Goal: Information Seeking & Learning: Learn about a topic

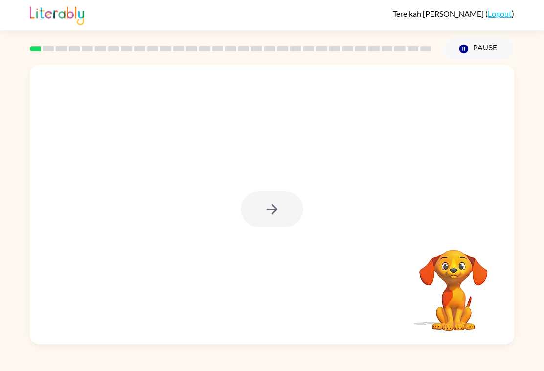
click at [275, 219] on div at bounding box center [272, 209] width 63 height 36
click at [287, 218] on button "button" at bounding box center [272, 209] width 63 height 36
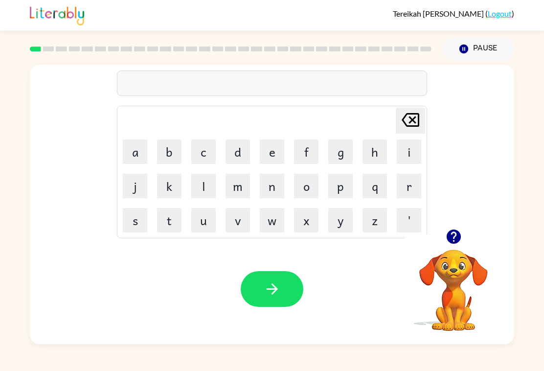
click at [347, 191] on button "p" at bounding box center [340, 186] width 24 height 24
click at [141, 157] on button "a" at bounding box center [135, 151] width 24 height 24
click at [234, 146] on button "d" at bounding box center [238, 151] width 24 height 24
click at [279, 298] on icon "button" at bounding box center [272, 288] width 17 height 17
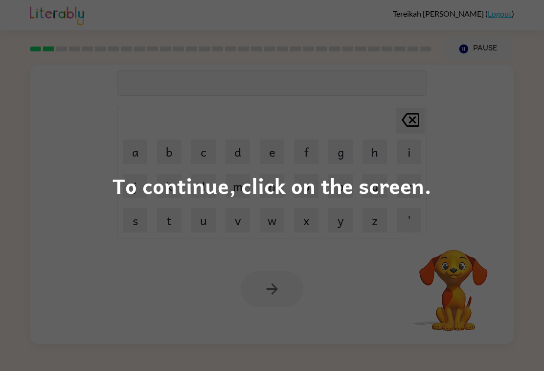
click at [483, 177] on div "To continue, click on the screen." at bounding box center [272, 185] width 544 height 371
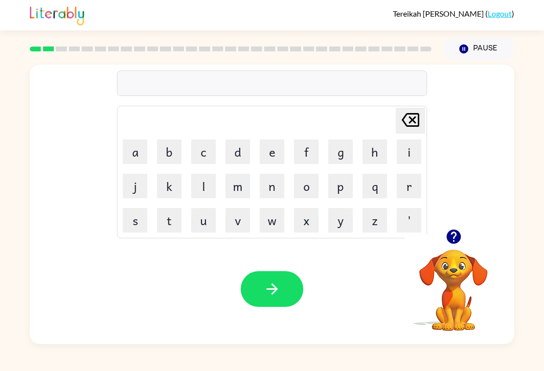
click at [349, 193] on button "p" at bounding box center [340, 186] width 24 height 24
click at [309, 195] on button "o" at bounding box center [306, 186] width 24 height 24
click at [305, 195] on button "o" at bounding box center [306, 186] width 24 height 24
click at [409, 131] on icon "Delete Delete last character input" at bounding box center [410, 119] width 23 height 23
click at [243, 162] on button "d" at bounding box center [238, 151] width 24 height 24
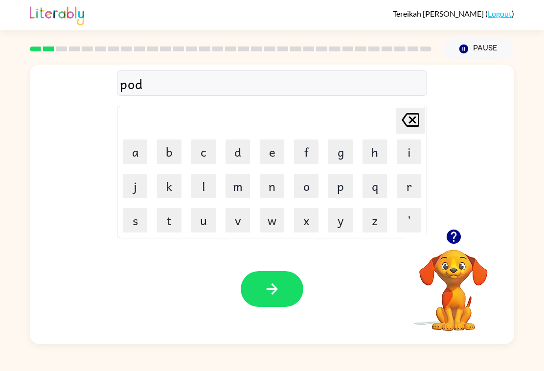
click at [274, 295] on icon "button" at bounding box center [271, 288] width 11 height 11
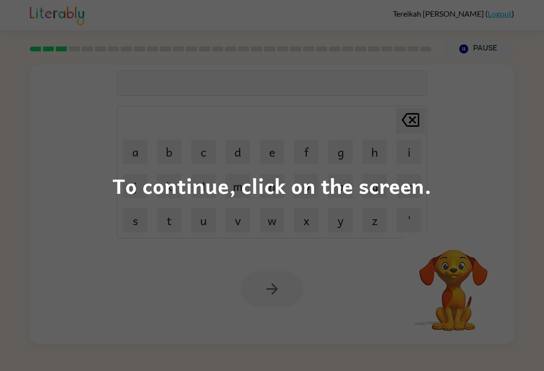
click at [452, 174] on div "To continue, click on the screen." at bounding box center [272, 185] width 544 height 371
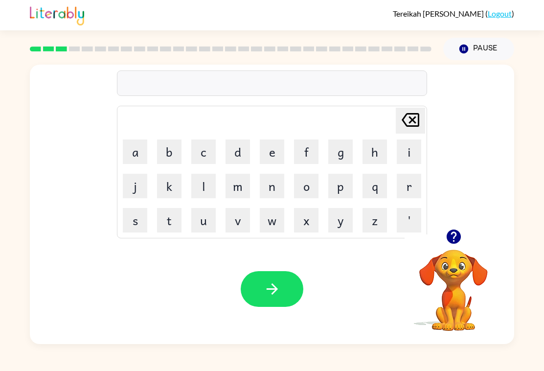
click at [271, 198] on button "n" at bounding box center [272, 186] width 24 height 24
click at [307, 198] on button "o" at bounding box center [306, 186] width 24 height 24
click at [419, 191] on button "r" at bounding box center [409, 186] width 24 height 24
click at [305, 156] on button "f" at bounding box center [306, 151] width 24 height 24
click at [268, 298] on icon "button" at bounding box center [272, 288] width 17 height 17
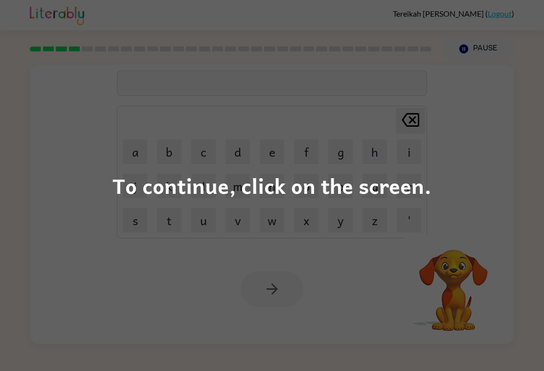
click at [480, 175] on div "To continue, click on the screen." at bounding box center [272, 185] width 544 height 371
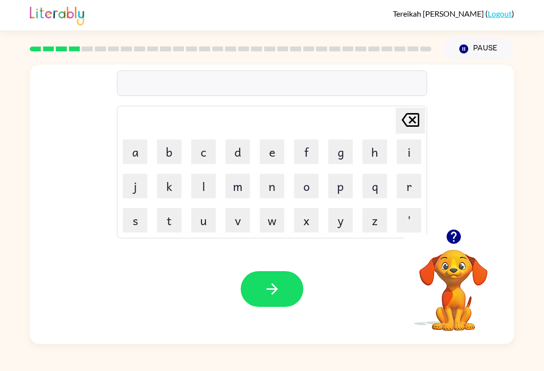
click at [134, 229] on button "s" at bounding box center [135, 220] width 24 height 24
click at [417, 160] on button "i" at bounding box center [409, 151] width 24 height 24
click at [137, 164] on button "a" at bounding box center [135, 151] width 24 height 24
click at [421, 128] on button "Delete Delete last character input" at bounding box center [410, 121] width 29 height 26
click at [238, 198] on button "m" at bounding box center [238, 186] width 24 height 24
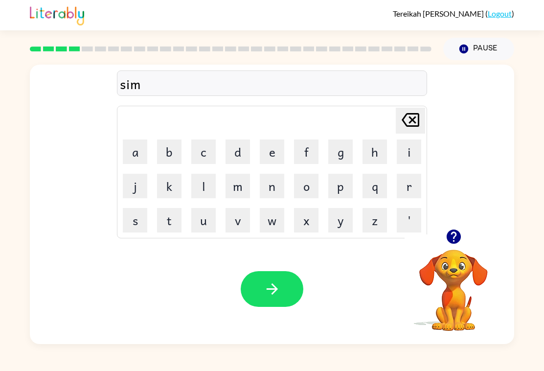
click at [387, 164] on button "h" at bounding box center [375, 151] width 24 height 24
click at [400, 123] on icon "Delete Delete last character input" at bounding box center [410, 119] width 23 height 23
click at [244, 164] on button "d" at bounding box center [238, 151] width 24 height 24
click at [419, 132] on button "Delete Delete last character input" at bounding box center [410, 121] width 29 height 26
click at [284, 307] on button "button" at bounding box center [272, 289] width 63 height 36
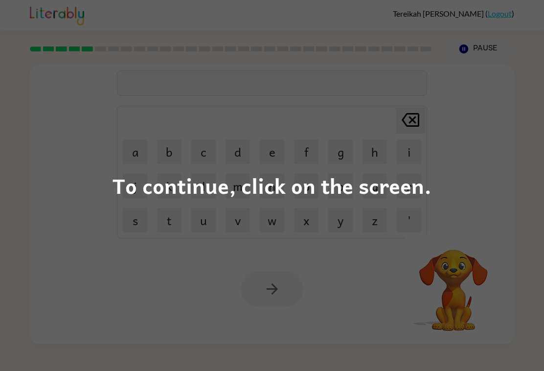
click at [459, 208] on div "To continue, click on the screen." at bounding box center [272, 185] width 544 height 371
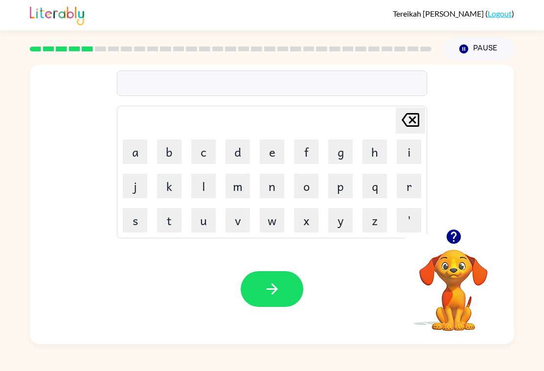
click at [137, 232] on button "s" at bounding box center [135, 220] width 24 height 24
click at [173, 198] on button "k" at bounding box center [169, 186] width 24 height 24
click at [208, 163] on button "c" at bounding box center [203, 151] width 24 height 24
click at [195, 197] on button "l" at bounding box center [203, 186] width 24 height 24
click at [169, 230] on button "t" at bounding box center [169, 220] width 24 height 24
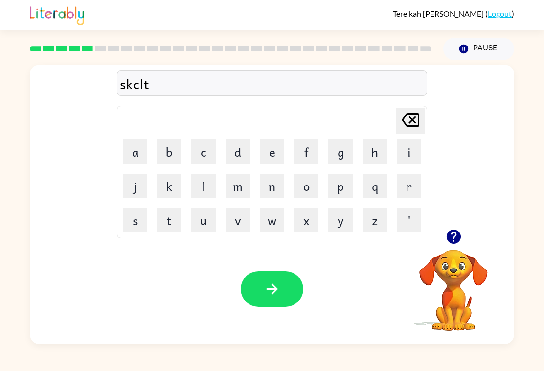
click at [265, 296] on icon "button" at bounding box center [272, 288] width 17 height 17
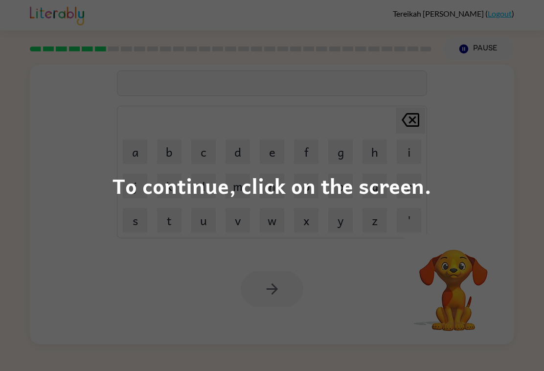
click at [489, 190] on div "To continue, click on the screen." at bounding box center [272, 185] width 544 height 371
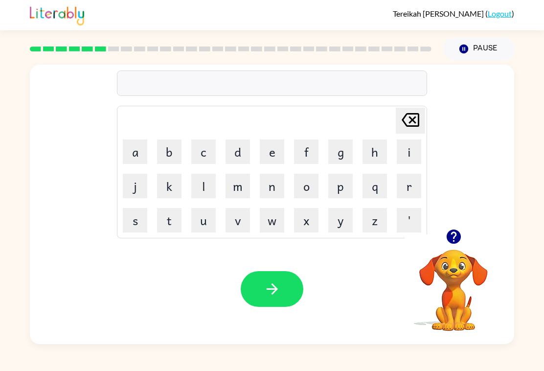
click at [137, 164] on button "a" at bounding box center [135, 151] width 24 height 24
click at [236, 198] on button "m" at bounding box center [238, 186] width 24 height 24
click at [283, 155] on button "e" at bounding box center [272, 151] width 24 height 24
click at [278, 307] on button "button" at bounding box center [272, 289] width 63 height 36
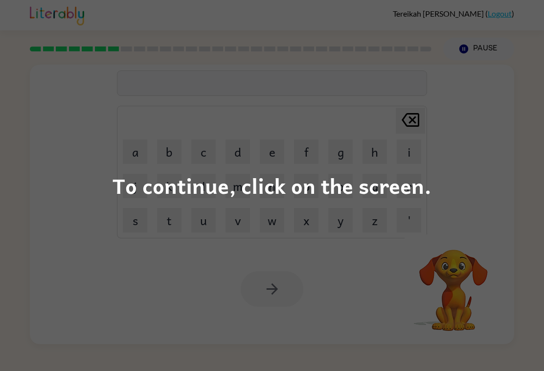
click at [485, 181] on div "To continue, click on the screen." at bounding box center [272, 185] width 544 height 371
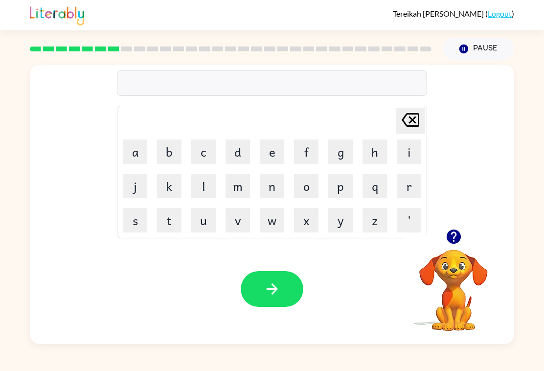
click at [141, 232] on button "s" at bounding box center [135, 220] width 24 height 24
click at [420, 161] on button "i" at bounding box center [409, 151] width 24 height 24
click at [170, 164] on button "b" at bounding box center [169, 151] width 24 height 24
click at [206, 190] on button "l" at bounding box center [203, 186] width 24 height 24
click at [292, 307] on button "button" at bounding box center [272, 289] width 63 height 36
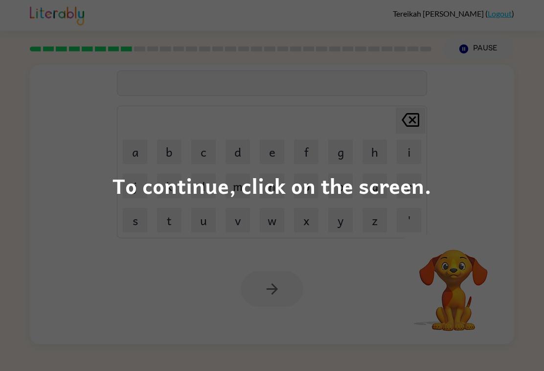
click at [496, 145] on div "To continue, click on the screen." at bounding box center [272, 185] width 544 height 371
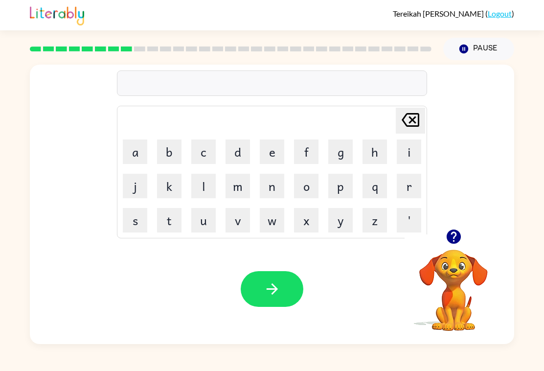
click at [315, 367] on div "Tereikah Halstead ( Logout ) Pause Pause Delete Delete last character input a b…" at bounding box center [272, 185] width 544 height 371
click at [339, 164] on button "g" at bounding box center [340, 151] width 24 height 24
click at [136, 164] on button "a" at bounding box center [135, 151] width 24 height 24
click at [301, 162] on button "f" at bounding box center [306, 151] width 24 height 24
click at [269, 298] on icon "button" at bounding box center [272, 288] width 17 height 17
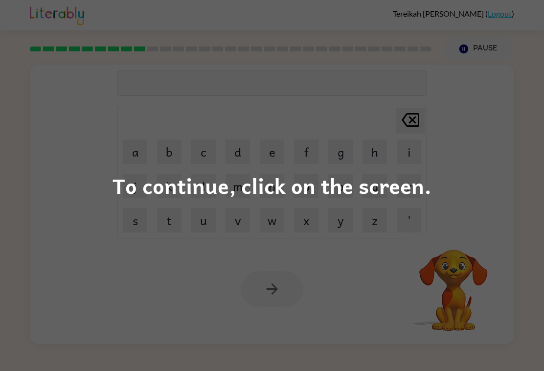
click at [444, 191] on div "To continue, click on the screen." at bounding box center [272, 185] width 544 height 371
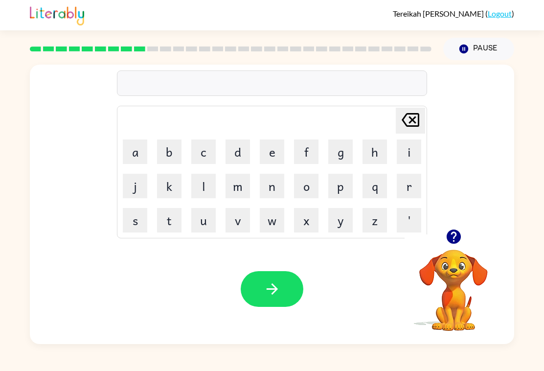
click at [344, 198] on button "p" at bounding box center [340, 186] width 24 height 24
click at [312, 195] on button "o" at bounding box center [306, 186] width 24 height 24
click at [304, 198] on button "o" at bounding box center [306, 186] width 24 height 24
click at [174, 229] on button "t" at bounding box center [169, 220] width 24 height 24
click at [261, 307] on button "button" at bounding box center [272, 289] width 63 height 36
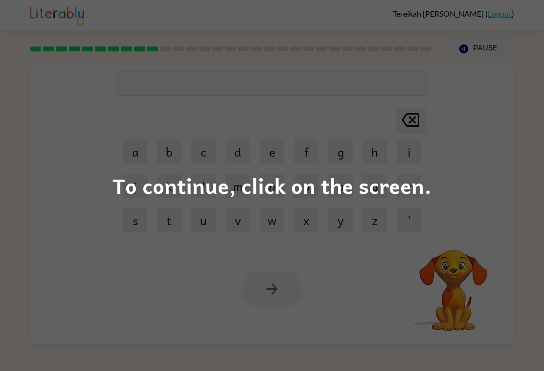
click at [488, 172] on div "To continue, click on the screen." at bounding box center [272, 185] width 544 height 371
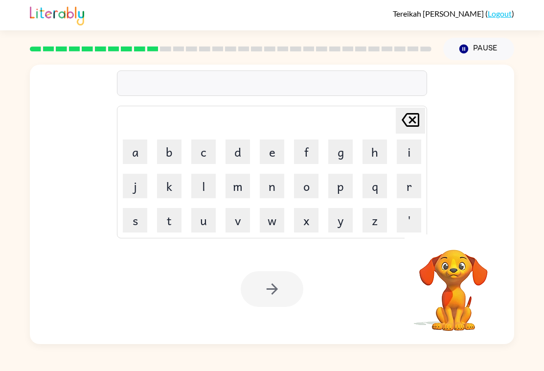
click at [53, 107] on div "Delete Delete last character input a b c d e f g h i j k l m n o p q r s t u v …" at bounding box center [272, 147] width 485 height 164
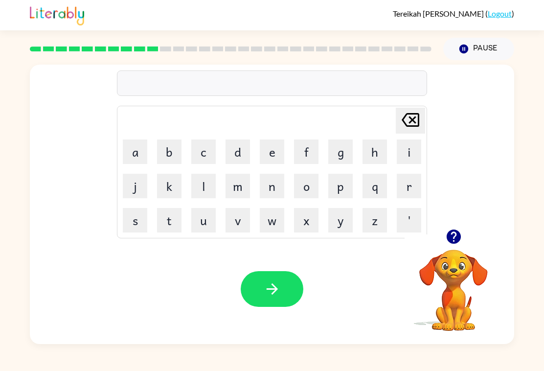
click at [204, 232] on button "u" at bounding box center [203, 220] width 24 height 24
click at [268, 198] on button "n" at bounding box center [272, 186] width 24 height 24
click at [314, 163] on button "f" at bounding box center [306, 151] width 24 height 24
click at [238, 163] on button "d" at bounding box center [238, 151] width 24 height 24
click at [284, 301] on button "button" at bounding box center [272, 289] width 63 height 36
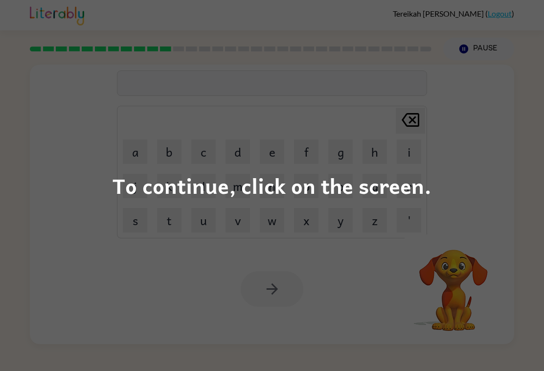
click at [43, 132] on div "To continue, click on the screen." at bounding box center [272, 185] width 544 height 371
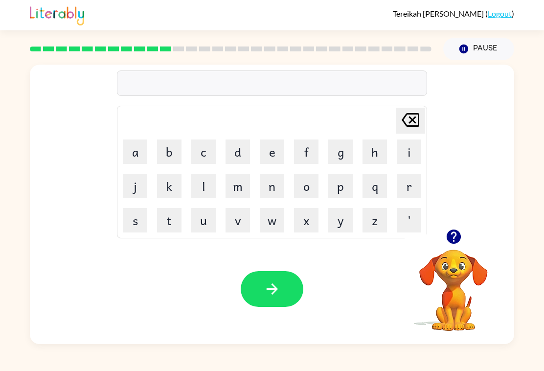
click at [271, 198] on button "n" at bounding box center [272, 186] width 24 height 24
click at [305, 198] on button "o" at bounding box center [306, 186] width 24 height 24
click at [313, 198] on button "o" at bounding box center [306, 186] width 24 height 24
click at [172, 232] on button "t" at bounding box center [169, 220] width 24 height 24
click at [301, 307] on button "button" at bounding box center [272, 289] width 63 height 36
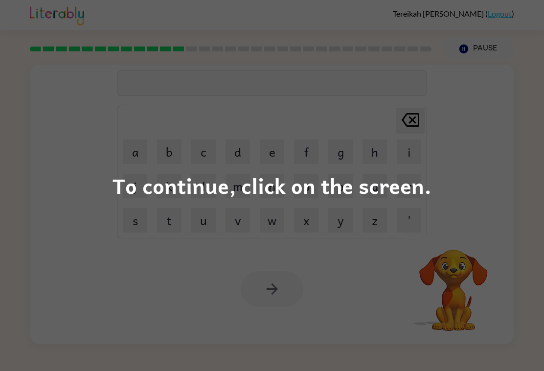
click at [509, 109] on div "To continue, click on the screen." at bounding box center [272, 185] width 544 height 371
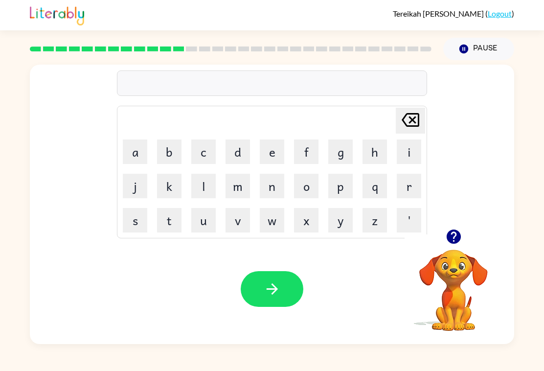
click at [229, 193] on button "m" at bounding box center [238, 186] width 24 height 24
click at [129, 232] on button "s" at bounding box center [135, 220] width 24 height 24
click at [203, 146] on button "c" at bounding box center [203, 151] width 24 height 24
click at [419, 127] on button "Delete Delete last character input" at bounding box center [410, 121] width 29 height 26
click at [159, 198] on button "k" at bounding box center [169, 186] width 24 height 24
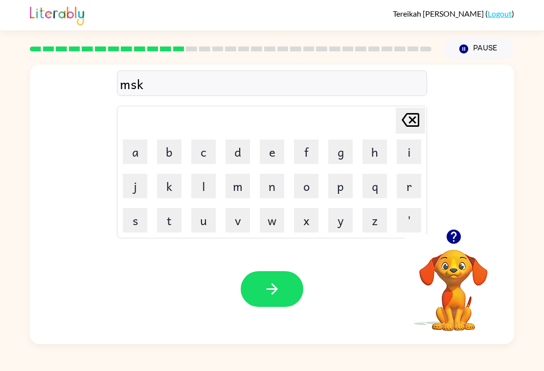
click at [279, 307] on button "button" at bounding box center [272, 289] width 63 height 36
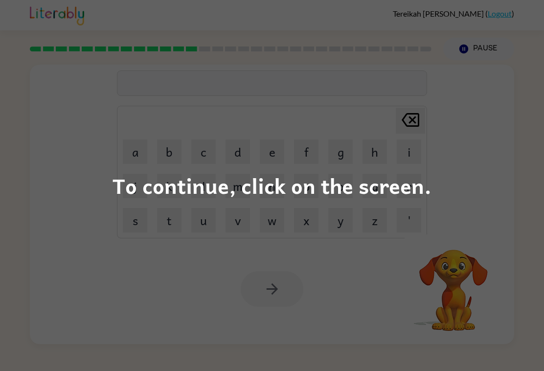
click at [478, 87] on div "To continue, click on the screen." at bounding box center [272, 185] width 544 height 371
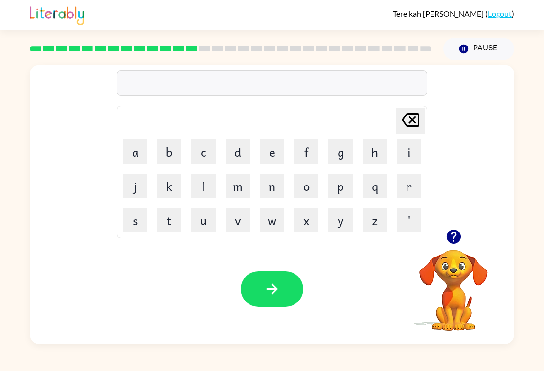
click at [274, 280] on div "Your browser must support playing .mp4 files to use Literably. Please try using…" at bounding box center [272, 289] width 485 height 110
click at [264, 295] on icon "button" at bounding box center [272, 288] width 17 height 17
click at [176, 198] on button "k" at bounding box center [169, 186] width 24 height 24
click at [398, 164] on button "i" at bounding box center [409, 151] width 24 height 24
click at [241, 164] on button "d" at bounding box center [238, 151] width 24 height 24
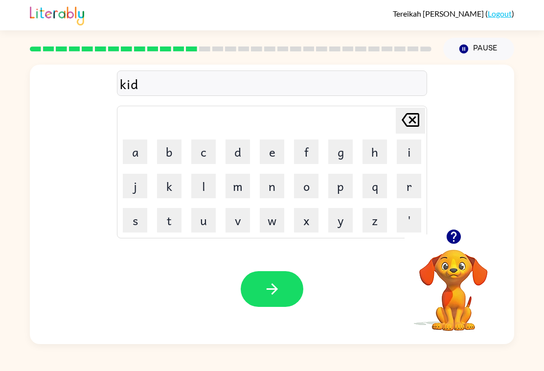
click at [280, 164] on button "e" at bounding box center [272, 151] width 24 height 24
click at [209, 198] on button "l" at bounding box center [203, 186] width 24 height 24
click at [279, 295] on icon "button" at bounding box center [272, 288] width 17 height 17
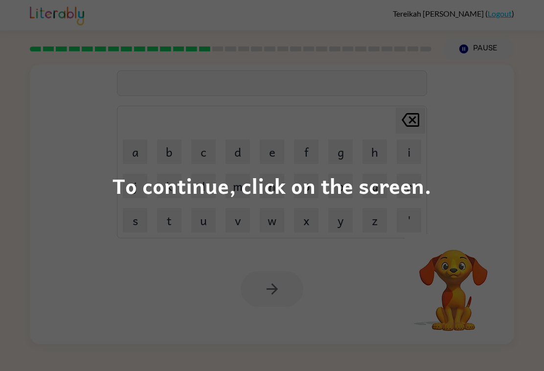
click at [476, 193] on div "To continue, click on the screen." at bounding box center [272, 185] width 544 height 371
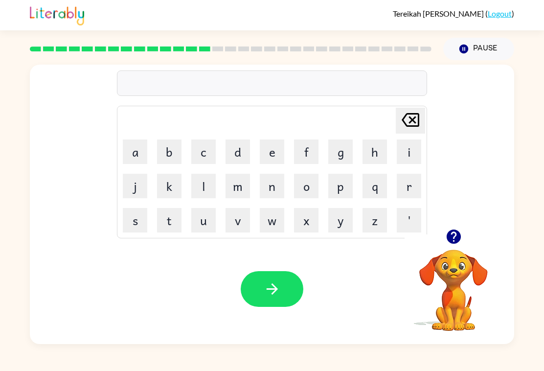
click at [243, 151] on button "d" at bounding box center [238, 151] width 24 height 24
click at [399, 164] on button "i" at bounding box center [409, 151] width 24 height 24
click at [403, 121] on icon at bounding box center [411, 120] width 18 height 14
click at [212, 192] on button "l" at bounding box center [203, 186] width 24 height 24
click at [130, 164] on button "a" at bounding box center [135, 151] width 24 height 24
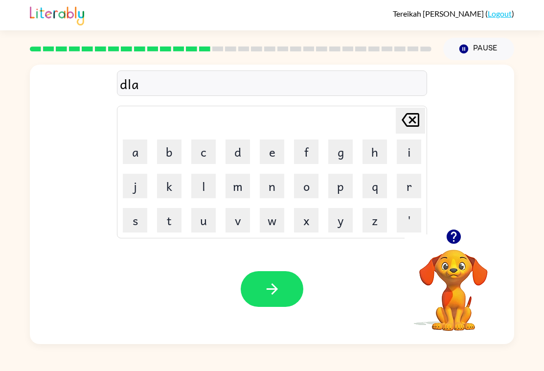
click at [347, 226] on button "y" at bounding box center [340, 220] width 24 height 24
click at [270, 307] on button "button" at bounding box center [272, 289] width 63 height 36
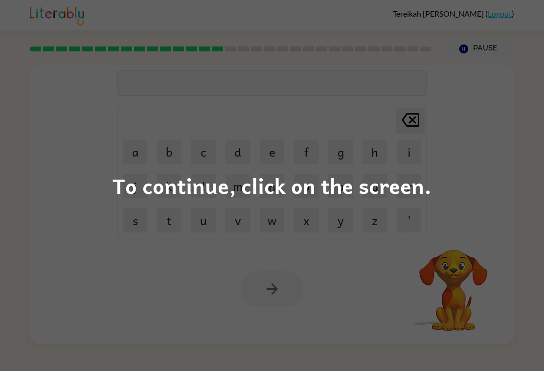
click at [486, 201] on div "To continue, click on the screen." at bounding box center [272, 185] width 544 height 371
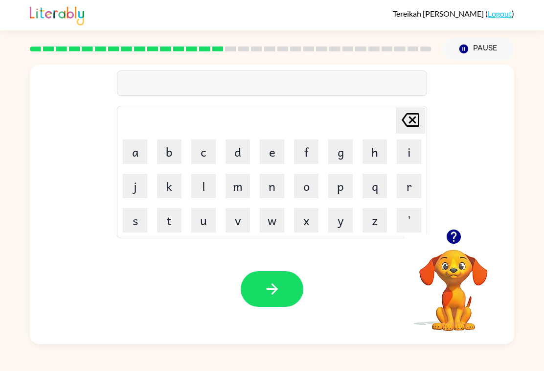
click at [165, 197] on button "k" at bounding box center [169, 186] width 24 height 24
click at [304, 196] on button "o" at bounding box center [306, 186] width 24 height 24
click at [410, 178] on td "r" at bounding box center [409, 185] width 33 height 33
click at [416, 189] on button "r" at bounding box center [409, 186] width 24 height 24
click at [231, 153] on button "d" at bounding box center [238, 151] width 24 height 24
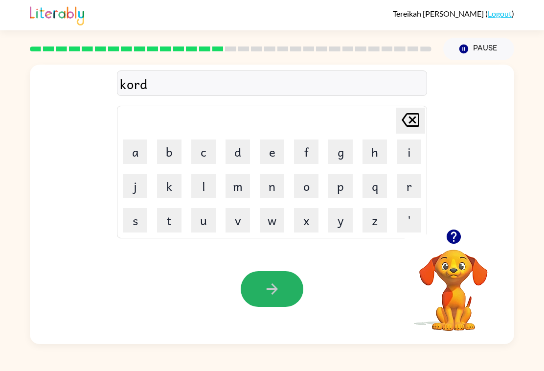
click at [258, 292] on button "button" at bounding box center [272, 289] width 63 height 36
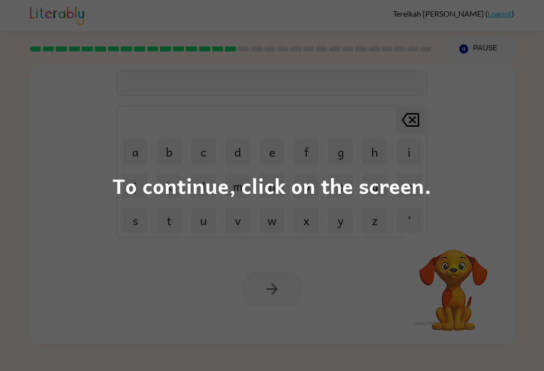
click at [481, 148] on div "To continue, click on the screen." at bounding box center [272, 185] width 544 height 371
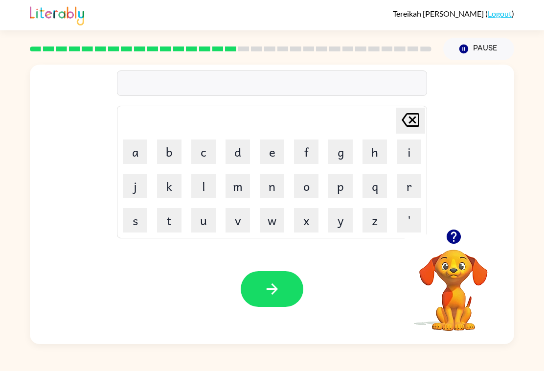
click at [377, 232] on button "z" at bounding box center [375, 220] width 24 height 24
click at [414, 164] on button "i" at bounding box center [409, 151] width 24 height 24
click at [345, 198] on button "p" at bounding box center [340, 186] width 24 height 24
click at [291, 302] on button "button" at bounding box center [272, 289] width 63 height 36
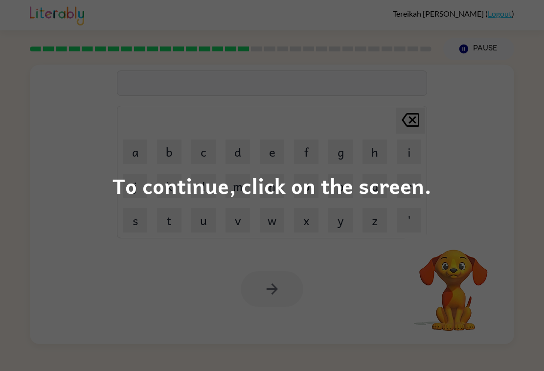
click at [479, 172] on div "To continue, click on the screen." at bounding box center [272, 185] width 544 height 371
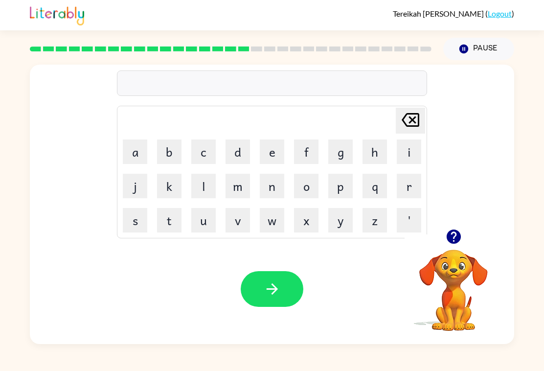
click at [242, 164] on button "d" at bounding box center [238, 151] width 24 height 24
click at [413, 161] on button "i" at bounding box center [409, 151] width 24 height 24
click at [418, 190] on button "r" at bounding box center [409, 186] width 24 height 24
click at [338, 187] on button "p" at bounding box center [340, 186] width 24 height 24
click at [285, 297] on button "button" at bounding box center [272, 289] width 63 height 36
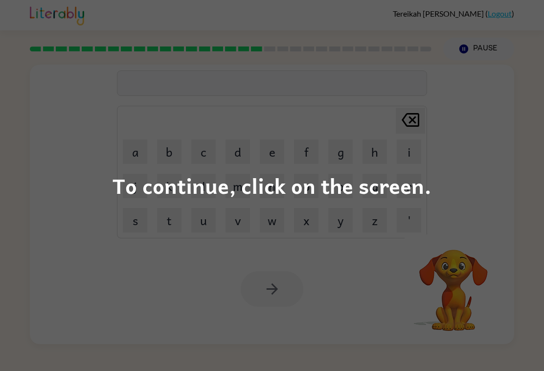
click at [490, 170] on div "To continue, click on the screen." at bounding box center [272, 185] width 544 height 371
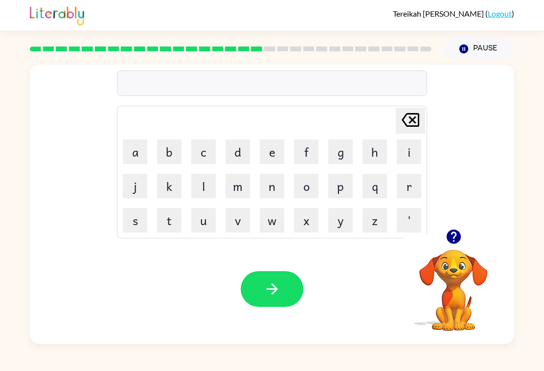
click at [376, 153] on button "h" at bounding box center [375, 151] width 24 height 24
click at [416, 164] on button "i" at bounding box center [409, 151] width 24 height 24
click at [414, 198] on button "r" at bounding box center [409, 186] width 24 height 24
click at [270, 307] on button "button" at bounding box center [272, 289] width 63 height 36
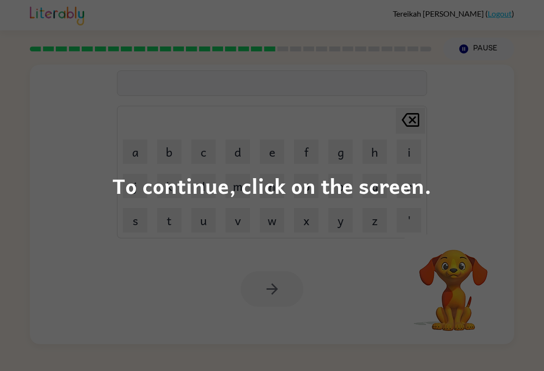
click at [15, 143] on div "To continue, click on the screen." at bounding box center [272, 185] width 544 height 371
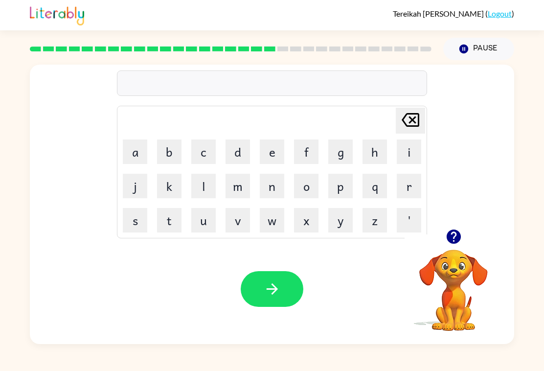
click at [420, 193] on button "r" at bounding box center [409, 186] width 24 height 24
click at [267, 146] on button "e" at bounding box center [272, 151] width 24 height 24
click at [200, 164] on button "c" at bounding box center [203, 151] width 24 height 24
click at [375, 164] on button "h" at bounding box center [375, 151] width 24 height 24
click at [259, 307] on button "button" at bounding box center [272, 289] width 63 height 36
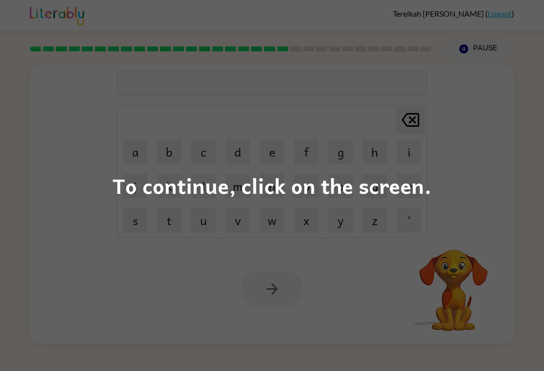
click at [486, 174] on div "To continue, click on the screen." at bounding box center [272, 185] width 544 height 371
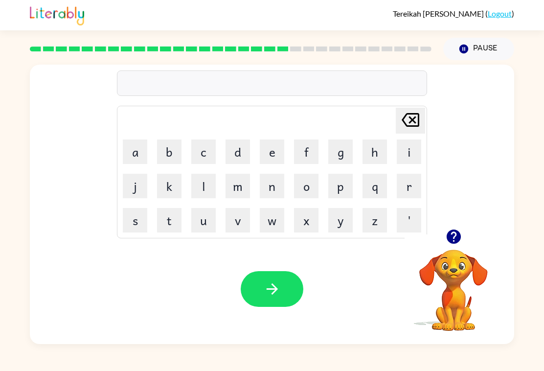
click at [370, 164] on button "h" at bounding box center [375, 151] width 24 height 24
click at [402, 164] on button "i" at bounding box center [409, 151] width 24 height 24
click at [165, 232] on button "t" at bounding box center [169, 220] width 24 height 24
click at [414, 163] on button "i" at bounding box center [409, 151] width 24 height 24
click at [246, 163] on button "d" at bounding box center [238, 151] width 24 height 24
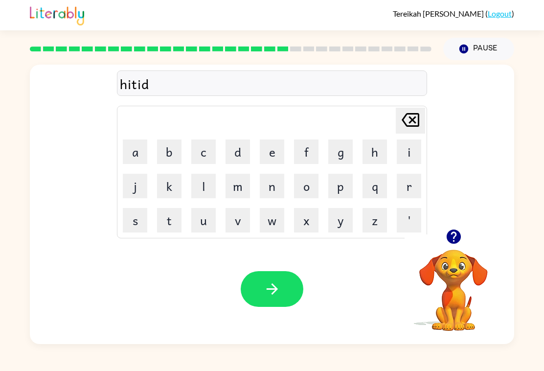
click at [279, 298] on icon "button" at bounding box center [272, 288] width 17 height 17
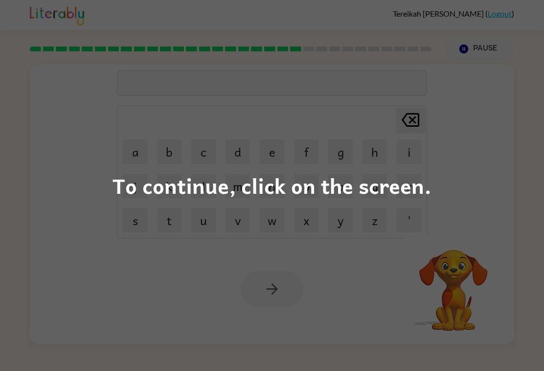
click at [489, 114] on div "To continue, click on the screen." at bounding box center [272, 185] width 544 height 371
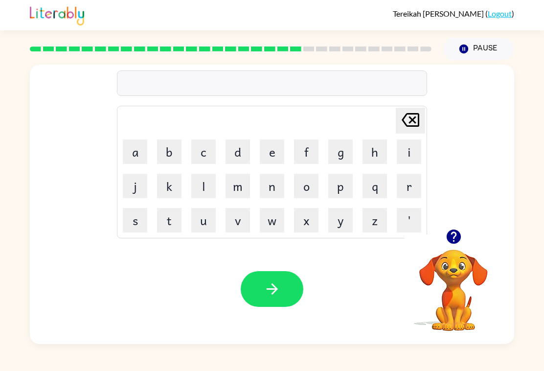
click at [411, 198] on button "r" at bounding box center [409, 186] width 24 height 24
click at [137, 163] on button "a" at bounding box center [135, 151] width 24 height 24
click at [139, 232] on button "s" at bounding box center [135, 220] width 24 height 24
click at [129, 224] on button "s" at bounding box center [135, 220] width 24 height 24
click at [238, 311] on div "Your browser must support playing .mp4 files to use Literably. Please try using…" at bounding box center [272, 289] width 485 height 110
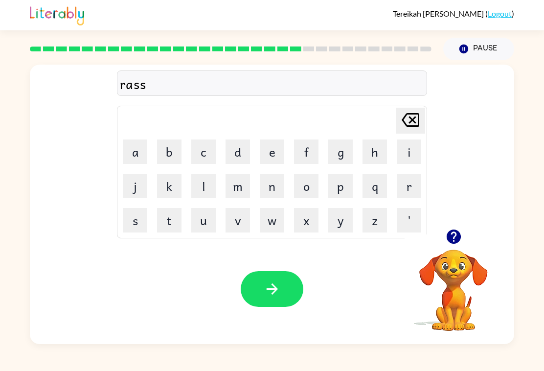
click at [265, 290] on button "button" at bounding box center [272, 289] width 63 height 36
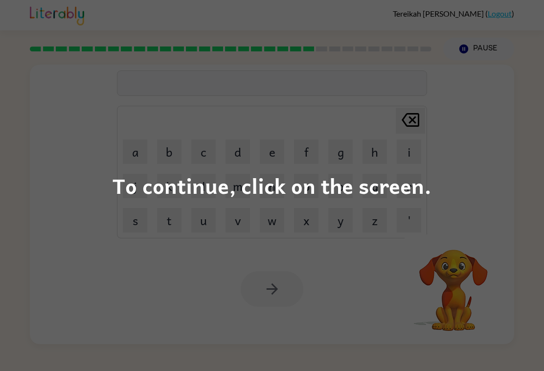
click at [492, 104] on div "To continue, click on the screen." at bounding box center [272, 185] width 544 height 371
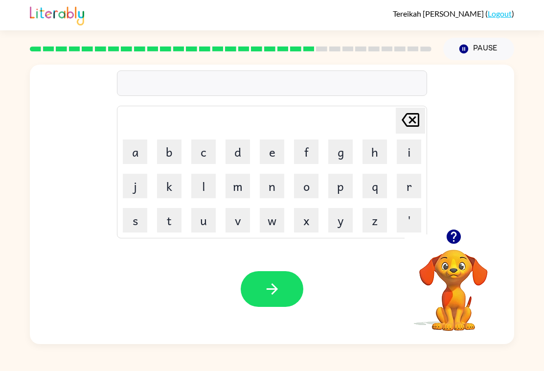
click at [412, 195] on button "r" at bounding box center [409, 186] width 24 height 24
click at [413, 164] on button "i" at bounding box center [409, 151] width 24 height 24
click at [261, 198] on button "n" at bounding box center [272, 186] width 24 height 24
click at [276, 182] on button "n" at bounding box center [272, 186] width 24 height 24
click at [270, 164] on button "e" at bounding box center [272, 151] width 24 height 24
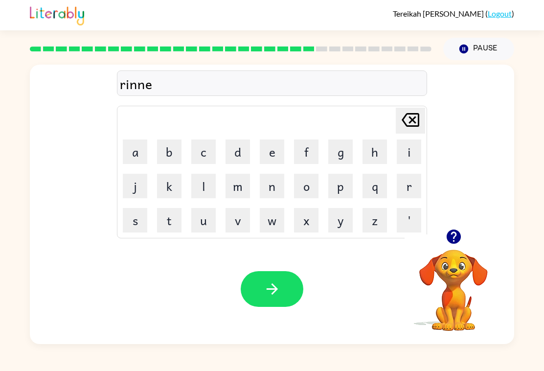
click at [416, 132] on icon "Delete Delete last character input" at bounding box center [410, 119] width 23 height 23
click at [421, 132] on button "Delete Delete last character input" at bounding box center [410, 121] width 29 height 26
click at [268, 164] on button "e" at bounding box center [272, 151] width 24 height 24
click at [175, 198] on button "k" at bounding box center [169, 186] width 24 height 24
click at [313, 198] on button "o" at bounding box center [306, 186] width 24 height 24
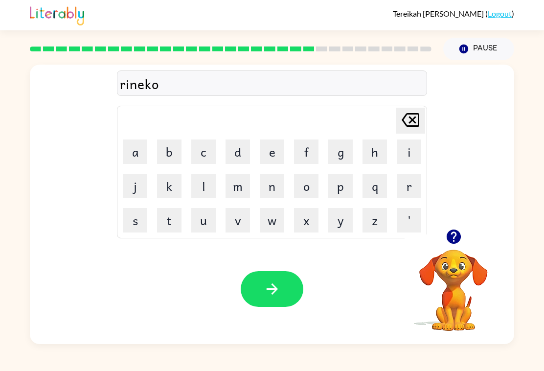
click at [167, 232] on button "t" at bounding box center [169, 220] width 24 height 24
click at [254, 329] on div "Your browser must support playing .mp4 files to use Literably. Please try using…" at bounding box center [272, 289] width 485 height 110
click at [275, 295] on icon "button" at bounding box center [271, 288] width 11 height 11
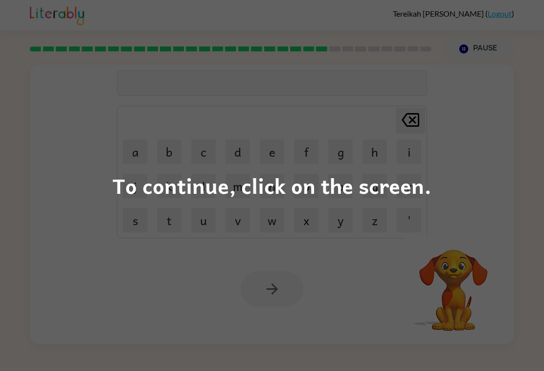
click at [474, 211] on div "To continue, click on the screen." at bounding box center [272, 185] width 544 height 371
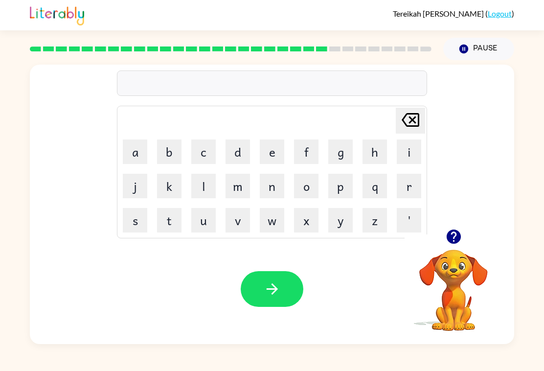
click at [411, 198] on button "r" at bounding box center [409, 186] width 24 height 24
click at [277, 164] on button "e" at bounding box center [272, 151] width 24 height 24
click at [242, 197] on button "m" at bounding box center [238, 186] width 24 height 24
click at [246, 193] on button "m" at bounding box center [238, 186] width 24 height 24
click at [168, 194] on button "k" at bounding box center [169, 186] width 24 height 24
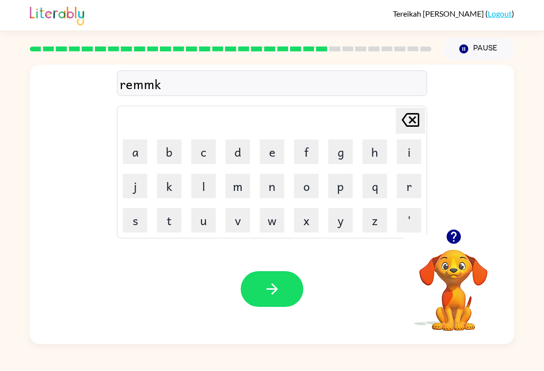
click at [315, 211] on td "x" at bounding box center [306, 220] width 33 height 33
click at [309, 198] on button "o" at bounding box center [306, 186] width 24 height 24
click at [404, 186] on button "r" at bounding box center [409, 186] width 24 height 24
click at [161, 232] on button "t" at bounding box center [169, 220] width 24 height 24
click at [267, 307] on button "button" at bounding box center [272, 289] width 63 height 36
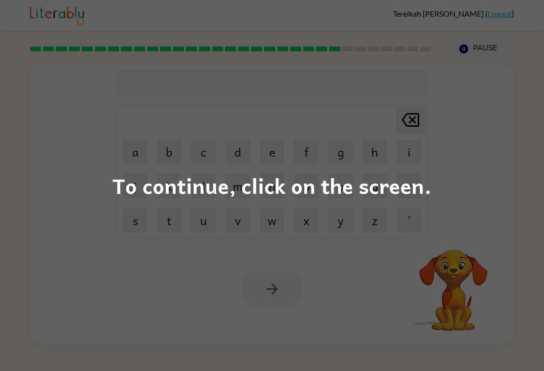
click at [106, 304] on div "To continue, click on the screen." at bounding box center [272, 185] width 544 height 371
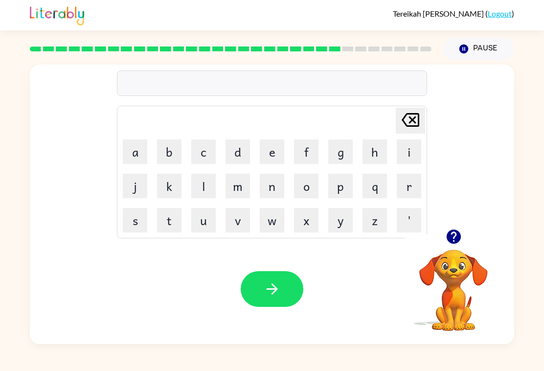
click at [270, 149] on button "e" at bounding box center [272, 151] width 24 height 24
click at [239, 232] on button "v" at bounding box center [238, 220] width 24 height 24
click at [136, 232] on button "s" at bounding box center [135, 220] width 24 height 24
click at [176, 232] on button "t" at bounding box center [169, 220] width 24 height 24
click at [252, 307] on button "button" at bounding box center [272, 289] width 63 height 36
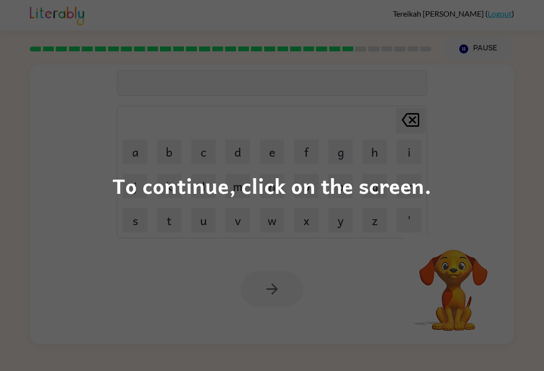
click at [463, 116] on div "To continue, click on the screen." at bounding box center [272, 185] width 544 height 371
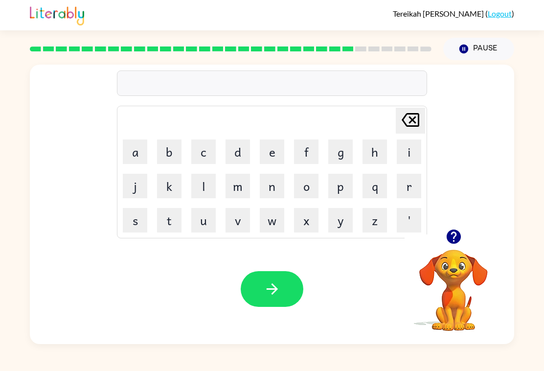
click at [137, 232] on button "s" at bounding box center [135, 220] width 24 height 24
click at [203, 232] on button "u" at bounding box center [203, 220] width 24 height 24
click at [276, 198] on button "n" at bounding box center [272, 186] width 24 height 24
click at [208, 191] on button "l" at bounding box center [203, 186] width 24 height 24
click at [167, 231] on button "t" at bounding box center [169, 220] width 24 height 24
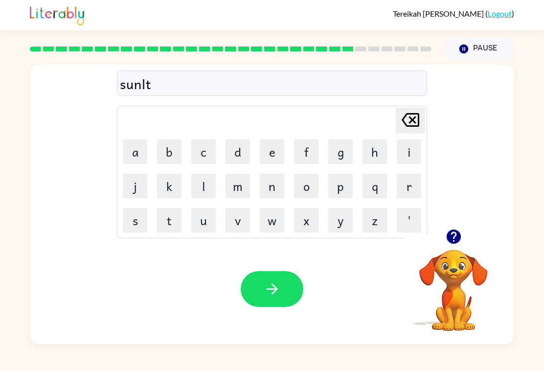
click at [279, 307] on button "button" at bounding box center [272, 289] width 63 height 36
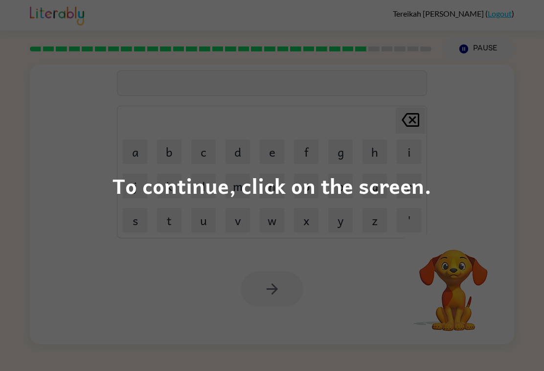
click at [487, 154] on div "To continue, click on the screen." at bounding box center [272, 185] width 544 height 371
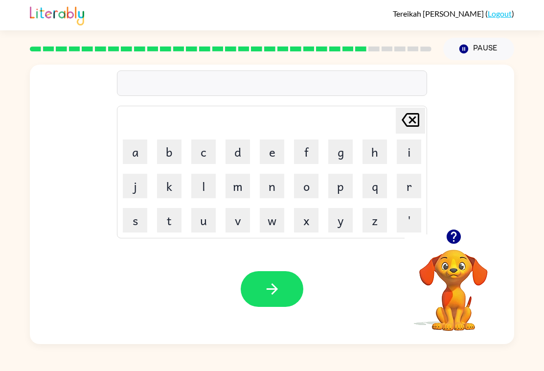
click at [239, 164] on button "d" at bounding box center [238, 151] width 24 height 24
click at [147, 232] on button "s" at bounding box center [135, 220] width 24 height 24
click at [204, 232] on button "u" at bounding box center [203, 220] width 24 height 24
click at [180, 164] on button "b" at bounding box center [169, 151] width 24 height 24
click at [280, 195] on button "n" at bounding box center [272, 186] width 24 height 24
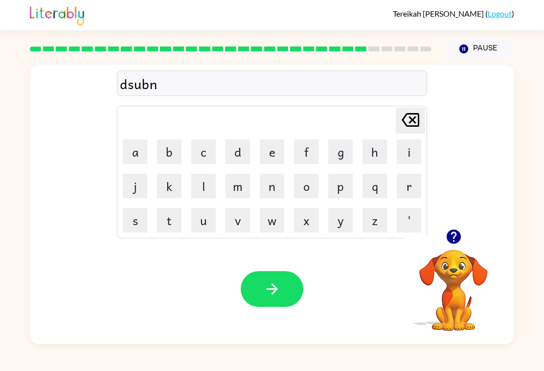
click at [416, 127] on icon at bounding box center [411, 120] width 18 height 14
click at [207, 232] on button "u" at bounding box center [203, 220] width 24 height 24
click at [168, 149] on button "b" at bounding box center [169, 151] width 24 height 24
click at [283, 307] on button "button" at bounding box center [272, 289] width 63 height 36
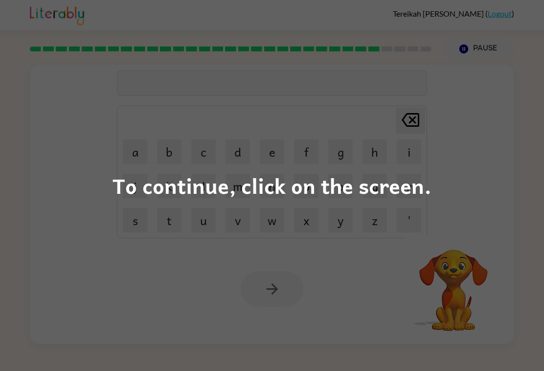
click at [471, 180] on div "To continue, click on the screen." at bounding box center [272, 185] width 544 height 371
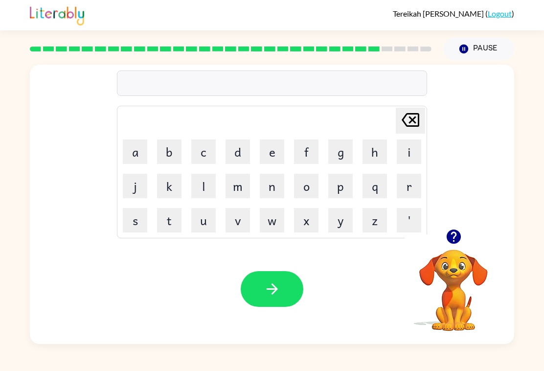
click at [239, 198] on button "m" at bounding box center [238, 186] width 24 height 24
click at [312, 198] on button "o" at bounding box center [306, 186] width 24 height 24
click at [243, 198] on button "m" at bounding box center [238, 186] width 24 height 24
click at [408, 127] on icon at bounding box center [411, 120] width 18 height 14
click at [409, 132] on icon "Delete Delete last character input" at bounding box center [410, 119] width 23 height 23
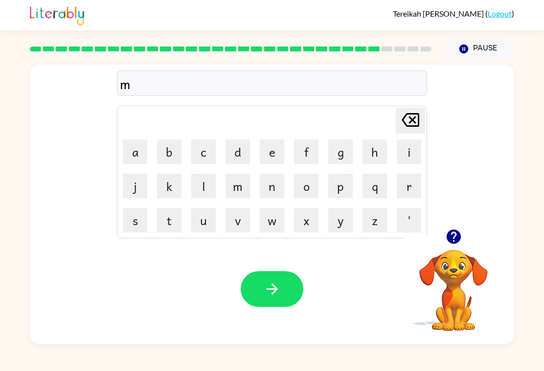
click at [202, 232] on button "u" at bounding box center [203, 220] width 24 height 24
click at [318, 197] on button "o" at bounding box center [306, 186] width 24 height 24
click at [237, 198] on button "m" at bounding box center [238, 186] width 24 height 24
click at [277, 298] on icon "button" at bounding box center [272, 288] width 17 height 17
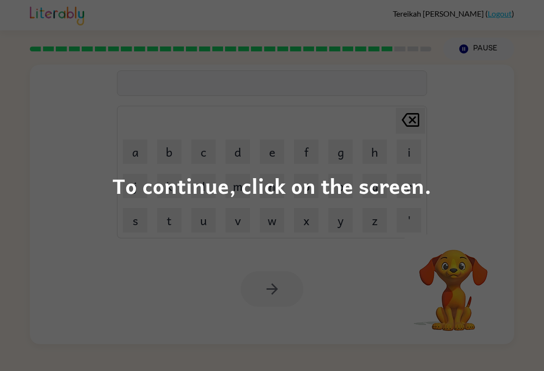
click at [487, 162] on div "To continue, click on the screen." at bounding box center [272, 185] width 544 height 371
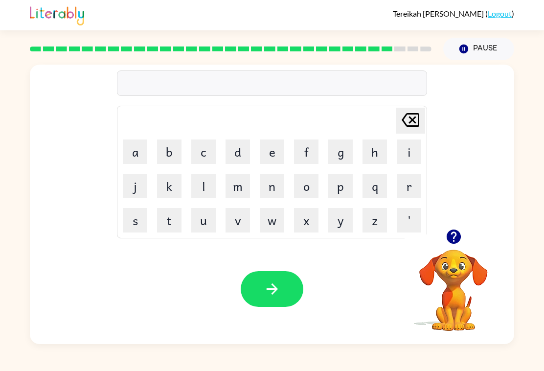
click at [277, 229] on button "w" at bounding box center [272, 220] width 24 height 24
click at [276, 164] on button "e" at bounding box center [272, 151] width 24 height 24
click at [210, 198] on button "l" at bounding box center [203, 186] width 24 height 24
click at [210, 192] on button "l" at bounding box center [203, 186] width 24 height 24
click at [371, 365] on div "Tereikah Halstead ( Logout ) Pause Pause well Delete Delete last character inpu…" at bounding box center [272, 185] width 544 height 371
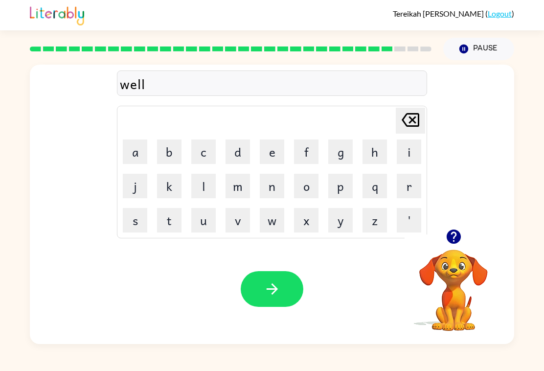
click at [423, 129] on button "Delete Delete last character input" at bounding box center [410, 121] width 29 height 26
click at [277, 307] on button "button" at bounding box center [272, 289] width 63 height 36
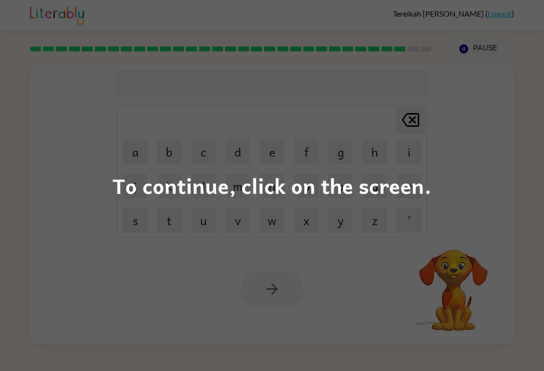
click at [480, 185] on div "To continue, click on the screen." at bounding box center [272, 185] width 544 height 371
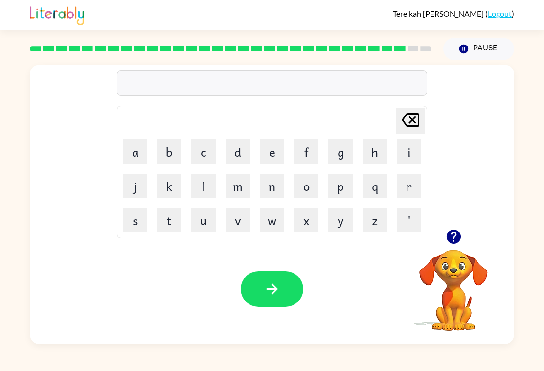
click at [174, 164] on button "b" at bounding box center [169, 151] width 24 height 24
click at [284, 158] on button "e" at bounding box center [272, 151] width 24 height 24
click at [180, 230] on button "t" at bounding box center [169, 220] width 24 height 24
click at [280, 298] on icon "button" at bounding box center [272, 288] width 17 height 17
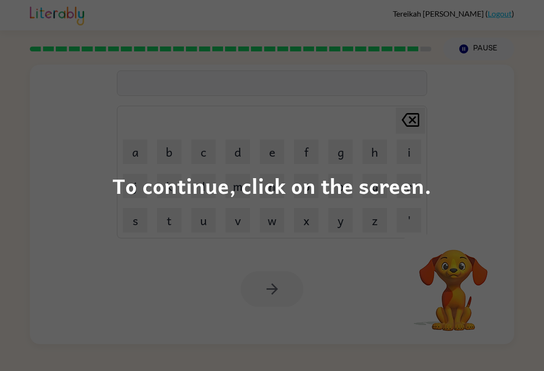
click at [489, 125] on div "To continue, click on the screen." at bounding box center [272, 185] width 544 height 371
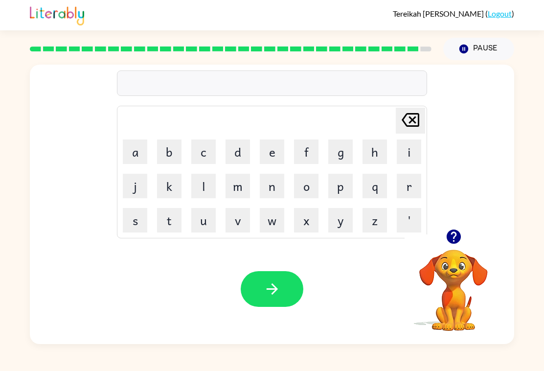
click at [209, 225] on button "u" at bounding box center [203, 220] width 24 height 24
click at [315, 160] on button "f" at bounding box center [306, 151] width 24 height 24
click at [273, 198] on button "n" at bounding box center [272, 186] width 24 height 24
click at [274, 194] on button "n" at bounding box center [272, 186] width 24 height 24
click at [277, 164] on button "e" at bounding box center [272, 151] width 24 height 24
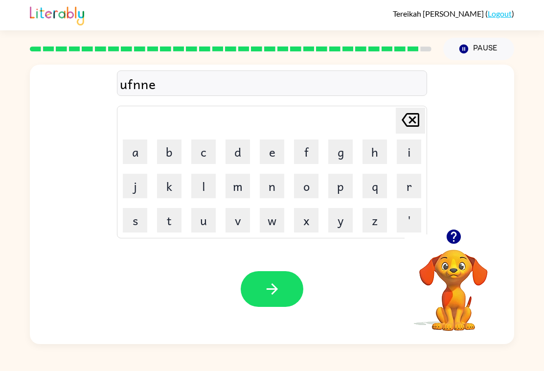
click at [233, 364] on div "Tereikah Halstead ( Logout ) Pause Pause ufnne Delete Delete last character inp…" at bounding box center [272, 185] width 544 height 371
click at [208, 232] on button "u" at bounding box center [203, 220] width 24 height 24
click at [303, 212] on td "x" at bounding box center [306, 220] width 33 height 33
click at [307, 198] on button "o" at bounding box center [306, 186] width 24 height 24
click at [277, 198] on button "n" at bounding box center [272, 186] width 24 height 24
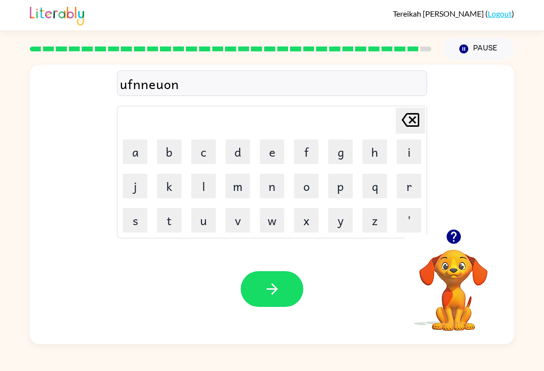
click at [282, 307] on button "button" at bounding box center [272, 289] width 63 height 36
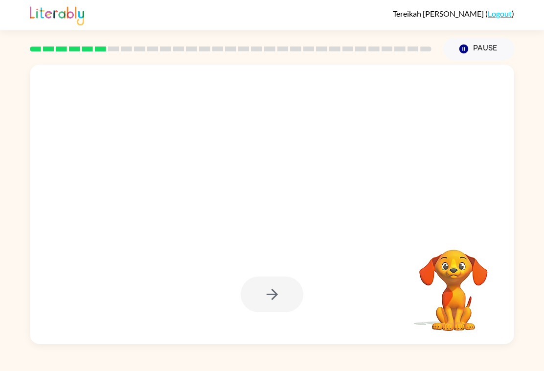
scroll to position [7, 0]
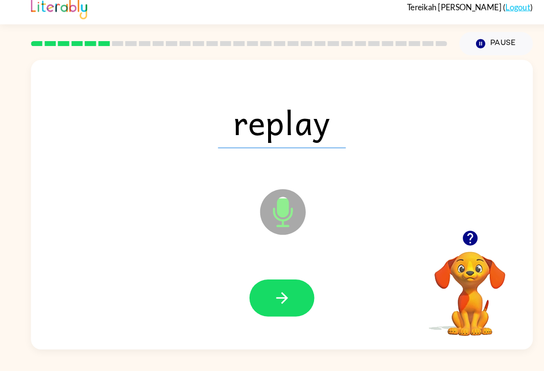
click at [275, 290] on icon "button" at bounding box center [272, 294] width 17 height 17
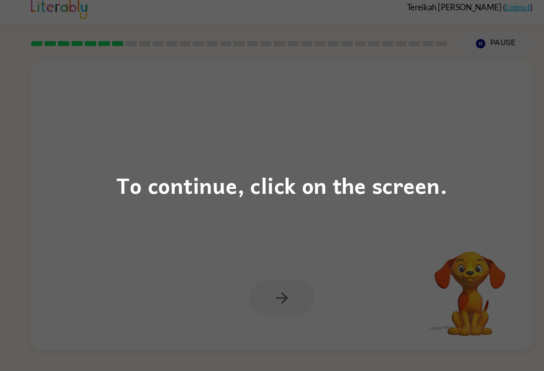
click at [415, 169] on div "To continue, click on the screen." at bounding box center [272, 185] width 319 height 33
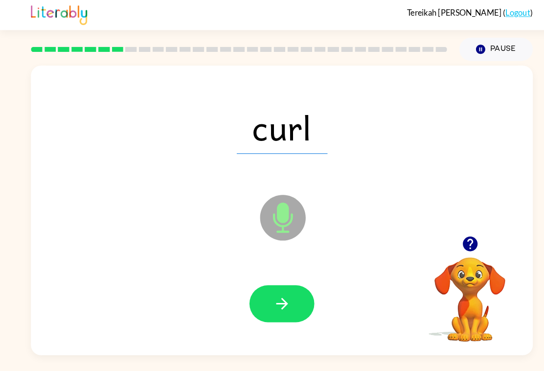
scroll to position [14, 0]
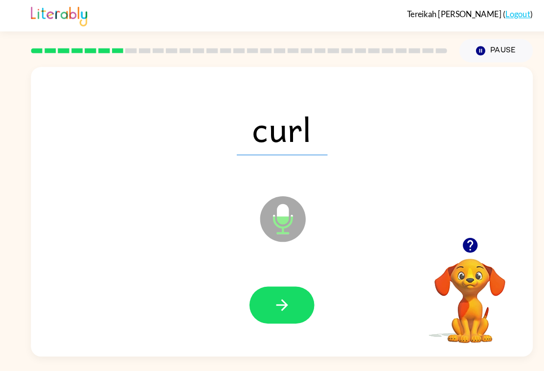
click at [254, 291] on button "button" at bounding box center [272, 295] width 63 height 36
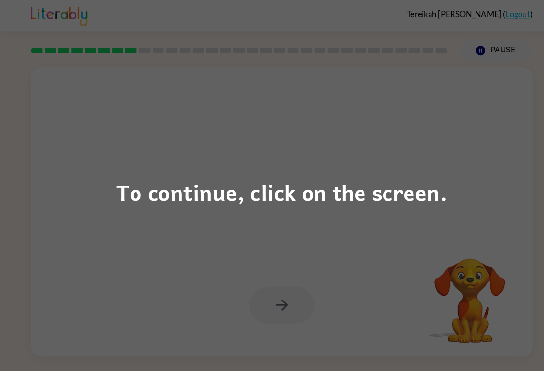
click at [289, 111] on div "To continue, click on the screen." at bounding box center [272, 185] width 544 height 371
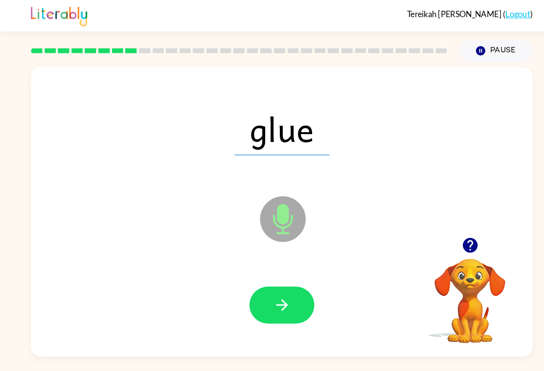
click at [274, 269] on div at bounding box center [272, 294] width 465 height 80
click at [274, 286] on icon "button" at bounding box center [272, 294] width 17 height 17
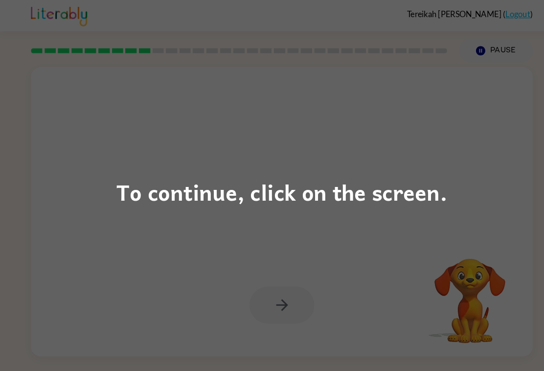
click at [411, 88] on div "To continue, click on the screen." at bounding box center [272, 185] width 544 height 371
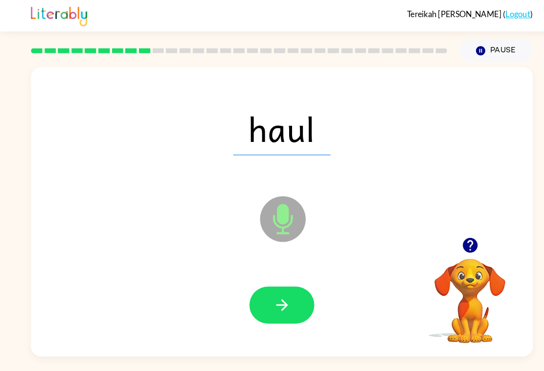
click at [279, 277] on button "button" at bounding box center [272, 295] width 63 height 36
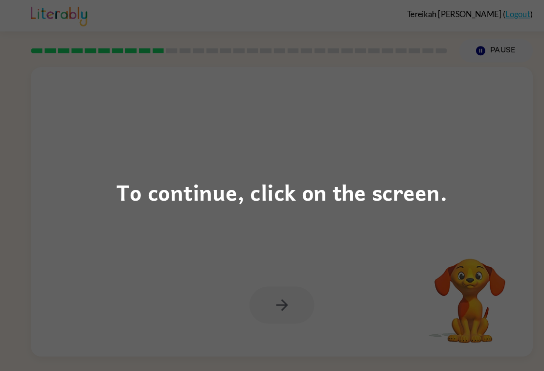
click at [381, 149] on div "To continue, click on the screen." at bounding box center [272, 185] width 544 height 371
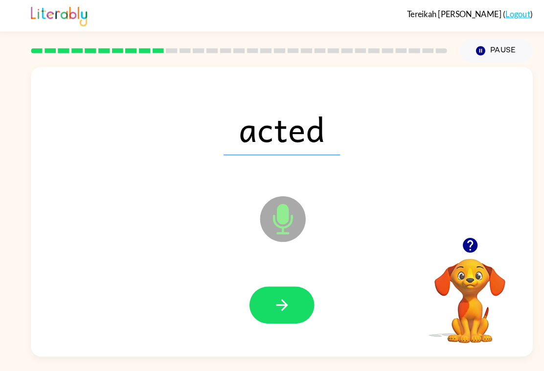
click at [282, 291] on button "button" at bounding box center [272, 295] width 63 height 36
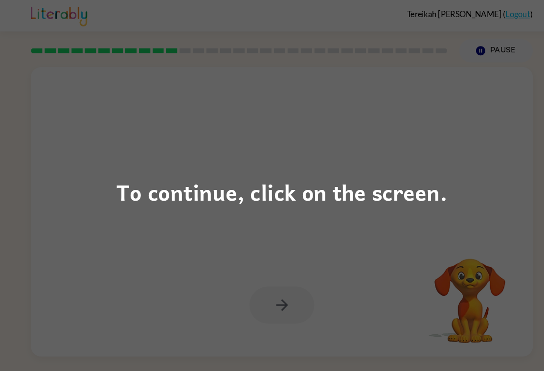
click at [388, 157] on div "To continue, click on the screen." at bounding box center [272, 185] width 544 height 371
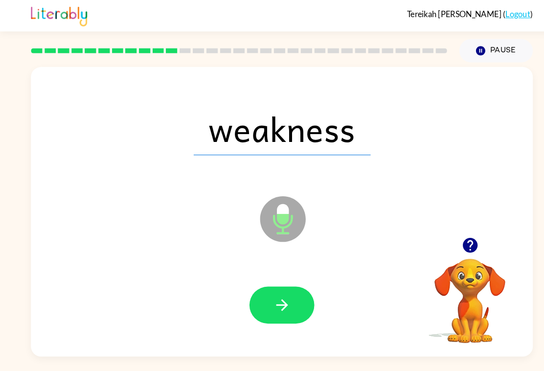
click at [276, 290] on icon "button" at bounding box center [271, 294] width 11 height 11
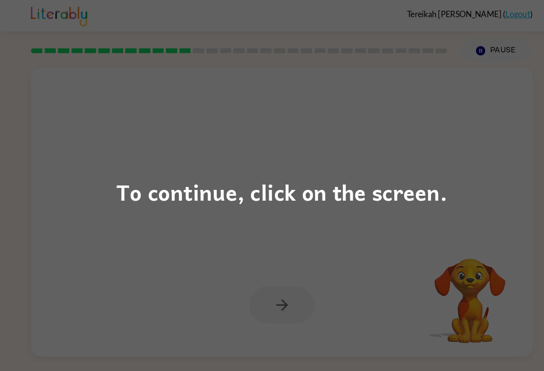
click at [329, 220] on div "To continue, click on the screen." at bounding box center [272, 185] width 544 height 371
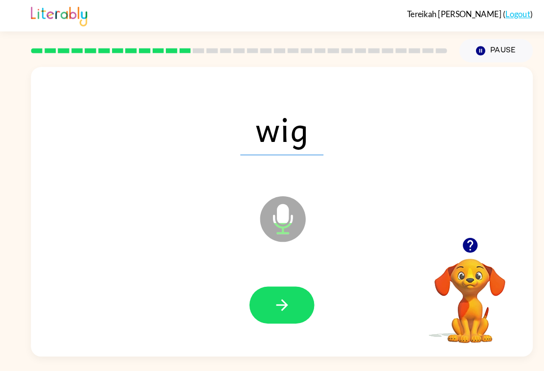
click at [287, 307] on button "button" at bounding box center [272, 295] width 63 height 36
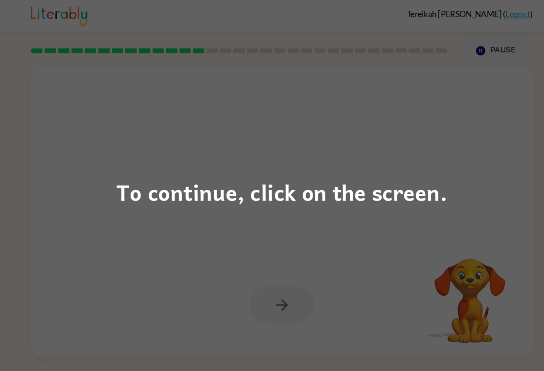
click at [428, 185] on div "To continue, click on the screen." at bounding box center [272, 185] width 319 height 33
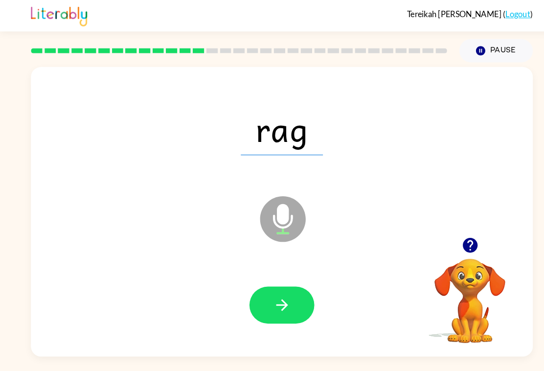
click at [277, 291] on icon "button" at bounding box center [271, 294] width 11 height 11
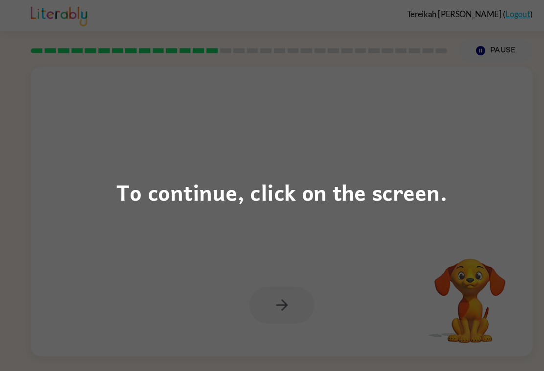
click at [324, 142] on div "To continue, click on the screen." at bounding box center [272, 185] width 544 height 371
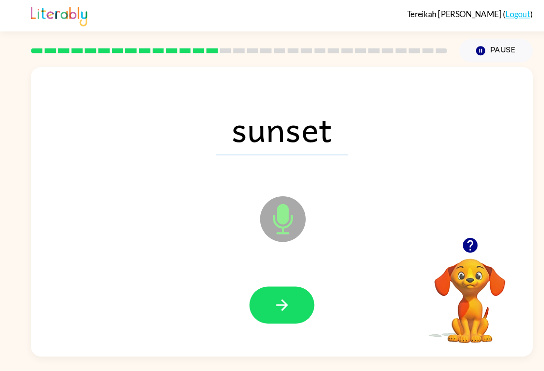
click at [293, 296] on button "button" at bounding box center [272, 295] width 63 height 36
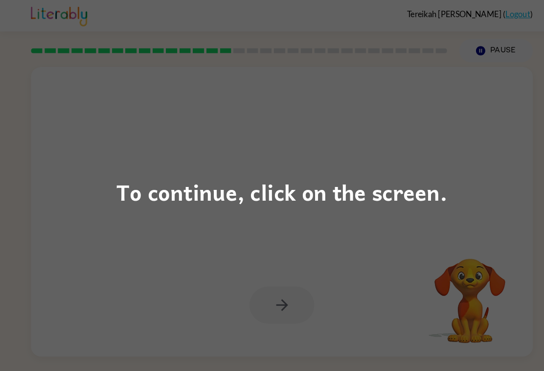
click at [365, 154] on div "To continue, click on the screen." at bounding box center [272, 185] width 544 height 371
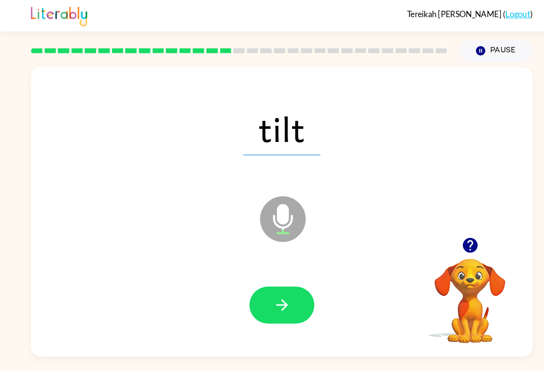
click at [288, 306] on button "button" at bounding box center [272, 295] width 63 height 36
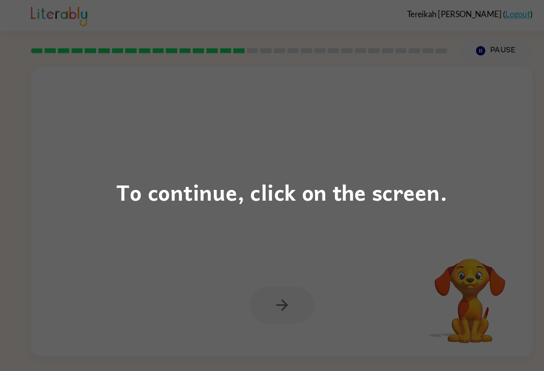
click at [77, 181] on div "To continue, click on the screen." at bounding box center [272, 185] width 544 height 371
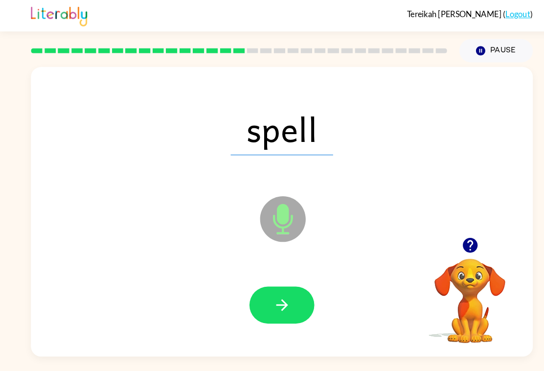
click at [267, 299] on icon "button" at bounding box center [272, 294] width 17 height 17
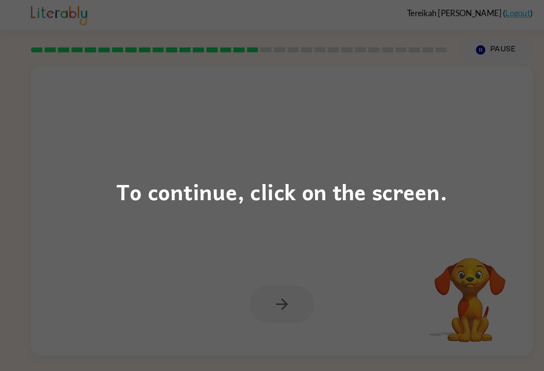
scroll to position [14, 0]
click at [407, 176] on div "To continue, click on the screen." at bounding box center [272, 185] width 319 height 33
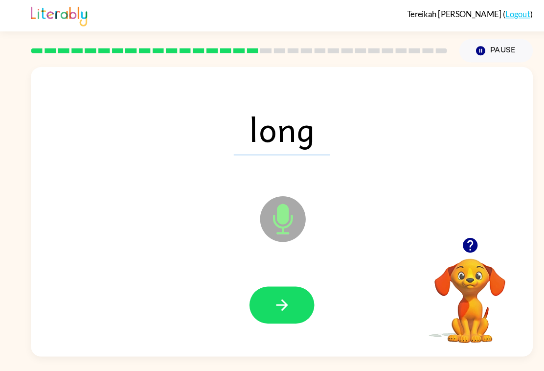
click at [269, 286] on icon "button" at bounding box center [272, 294] width 17 height 17
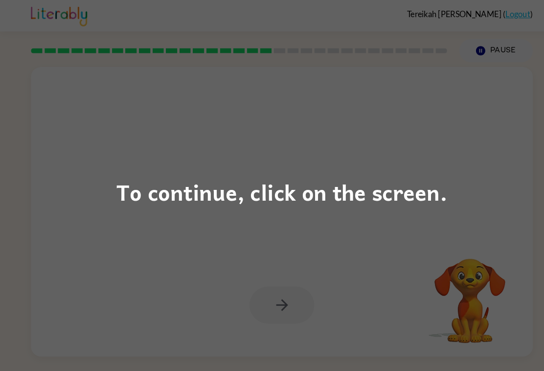
click at [281, 154] on div "To continue, click on the screen." at bounding box center [272, 185] width 544 height 371
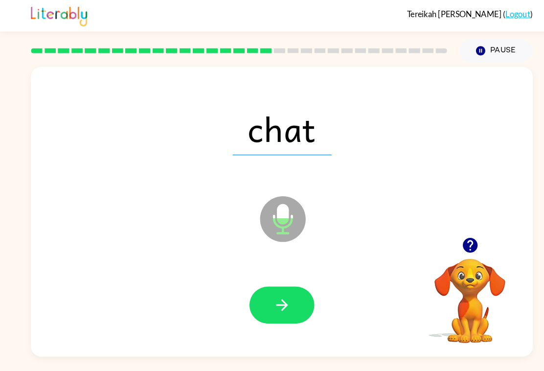
click at [270, 296] on icon "button" at bounding box center [272, 294] width 17 height 17
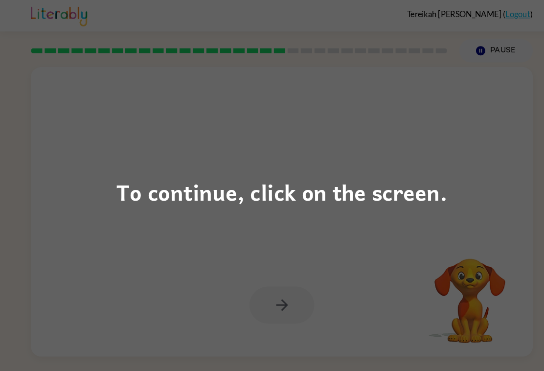
click at [377, 139] on div "To continue, click on the screen." at bounding box center [272, 185] width 544 height 371
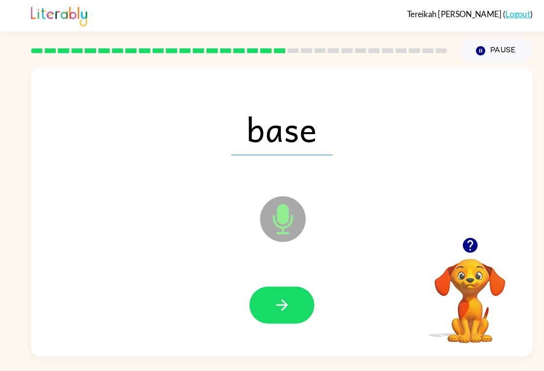
click at [321, 139] on span "base" at bounding box center [272, 124] width 98 height 51
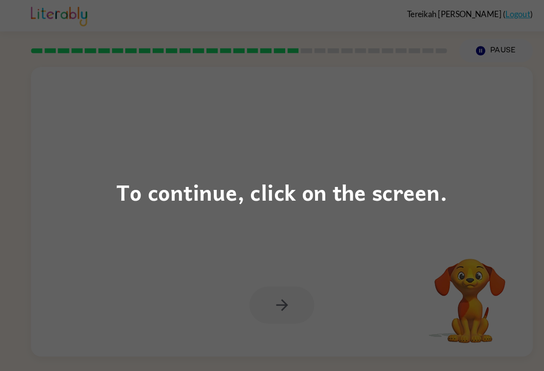
click at [397, 157] on div "To continue, click on the screen." at bounding box center [272, 185] width 544 height 371
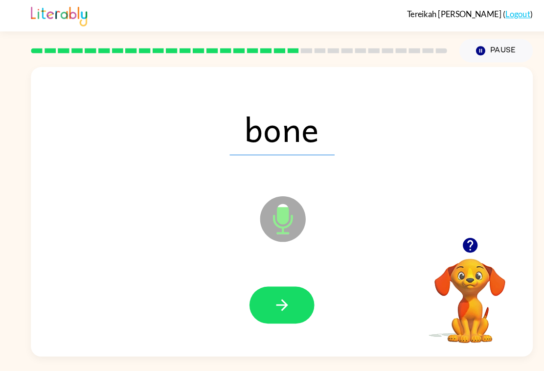
click at [258, 305] on button "button" at bounding box center [272, 295] width 63 height 36
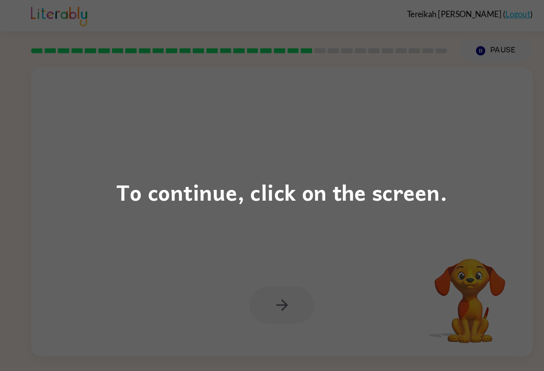
click at [135, 160] on div "To continue, click on the screen." at bounding box center [272, 185] width 544 height 371
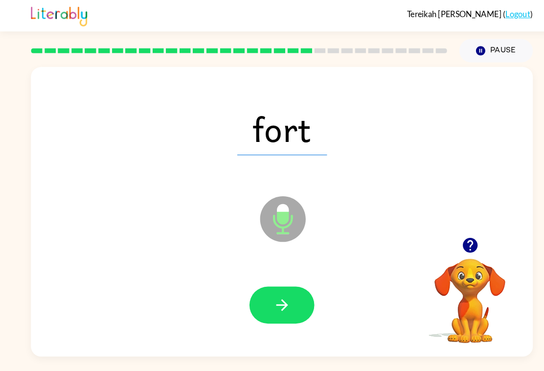
click at [275, 315] on div at bounding box center [272, 294] width 465 height 80
click at [266, 286] on icon "button" at bounding box center [272, 294] width 17 height 17
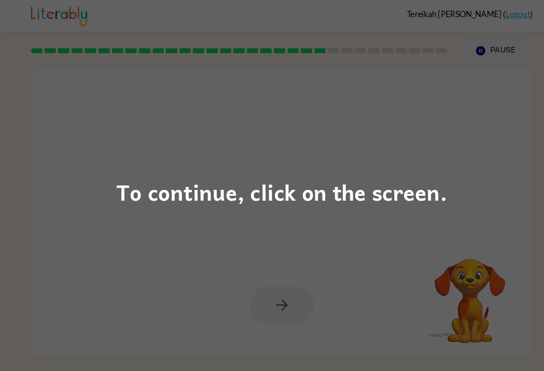
click at [266, 189] on div "To continue, click on the screen." at bounding box center [272, 185] width 319 height 33
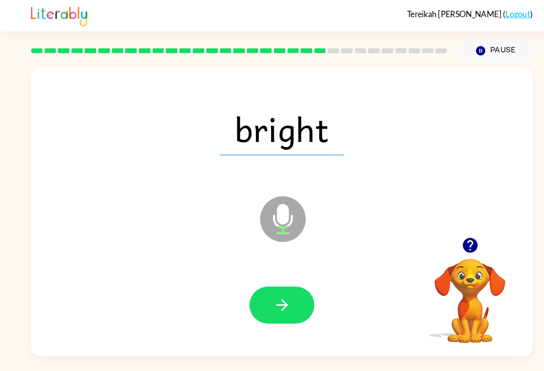
click at [265, 281] on button "button" at bounding box center [272, 295] width 63 height 36
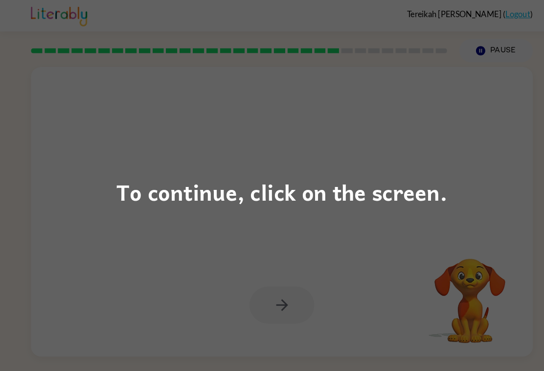
click at [248, 193] on div "To continue, click on the screen." at bounding box center [272, 185] width 319 height 33
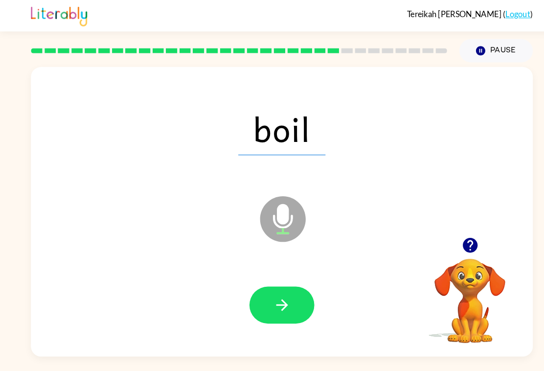
click at [262, 284] on button "button" at bounding box center [272, 295] width 63 height 36
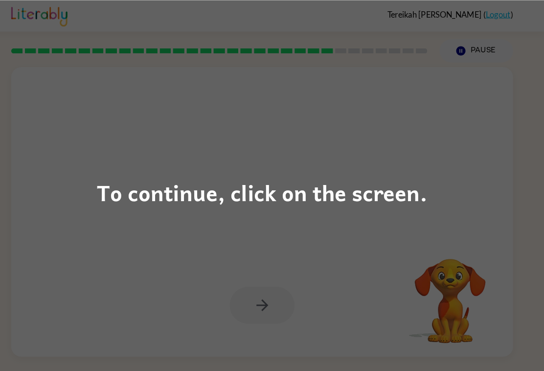
click at [190, 161] on div "To continue, click on the screen." at bounding box center [272, 185] width 544 height 371
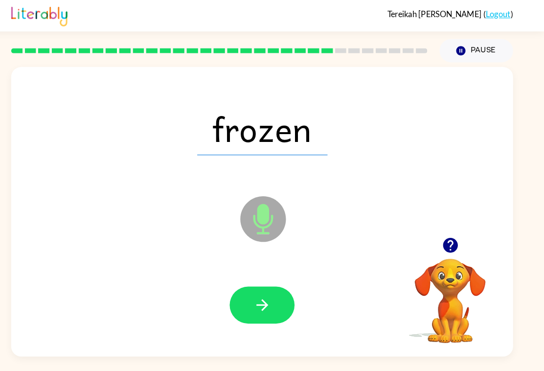
click at [264, 286] on icon "button" at bounding box center [272, 294] width 17 height 17
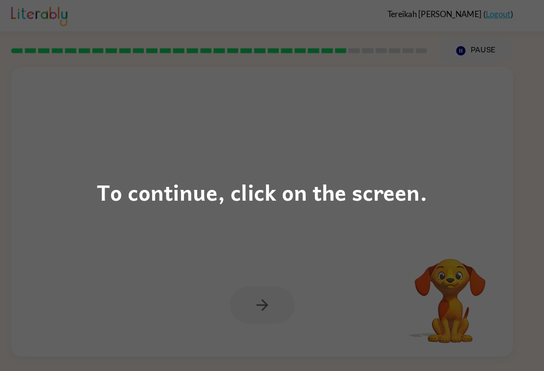
click at [255, 273] on div "To continue, click on the screen." at bounding box center [272, 185] width 544 height 371
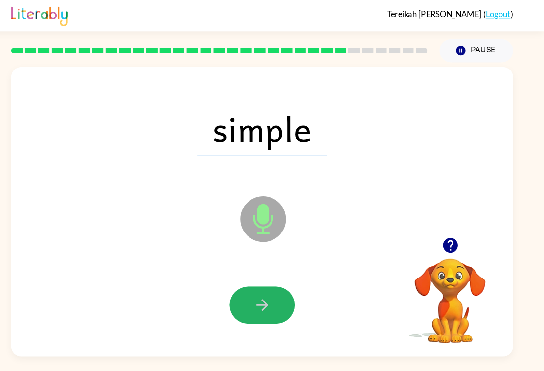
click at [241, 293] on button "button" at bounding box center [272, 295] width 63 height 36
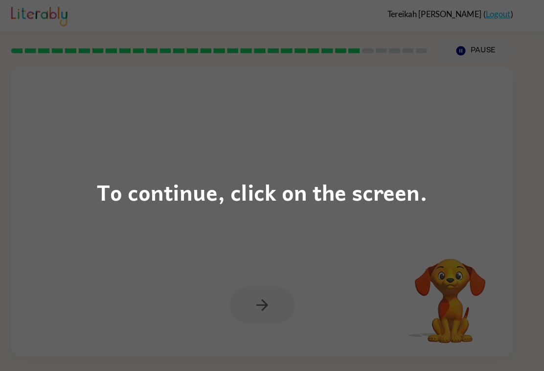
click at [377, 151] on div "To continue, click on the screen." at bounding box center [272, 185] width 544 height 371
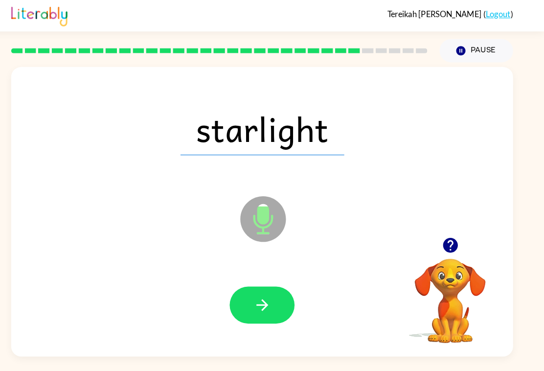
click at [241, 281] on button "button" at bounding box center [272, 295] width 63 height 36
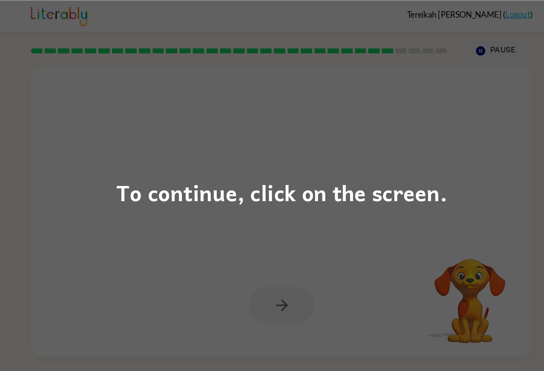
click at [300, 103] on div "To continue, click on the screen." at bounding box center [272, 185] width 544 height 371
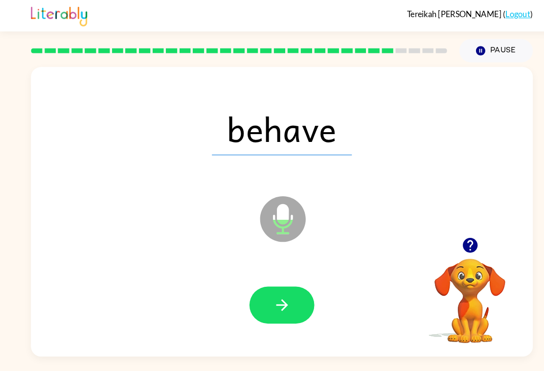
click at [264, 300] on button "button" at bounding box center [272, 295] width 63 height 36
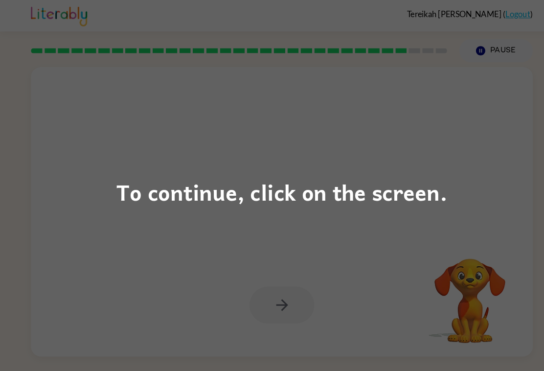
click at [169, 224] on div "To continue, click on the screen." at bounding box center [272, 185] width 544 height 371
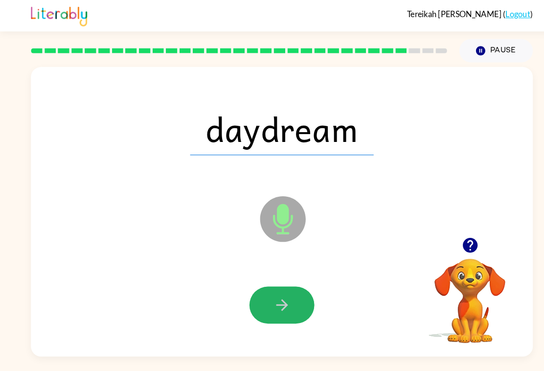
click at [285, 280] on button "button" at bounding box center [272, 295] width 63 height 36
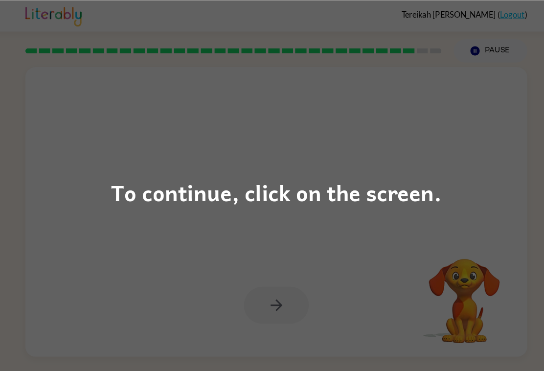
click at [84, 296] on div "To continue, click on the screen." at bounding box center [272, 185] width 544 height 371
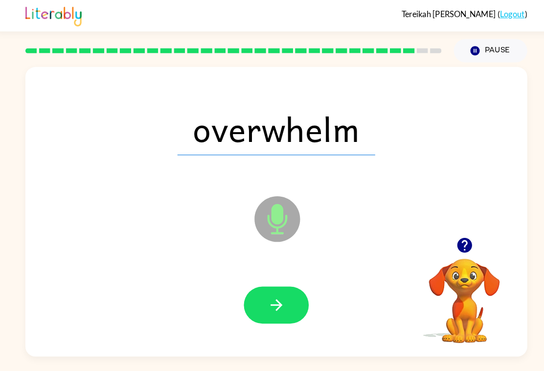
click at [258, 308] on button "button" at bounding box center [272, 295] width 63 height 36
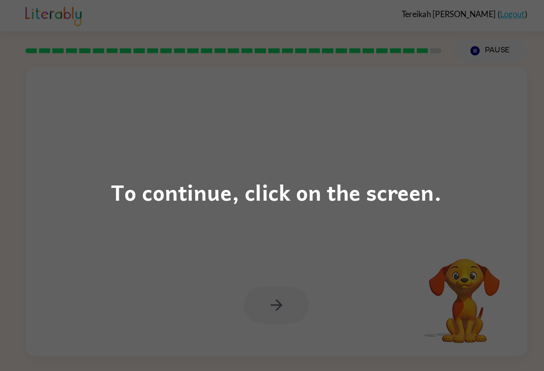
click at [134, 239] on div "To continue, click on the screen." at bounding box center [272, 185] width 544 height 371
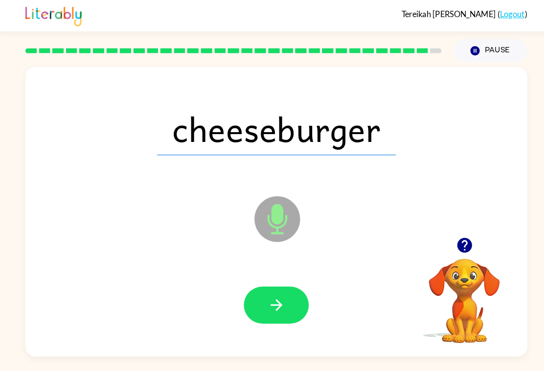
click at [267, 289] on icon "button" at bounding box center [271, 294] width 11 height 11
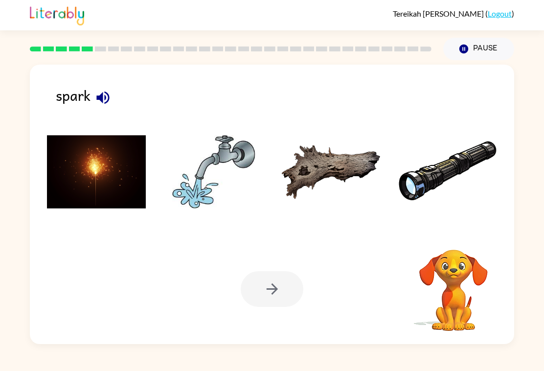
scroll to position [4, 0]
click at [93, 89] on button "button" at bounding box center [103, 97] width 25 height 25
click at [90, 203] on img at bounding box center [96, 171] width 99 height 73
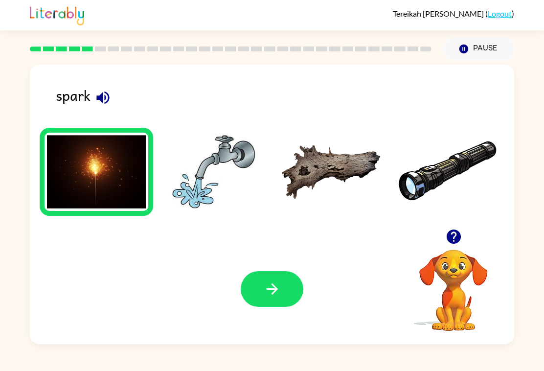
click at [273, 323] on div "Your browser must support playing .mp4 files to use Literably. Please try using…" at bounding box center [272, 289] width 485 height 110
click at [273, 307] on button "button" at bounding box center [272, 289] width 63 height 36
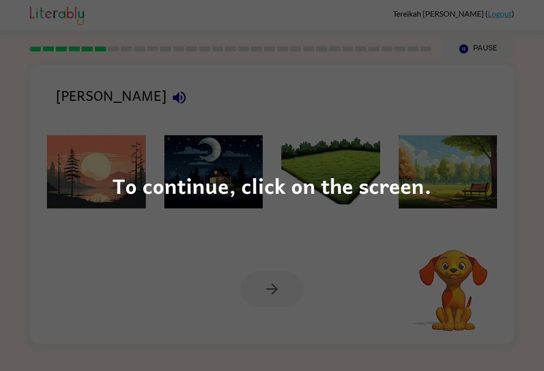
click at [326, 63] on div "To continue, click on the screen." at bounding box center [272, 185] width 544 height 371
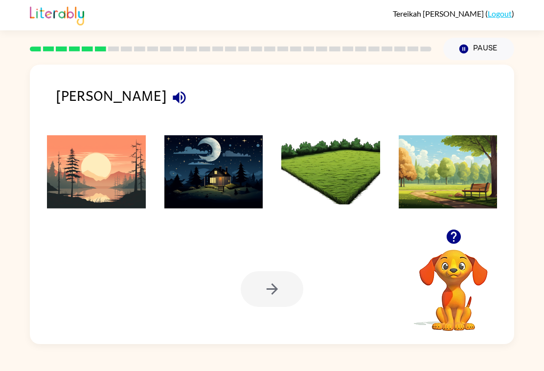
click at [89, 97] on div "dawn" at bounding box center [285, 99] width 459 height 31
click at [171, 96] on icon "button" at bounding box center [179, 97] width 17 height 17
click at [167, 85] on button "button" at bounding box center [179, 97] width 25 height 25
click at [207, 196] on img at bounding box center [213, 171] width 99 height 73
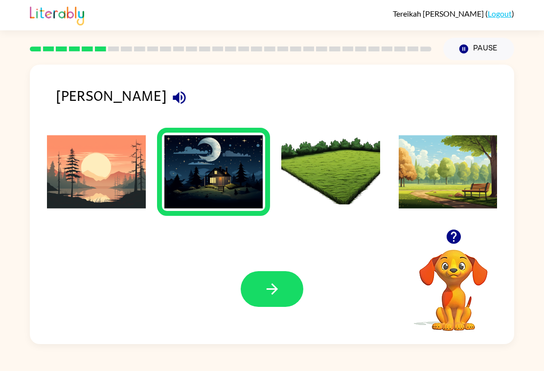
click at [277, 298] on icon "button" at bounding box center [272, 288] width 17 height 17
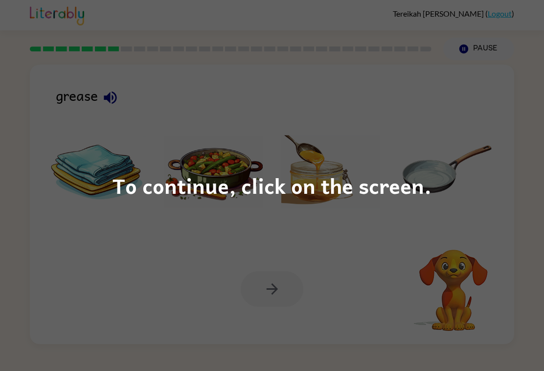
click at [299, 77] on div "To continue, click on the screen." at bounding box center [272, 185] width 544 height 371
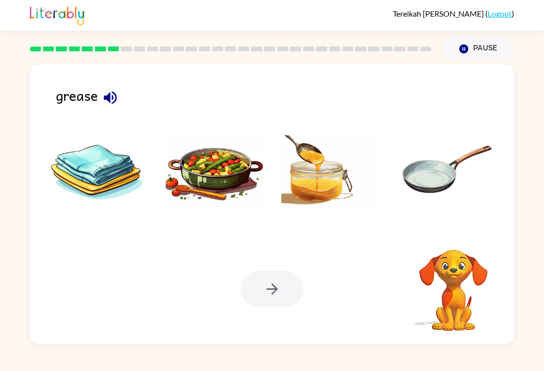
click at [109, 93] on icon "button" at bounding box center [110, 97] width 13 height 13
click at [114, 91] on icon "button" at bounding box center [110, 97] width 17 height 17
click at [318, 194] on img at bounding box center [330, 171] width 99 height 73
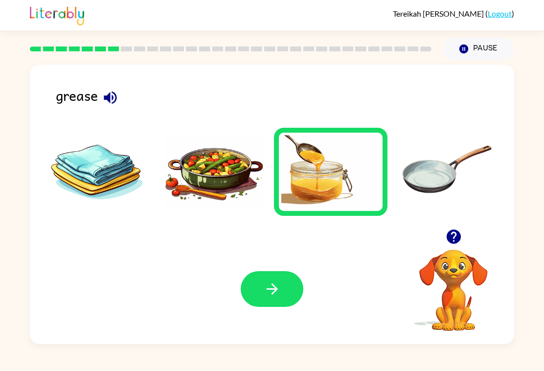
click at [268, 298] on icon "button" at bounding box center [272, 288] width 17 height 17
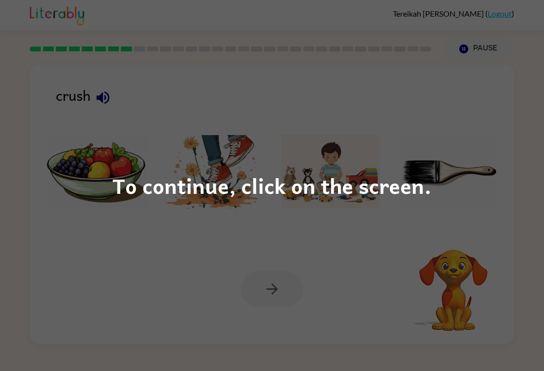
click at [453, 88] on div "To continue, click on the screen." at bounding box center [272, 185] width 544 height 371
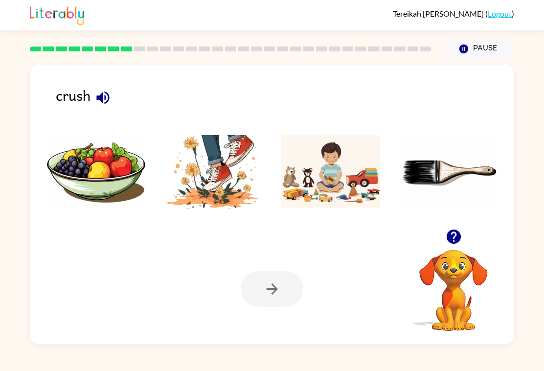
click at [97, 99] on icon "button" at bounding box center [102, 97] width 17 height 17
click at [201, 196] on img at bounding box center [213, 171] width 99 height 73
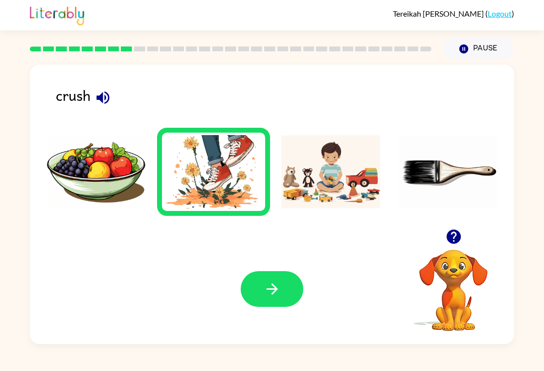
click at [285, 303] on button "button" at bounding box center [272, 289] width 63 height 36
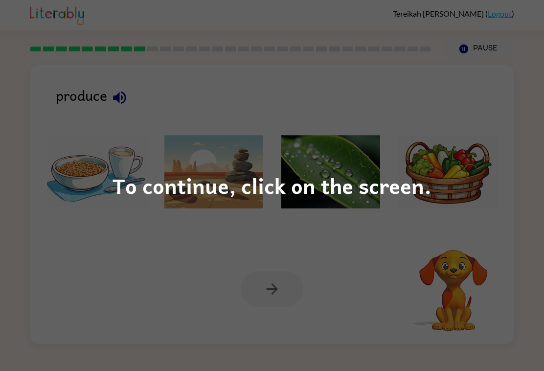
click at [180, 78] on div "To continue, click on the screen." at bounding box center [272, 185] width 544 height 371
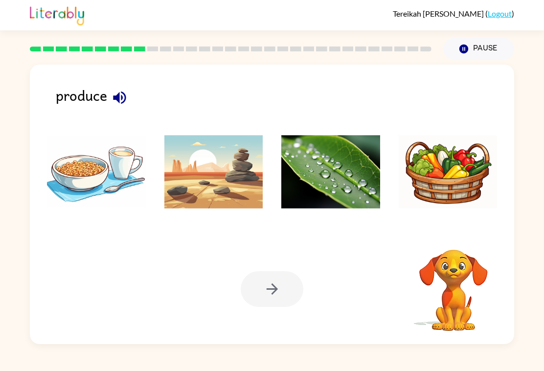
click at [122, 97] on icon "button" at bounding box center [119, 97] width 17 height 17
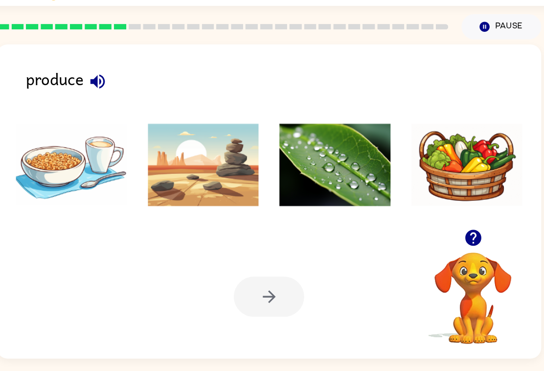
scroll to position [0, 0]
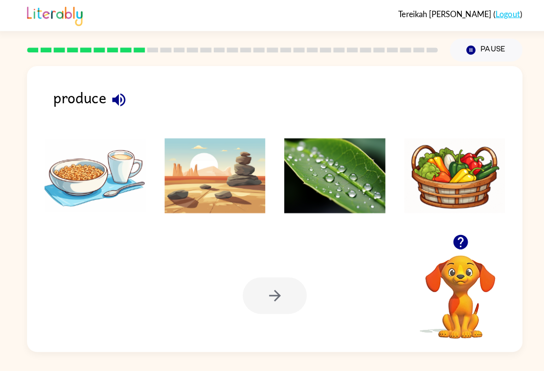
click at [444, 143] on img at bounding box center [448, 171] width 99 height 73
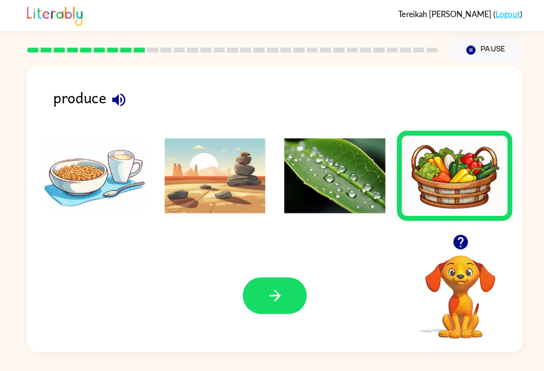
click at [284, 294] on button "button" at bounding box center [272, 289] width 63 height 36
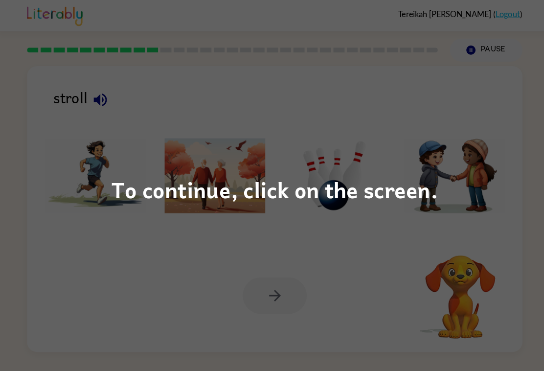
click at [481, 96] on div "To continue, click on the screen." at bounding box center [272, 185] width 544 height 371
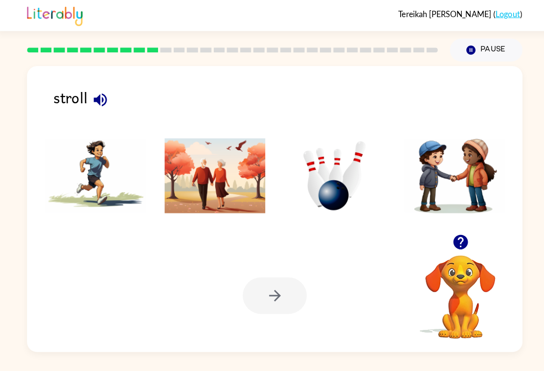
click at [93, 90] on icon "button" at bounding box center [101, 97] width 17 height 17
click at [335, 204] on img at bounding box center [330, 171] width 99 height 73
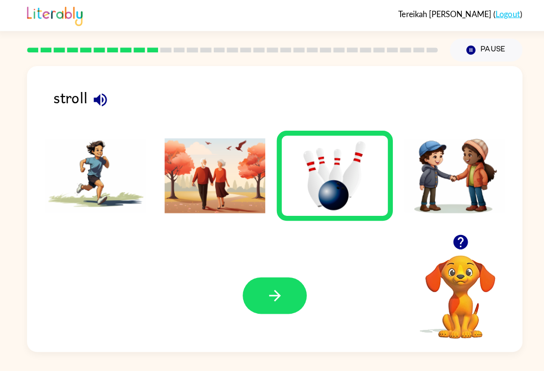
click at [271, 298] on icon "button" at bounding box center [272, 288] width 17 height 17
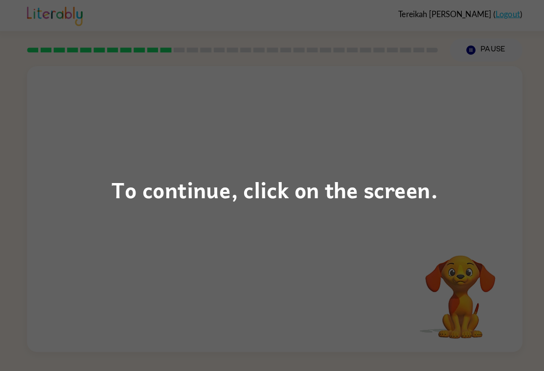
click at [129, 262] on div "To continue, click on the screen." at bounding box center [272, 185] width 544 height 371
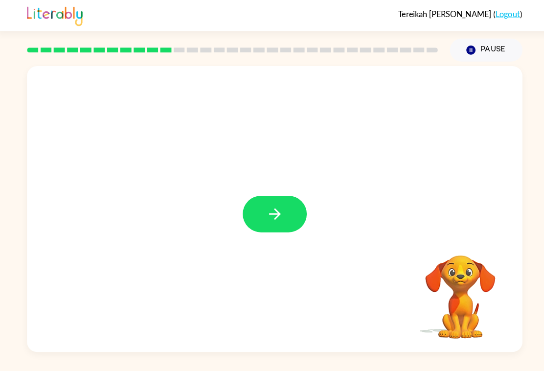
click at [268, 218] on icon "button" at bounding box center [272, 209] width 17 height 17
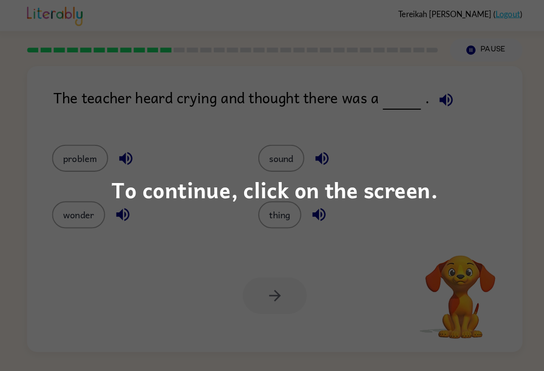
click at [442, 176] on div "To continue, click on the screen." at bounding box center [272, 185] width 544 height 371
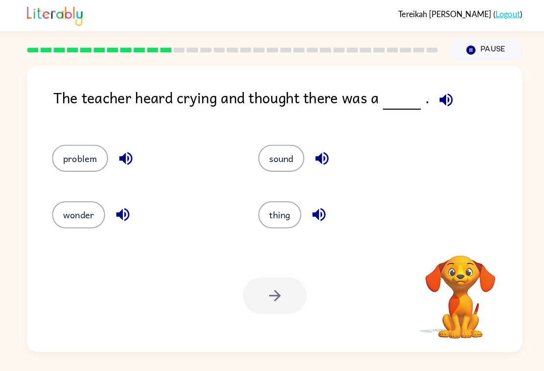
click at [464, 187] on div "problem sound wonder thing" at bounding box center [272, 178] width 465 height 102
click at [440, 95] on icon "button" at bounding box center [439, 97] width 17 height 17
click at [312, 163] on icon "button" at bounding box center [318, 154] width 17 height 17
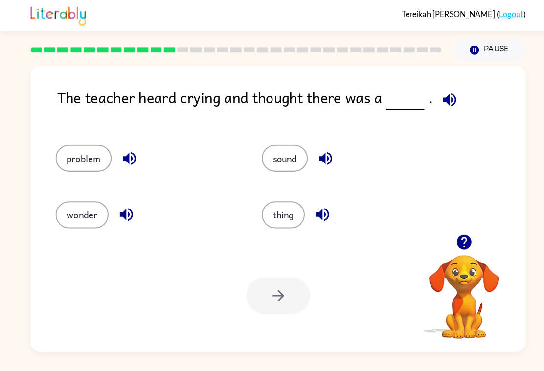
click at [439, 91] on icon "button" at bounding box center [439, 97] width 17 height 17
click at [317, 162] on icon "button" at bounding box center [318, 155] width 13 height 13
click at [119, 163] on icon "button" at bounding box center [126, 154] width 17 height 17
click at [119, 216] on icon "button" at bounding box center [123, 210] width 13 height 13
click at [112, 215] on button "button" at bounding box center [123, 209] width 25 height 25
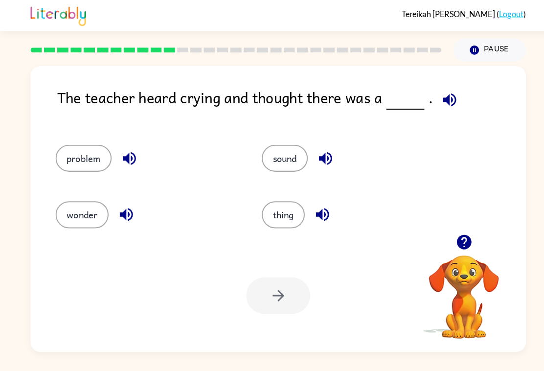
click at [153, 168] on div "problem" at bounding box center [143, 154] width 179 height 26
click at [119, 161] on icon "button" at bounding box center [126, 154] width 17 height 17
click at [403, 91] on span at bounding box center [404, 95] width 4 height 22
click at [66, 165] on button "problem" at bounding box center [81, 154] width 55 height 26
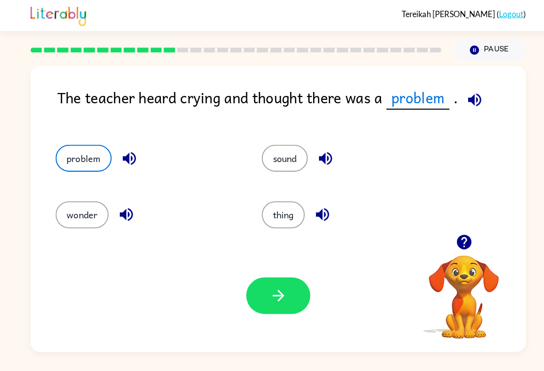
click at [471, 97] on button "button" at bounding box center [464, 97] width 25 height 25
click at [460, 98] on icon "button" at bounding box center [464, 97] width 13 height 13
click at [465, 94] on icon "button" at bounding box center [464, 97] width 17 height 17
click at [456, 98] on icon "button" at bounding box center [464, 97] width 17 height 17
click at [274, 277] on div "Your browser must support playing .mp4 files to use Literably. Please try using…" at bounding box center [272, 289] width 485 height 110
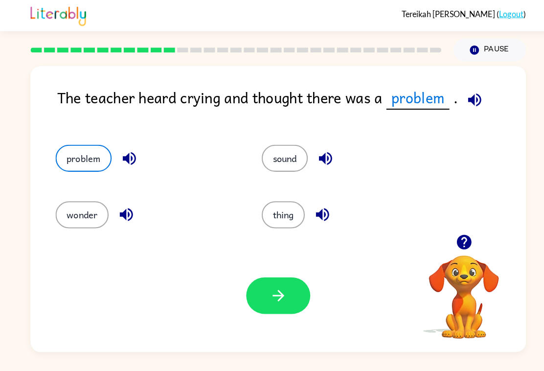
scroll to position [9, 0]
click at [251, 284] on button "button" at bounding box center [272, 289] width 63 height 36
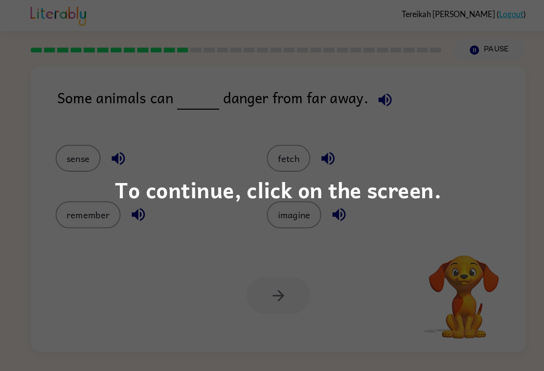
click at [362, 78] on div "To continue, click on the screen." at bounding box center [272, 185] width 544 height 371
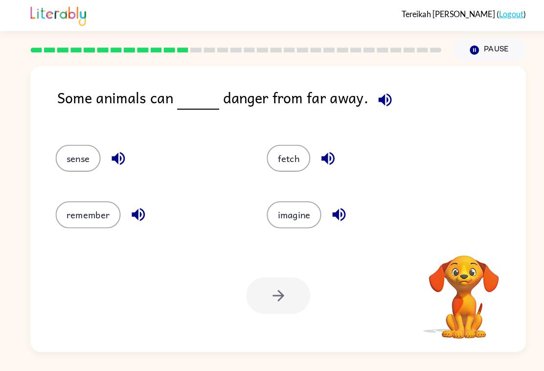
click at [364, 87] on button "button" at bounding box center [376, 97] width 25 height 25
click at [378, 91] on icon "button" at bounding box center [376, 97] width 13 height 13
click at [379, 89] on icon "button" at bounding box center [376, 97] width 17 height 17
click at [375, 89] on icon "button" at bounding box center [376, 97] width 17 height 17
click at [116, 177] on div "sense" at bounding box center [139, 150] width 207 height 55
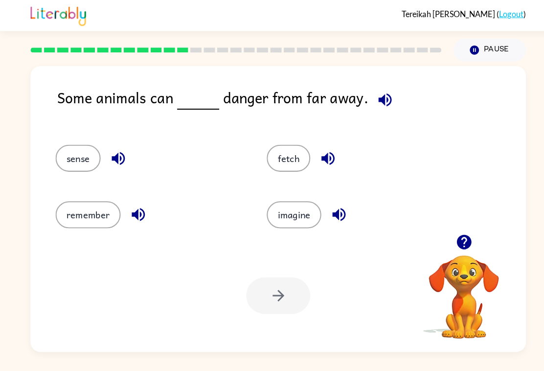
click at [117, 153] on icon "button" at bounding box center [115, 154] width 17 height 17
click at [127, 205] on icon "button" at bounding box center [135, 209] width 17 height 17
click at [311, 152] on button "button" at bounding box center [320, 154] width 25 height 25
click at [339, 212] on icon "button" at bounding box center [331, 209] width 17 height 17
click at [291, 216] on button "imagine" at bounding box center [287, 210] width 53 height 26
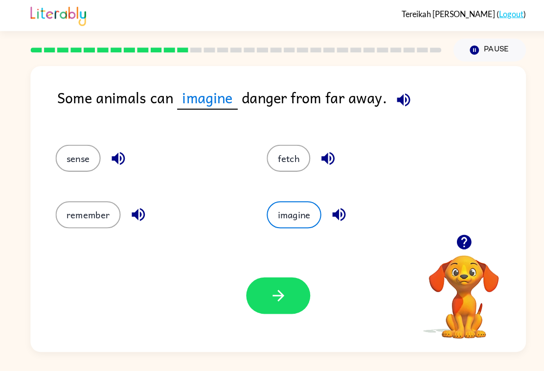
click at [395, 89] on icon "button" at bounding box center [394, 97] width 17 height 17
click at [273, 284] on icon "button" at bounding box center [272, 288] width 17 height 17
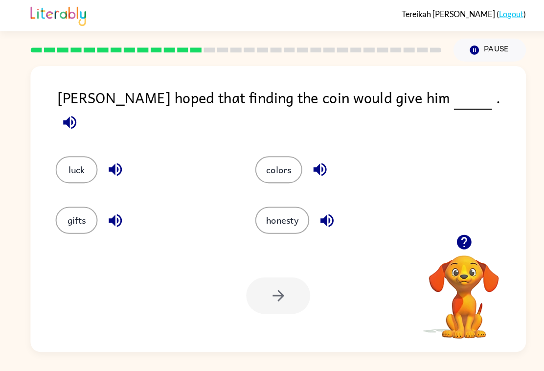
click at [81, 107] on button "button" at bounding box center [68, 119] width 25 height 25
click at [439, 69] on div "Jackson hoped that finding the coin would give him . luck colors gifts honesty …" at bounding box center [272, 204] width 485 height 279
click at [77, 111] on icon "button" at bounding box center [68, 119] width 17 height 17
click at [62, 158] on button "luck" at bounding box center [74, 166] width 41 height 26
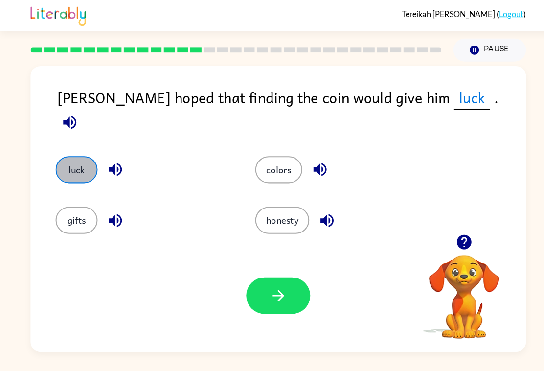
click at [64, 154] on button "luck" at bounding box center [74, 166] width 41 height 26
click at [108, 159] on icon "button" at bounding box center [112, 165] width 17 height 17
click at [73, 220] on button "gifts" at bounding box center [74, 215] width 41 height 26
click at [109, 222] on button "button" at bounding box center [112, 215] width 25 height 25
click at [318, 157] on icon "button" at bounding box center [312, 165] width 17 height 17
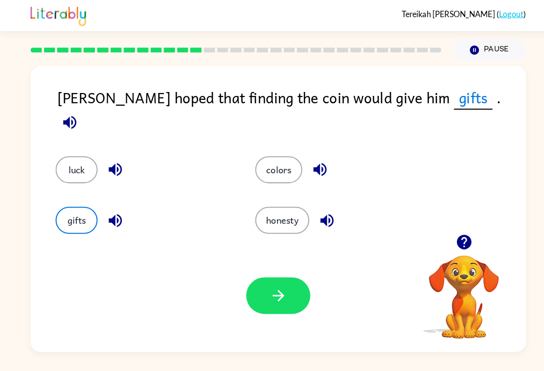
click at [324, 216] on icon "button" at bounding box center [319, 215] width 17 height 17
click at [76, 155] on button "luck" at bounding box center [74, 166] width 41 height 26
click at [271, 298] on icon "button" at bounding box center [272, 288] width 17 height 17
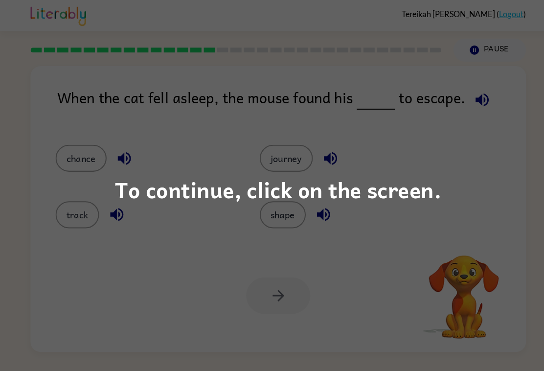
click at [459, 194] on div "To continue, click on the screen." at bounding box center [272, 185] width 544 height 371
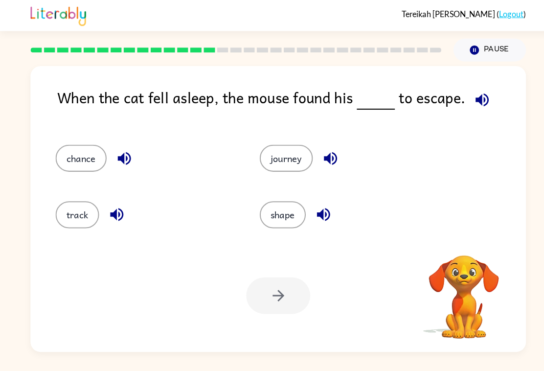
click at [468, 92] on icon "button" at bounding box center [471, 97] width 17 height 17
click at [120, 150] on icon "button" at bounding box center [121, 155] width 13 height 13
click at [66, 154] on button "chance" at bounding box center [79, 154] width 50 height 26
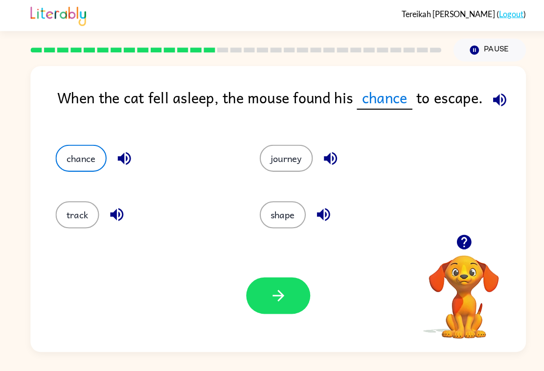
click at [275, 307] on button "button" at bounding box center [272, 289] width 63 height 36
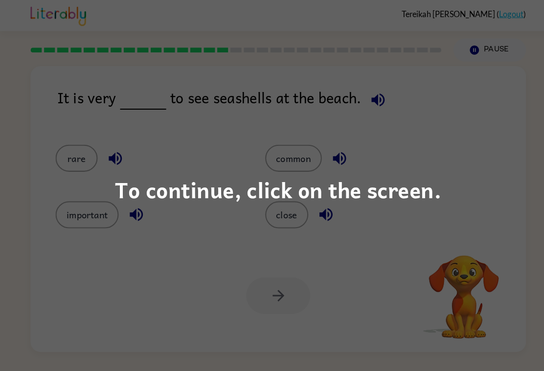
click at [453, 146] on div "To continue, click on the screen." at bounding box center [272, 185] width 544 height 371
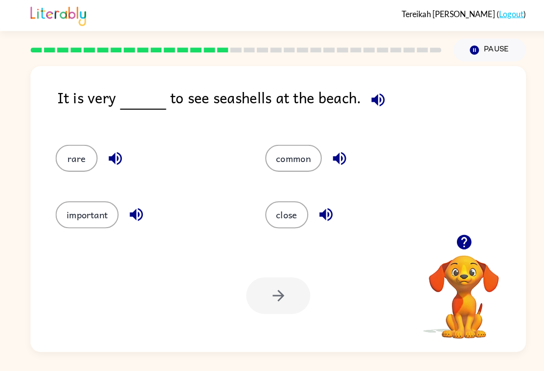
click at [287, 214] on button "close" at bounding box center [280, 210] width 42 height 26
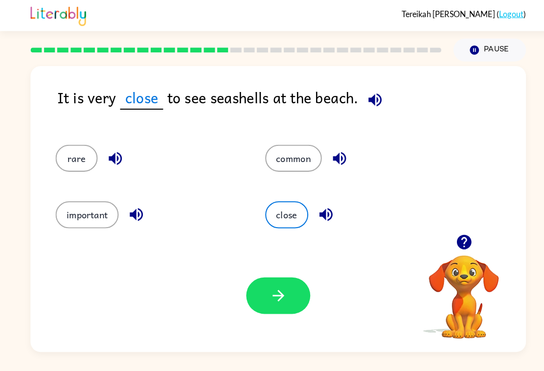
click at [323, 221] on button "button" at bounding box center [318, 209] width 25 height 25
click at [64, 146] on button "rare" at bounding box center [74, 154] width 41 height 26
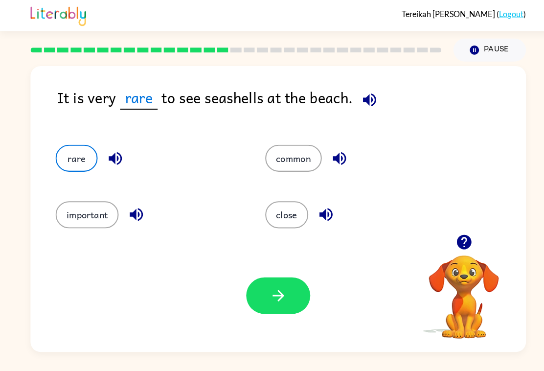
click at [88, 151] on button "rare" at bounding box center [74, 154] width 41 height 26
click at [83, 128] on div "rare" at bounding box center [138, 150] width 205 height 55
click at [107, 146] on icon "button" at bounding box center [112, 154] width 17 height 17
click at [103, 208] on button "important" at bounding box center [85, 210] width 62 height 26
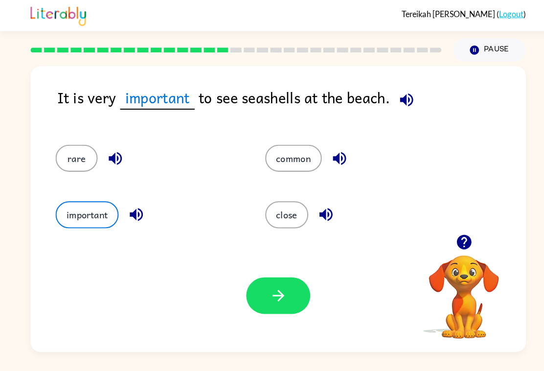
click at [138, 210] on icon "button" at bounding box center [133, 209] width 17 height 17
click at [325, 149] on icon "button" at bounding box center [332, 154] width 17 height 17
click at [317, 209] on icon "button" at bounding box center [318, 210] width 13 height 13
click at [289, 212] on button "close" at bounding box center [280, 210] width 42 height 26
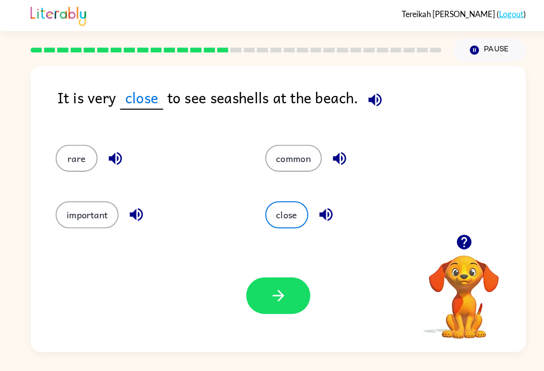
click at [270, 330] on div "Your browser must support playing .mp4 files to use Literably. Please try using…" at bounding box center [272, 289] width 485 height 110
click at [271, 288] on icon "button" at bounding box center [272, 288] width 17 height 17
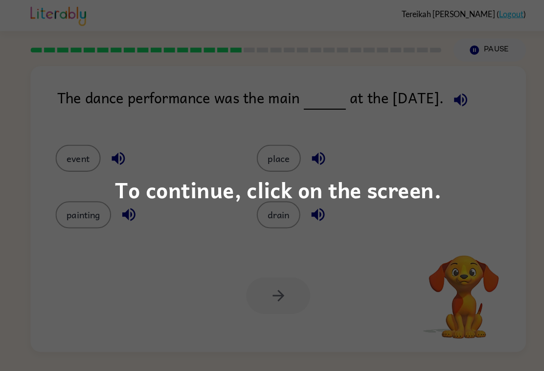
click at [456, 185] on div "To continue, click on the screen." at bounding box center [272, 185] width 544 height 371
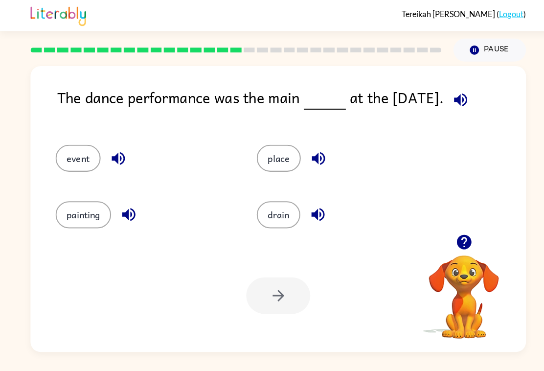
click at [440, 92] on button "button" at bounding box center [450, 97] width 25 height 25
click at [73, 222] on button "painting" at bounding box center [81, 210] width 54 height 26
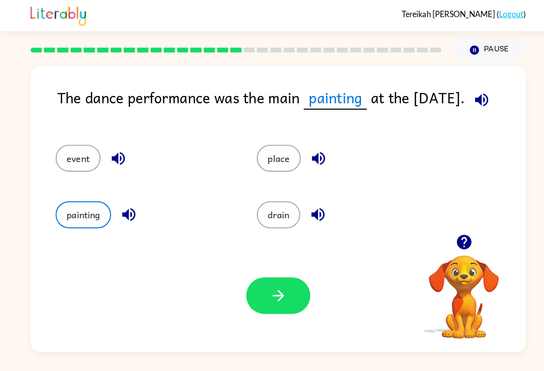
click at [120, 210] on icon "button" at bounding box center [125, 210] width 13 height 13
click at [106, 154] on button "button" at bounding box center [115, 154] width 25 height 25
click at [315, 214] on icon "button" at bounding box center [310, 209] width 17 height 17
click at [313, 154] on icon "button" at bounding box center [311, 154] width 17 height 17
click at [63, 162] on button "event" at bounding box center [76, 154] width 44 height 26
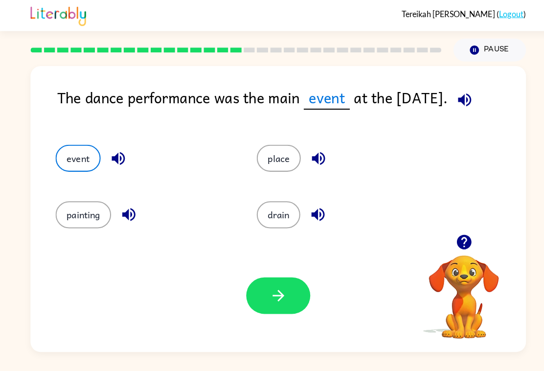
click at [117, 156] on icon "button" at bounding box center [115, 154] width 17 height 17
click at [459, 89] on icon "button" at bounding box center [454, 97] width 17 height 17
click at [282, 318] on div "Your browser must support playing .mp4 files to use Literably. Please try using…" at bounding box center [272, 289] width 485 height 110
click at [294, 318] on div "Your browser must support playing .mp4 files to use Literably. Please try using…" at bounding box center [272, 289] width 485 height 110
click at [293, 297] on button "button" at bounding box center [272, 289] width 63 height 36
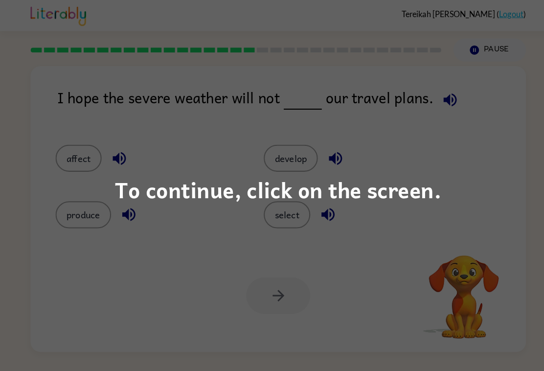
click at [469, 167] on div "To continue, click on the screen." at bounding box center [272, 185] width 544 height 371
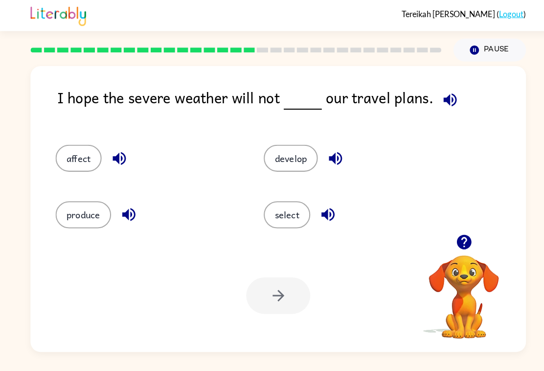
click at [437, 95] on icon "button" at bounding box center [440, 97] width 17 height 17
click at [311, 202] on button "button" at bounding box center [320, 209] width 25 height 25
click at [310, 200] on div "select" at bounding box center [348, 210] width 181 height 26
click at [336, 146] on icon "button" at bounding box center [328, 154] width 17 height 17
click at [112, 157] on icon "button" at bounding box center [116, 154] width 17 height 17
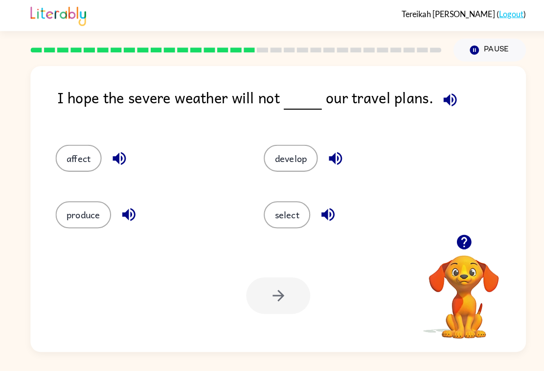
click at [131, 213] on icon "button" at bounding box center [125, 210] width 13 height 13
click at [69, 155] on button "affect" at bounding box center [76, 154] width 45 height 26
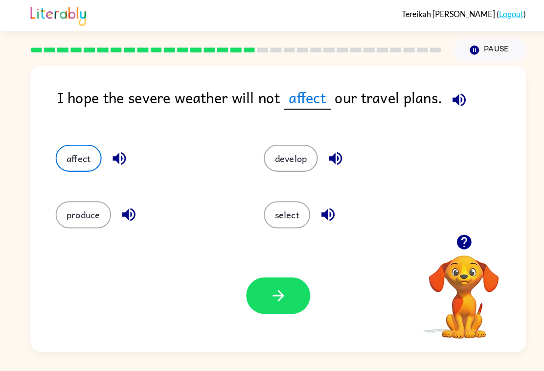
click at [454, 89] on icon "button" at bounding box center [448, 97] width 17 height 17
click at [99, 370] on div "Tereikah Halstead ( Logout ) Pause Pause I hope the severe weather will not aff…" at bounding box center [272, 185] width 544 height 371
click at [252, 280] on button "button" at bounding box center [272, 289] width 63 height 36
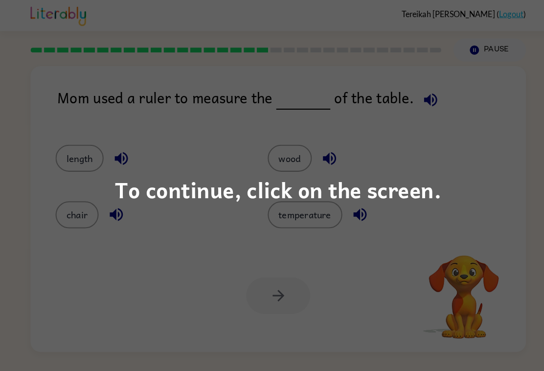
click at [436, 189] on div "To continue, click on the screen." at bounding box center [272, 185] width 544 height 371
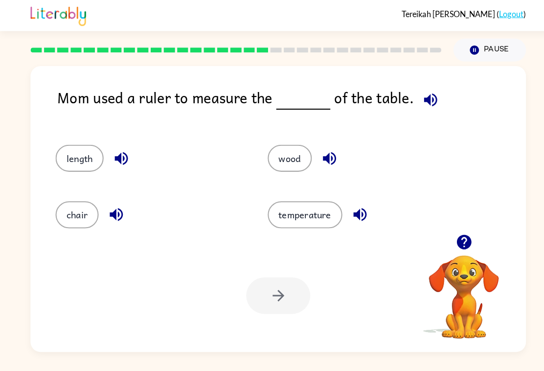
click at [427, 85] on button "button" at bounding box center [421, 97] width 25 height 25
click at [285, 142] on button "wood" at bounding box center [283, 154] width 43 height 26
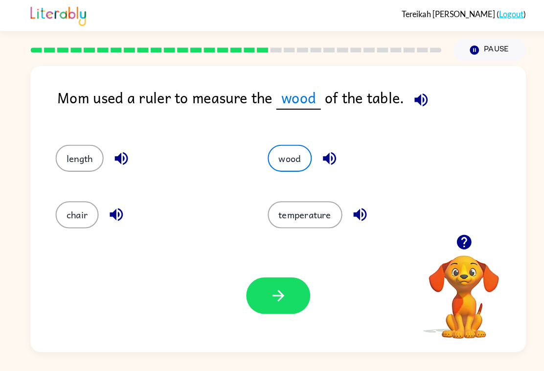
click at [54, 152] on button "length" at bounding box center [77, 154] width 47 height 26
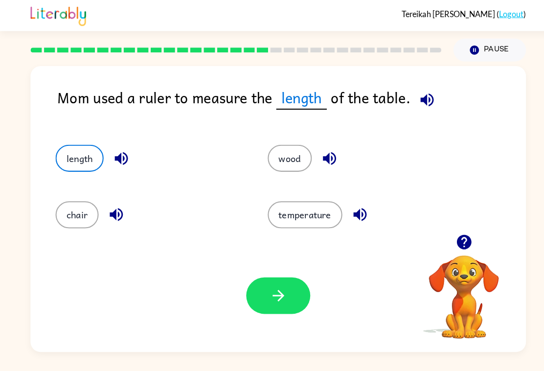
click at [114, 146] on icon "button" at bounding box center [118, 154] width 17 height 17
click at [333, 210] on button "temperature" at bounding box center [298, 210] width 73 height 26
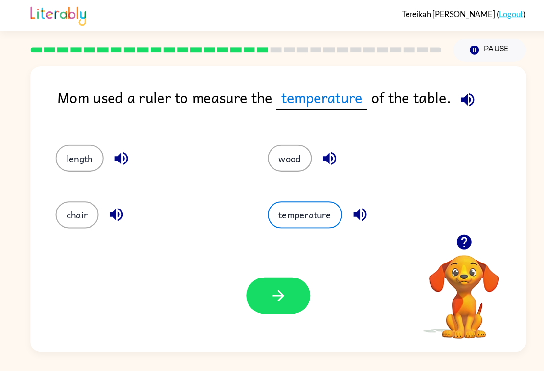
click at [304, 223] on button "temperature" at bounding box center [298, 210] width 73 height 26
click at [349, 216] on icon "button" at bounding box center [352, 209] width 17 height 17
click at [60, 209] on button "chair" at bounding box center [75, 210] width 42 height 26
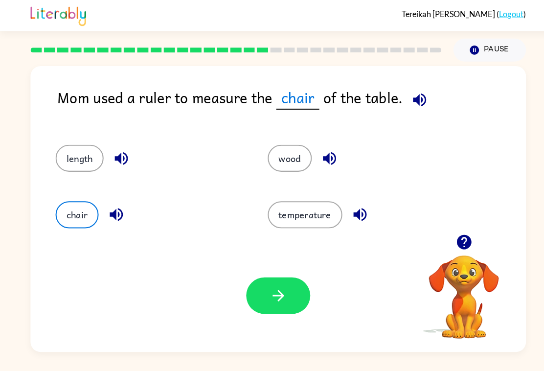
click at [105, 219] on button "button" at bounding box center [113, 209] width 25 height 25
click at [264, 301] on button "button" at bounding box center [272, 289] width 63 height 36
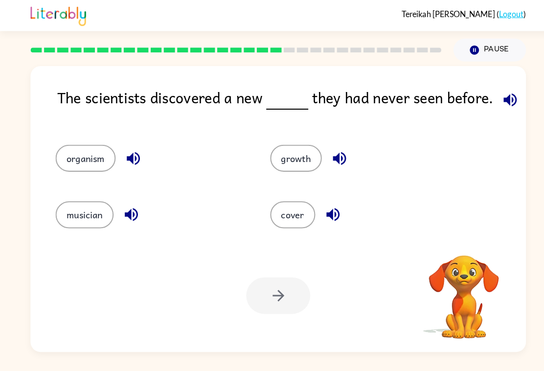
click at [497, 94] on icon "button" at bounding box center [498, 97] width 13 height 13
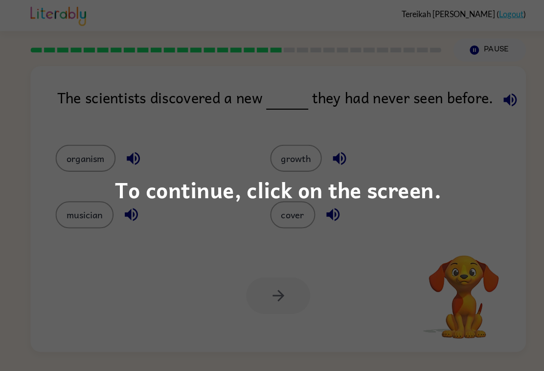
click at [492, 92] on div "To continue, click on the screen." at bounding box center [272, 185] width 544 height 371
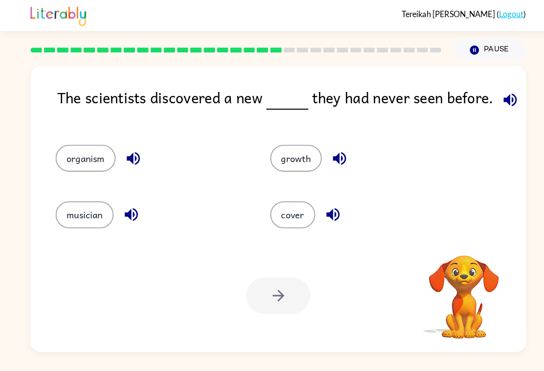
click at [490, 94] on icon "button" at bounding box center [498, 97] width 17 height 17
click at [80, 159] on button "organism" at bounding box center [83, 154] width 59 height 26
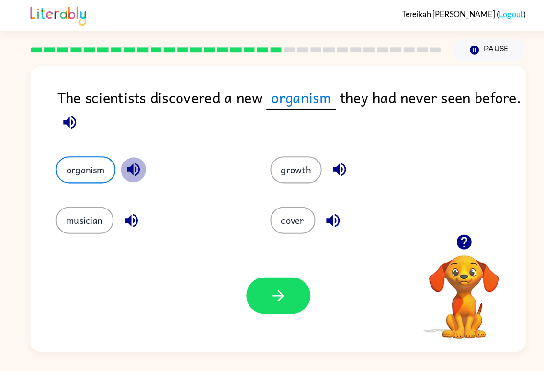
click at [128, 168] on icon "button" at bounding box center [130, 165] width 17 height 17
click at [130, 217] on icon "button" at bounding box center [128, 215] width 17 height 17
click at [338, 161] on icon "button" at bounding box center [332, 165] width 17 height 17
click at [343, 218] on div "cover" at bounding box center [357, 215] width 187 height 26
click at [329, 216] on icon "button" at bounding box center [325, 215] width 17 height 17
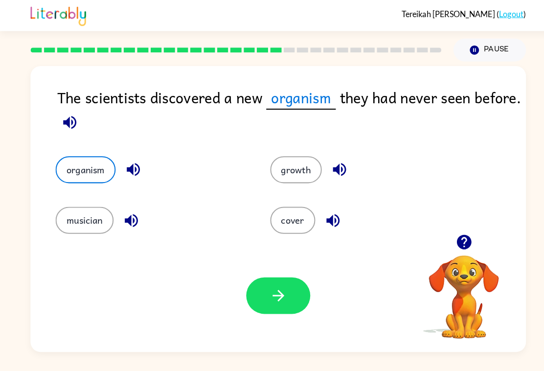
click at [73, 217] on button "musician" at bounding box center [82, 215] width 57 height 26
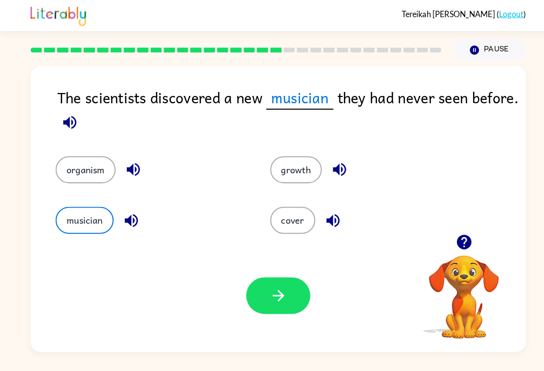
click at [289, 291] on button "button" at bounding box center [272, 289] width 63 height 36
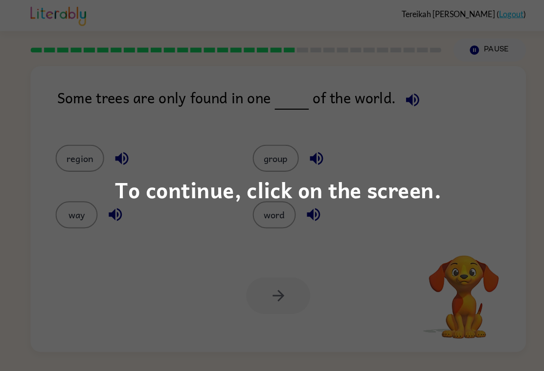
click at [464, 148] on div "To continue, click on the screen." at bounding box center [272, 185] width 544 height 371
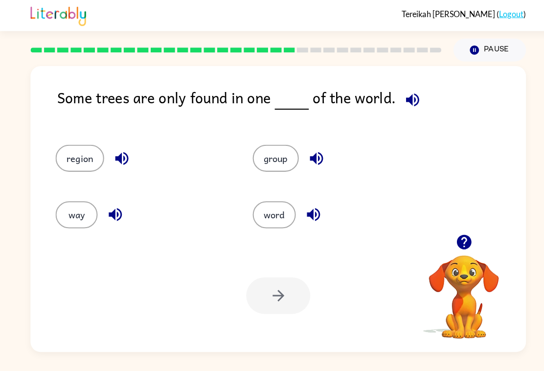
click at [288, 159] on button "group" at bounding box center [269, 154] width 45 height 26
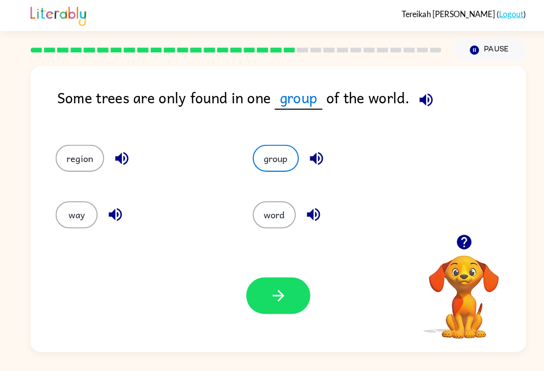
click at [310, 154] on icon "button" at bounding box center [309, 154] width 17 height 17
click at [309, 214] on icon "button" at bounding box center [306, 209] width 17 height 17
click at [414, 96] on icon "button" at bounding box center [416, 97] width 17 height 17
click at [311, 212] on icon "button" at bounding box center [306, 210] width 13 height 13
click at [102, 209] on button "button" at bounding box center [112, 209] width 25 height 25
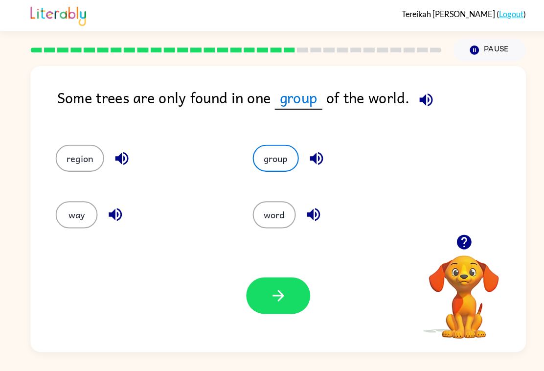
click at [416, 98] on button "button" at bounding box center [416, 97] width 25 height 25
click at [286, 291] on button "button" at bounding box center [272, 289] width 63 height 36
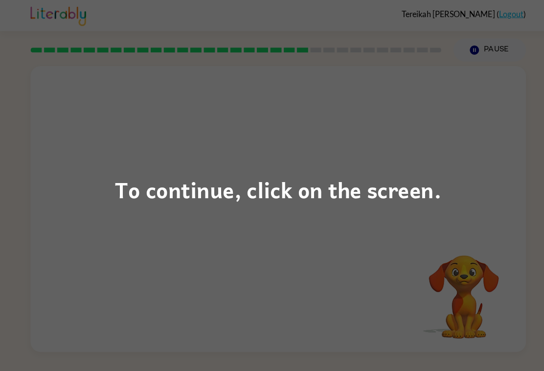
click at [375, 165] on div "To continue, click on the screen." at bounding box center [272, 185] width 544 height 371
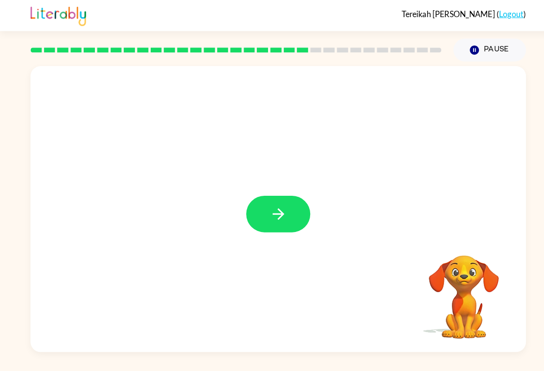
click at [269, 201] on icon "button" at bounding box center [272, 209] width 17 height 17
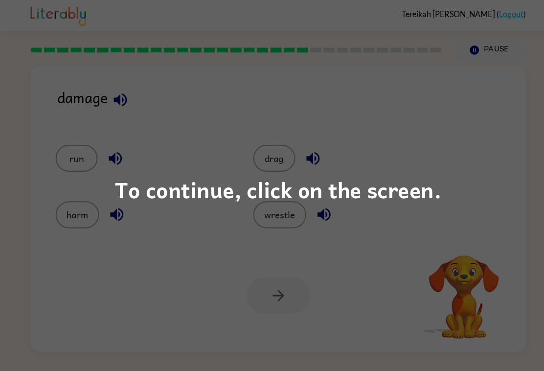
click at [252, 102] on div "To continue, click on the screen." at bounding box center [272, 185] width 544 height 371
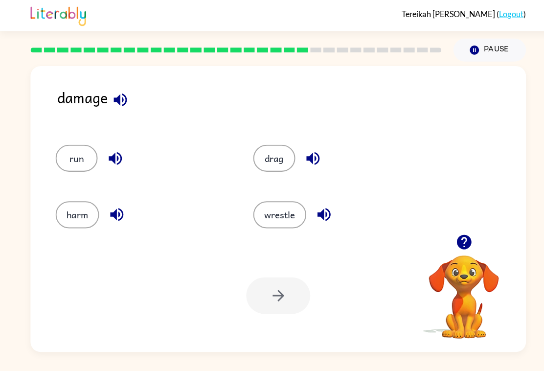
click at [116, 96] on icon "button" at bounding box center [117, 97] width 17 height 17
click at [102, 212] on button "button" at bounding box center [114, 209] width 25 height 25
click at [112, 146] on icon "button" at bounding box center [112, 154] width 17 height 17
click at [300, 146] on icon "button" at bounding box center [306, 154] width 17 height 17
click at [303, 200] on div "wrestle" at bounding box center [333, 210] width 171 height 26
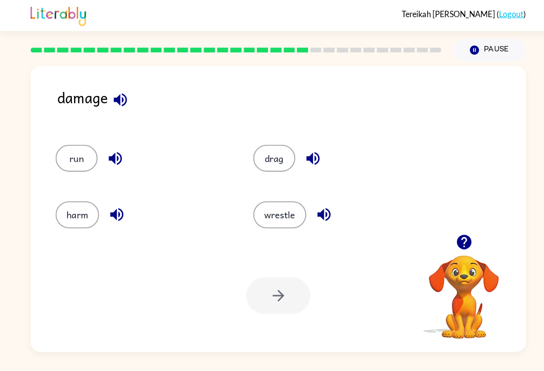
click at [300, 205] on div "wrestle" at bounding box center [333, 210] width 171 height 26
click at [304, 226] on div "wrestle" at bounding box center [325, 205] width 193 height 55
click at [318, 209] on icon "button" at bounding box center [316, 209] width 17 height 17
click at [302, 148] on icon "button" at bounding box center [306, 154] width 17 height 17
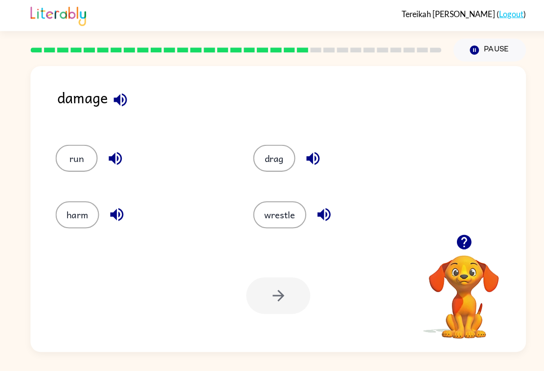
click at [112, 213] on icon "button" at bounding box center [114, 209] width 17 height 17
click at [68, 207] on button "harm" at bounding box center [75, 210] width 43 height 26
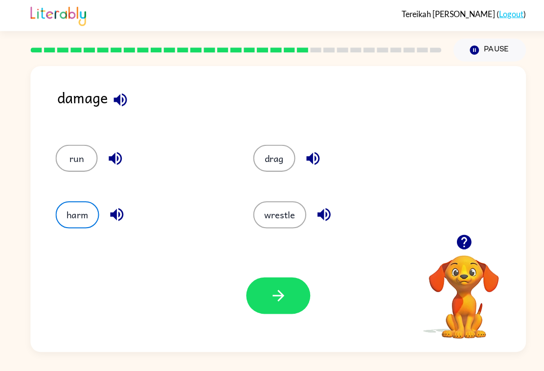
click at [260, 307] on button "button" at bounding box center [272, 289] width 63 height 36
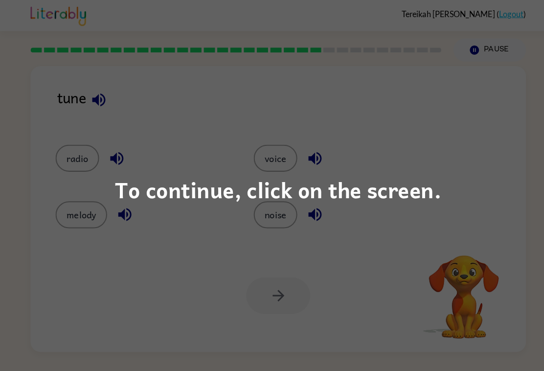
click at [99, 97] on div "To continue, click on the screen." at bounding box center [272, 185] width 544 height 371
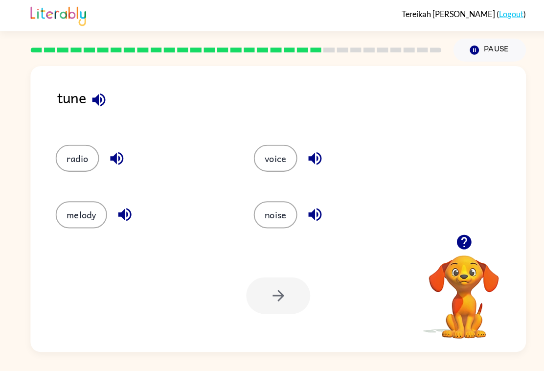
click at [115, 87] on div "tune" at bounding box center [285, 103] width 459 height 38
click at [90, 89] on icon "button" at bounding box center [96, 97] width 17 height 17
click at [96, 153] on button "radio" at bounding box center [75, 154] width 43 height 26
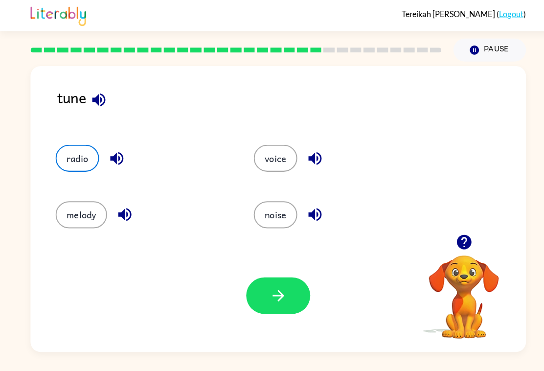
click at [114, 151] on icon "button" at bounding box center [114, 155] width 13 height 13
click at [103, 214] on button "melody" at bounding box center [79, 210] width 50 height 26
click at [122, 217] on icon "button" at bounding box center [122, 209] width 17 height 17
click at [308, 154] on icon "button" at bounding box center [307, 155] width 13 height 13
click at [296, 219] on div "noise" at bounding box center [333, 210] width 171 height 26
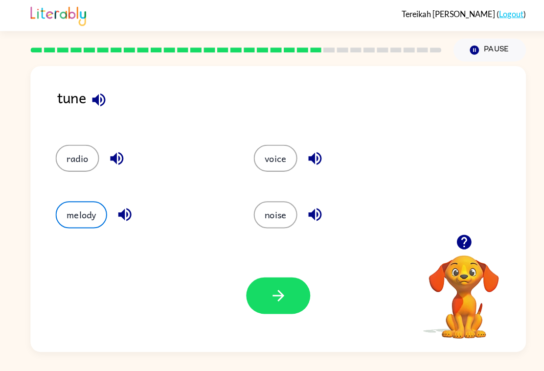
click at [310, 203] on icon "button" at bounding box center [308, 209] width 17 height 17
click at [312, 153] on icon "button" at bounding box center [308, 154] width 17 height 17
click at [311, 216] on icon "button" at bounding box center [308, 209] width 17 height 17
click at [112, 142] on button "button" at bounding box center [114, 154] width 25 height 25
click at [126, 216] on icon "button" at bounding box center [122, 209] width 17 height 17
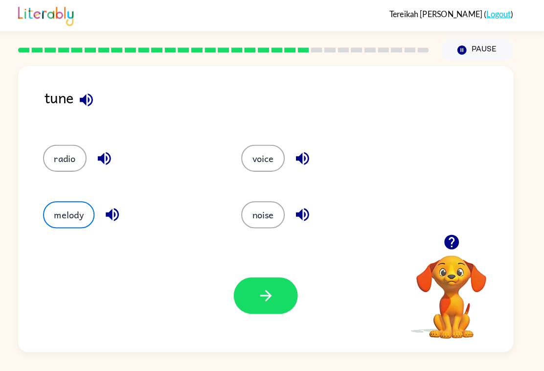
click at [264, 286] on icon "button" at bounding box center [272, 288] width 17 height 17
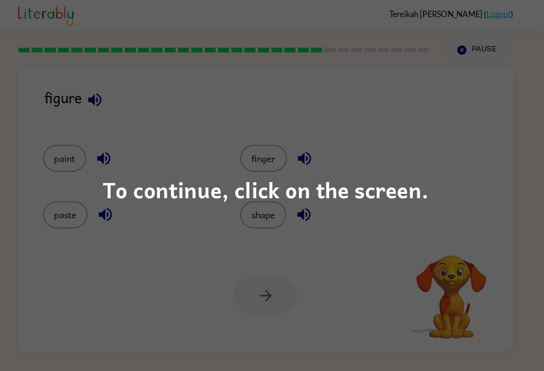
click at [350, 128] on div "To continue, click on the screen." at bounding box center [272, 185] width 544 height 371
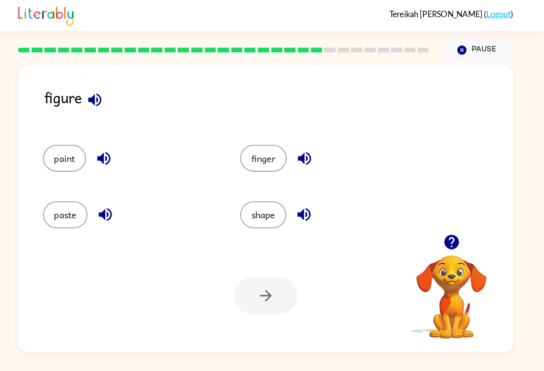
click at [99, 85] on button "button" at bounding box center [104, 97] width 25 height 25
click at [303, 155] on icon "button" at bounding box center [309, 155] width 13 height 13
click at [255, 115] on div "figure" at bounding box center [285, 103] width 459 height 38
click at [260, 143] on button "finger" at bounding box center [270, 154] width 46 height 26
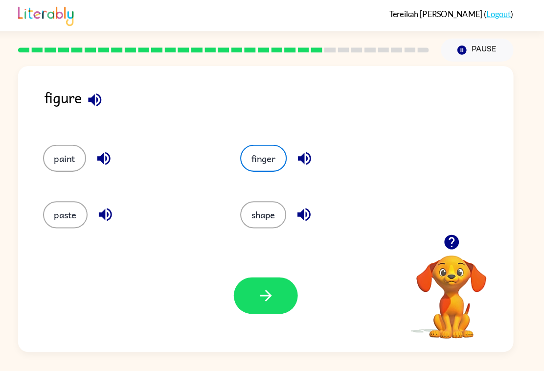
click at [303, 146] on icon "button" at bounding box center [309, 154] width 17 height 17
click at [96, 89] on icon "button" at bounding box center [104, 97] width 17 height 17
click at [290, 290] on button "button" at bounding box center [272, 289] width 63 height 36
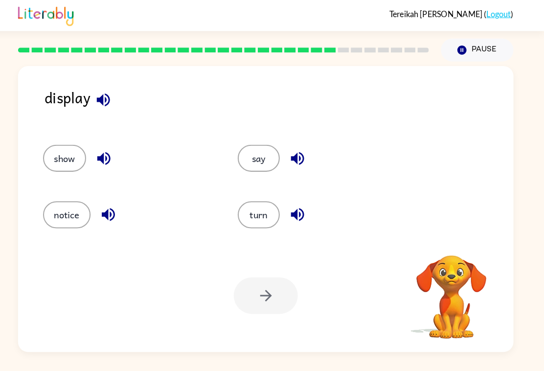
click at [105, 89] on icon "button" at bounding box center [113, 97] width 17 height 17
click at [107, 92] on icon "button" at bounding box center [113, 97] width 13 height 13
click at [92, 103] on div "display" at bounding box center [285, 103] width 459 height 38
click at [107, 91] on icon "button" at bounding box center [113, 97] width 13 height 13
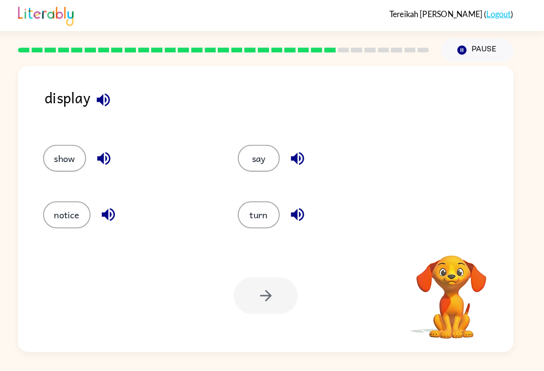
click at [105, 89] on icon "button" at bounding box center [113, 97] width 17 height 17
click at [101, 99] on button "button" at bounding box center [113, 97] width 25 height 25
click at [107, 91] on icon "button" at bounding box center [113, 97] width 13 height 13
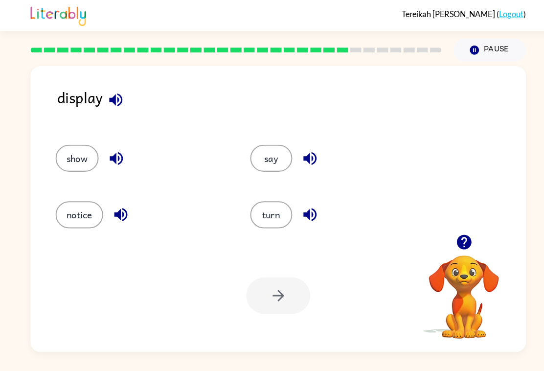
click at [113, 89] on icon "button" at bounding box center [113, 97] width 17 height 17
click at [113, 92] on icon "button" at bounding box center [113, 97] width 17 height 17
click at [296, 146] on icon "button" at bounding box center [303, 154] width 17 height 17
click at [305, 214] on icon "button" at bounding box center [303, 209] width 17 height 17
click at [129, 213] on button "button" at bounding box center [118, 209] width 25 height 25
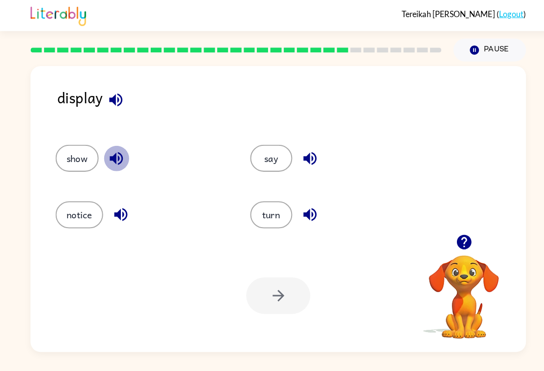
click at [116, 150] on icon "button" at bounding box center [113, 155] width 13 height 13
click at [275, 162] on button "say" at bounding box center [265, 154] width 41 height 26
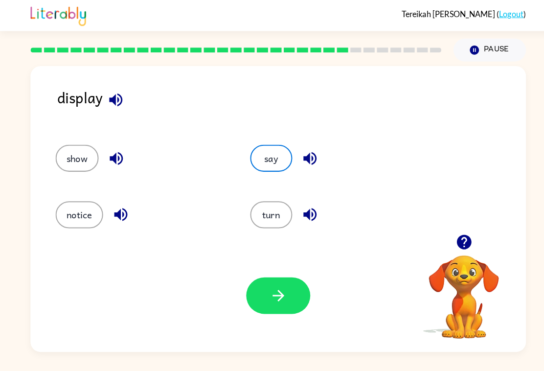
click at [266, 291] on icon "button" at bounding box center [272, 288] width 17 height 17
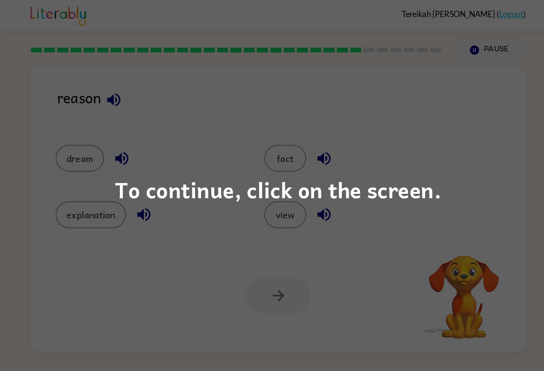
click at [420, 137] on div "To continue, click on the screen." at bounding box center [272, 185] width 544 height 371
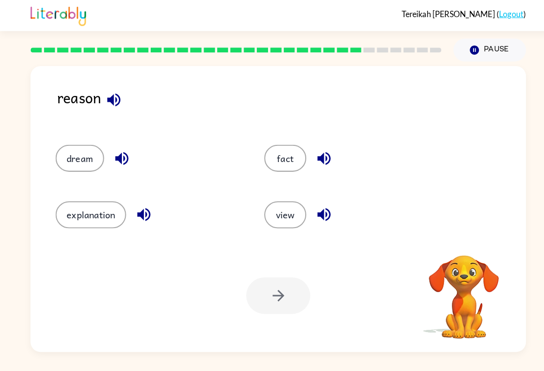
click at [123, 87] on button "button" at bounding box center [111, 97] width 25 height 25
click at [493, 98] on div "reason" at bounding box center [285, 103] width 459 height 38
click at [103, 89] on icon "button" at bounding box center [111, 97] width 17 height 17
click at [116, 147] on icon "button" at bounding box center [119, 154] width 17 height 17
click at [107, 85] on button "button" at bounding box center [111, 97] width 25 height 25
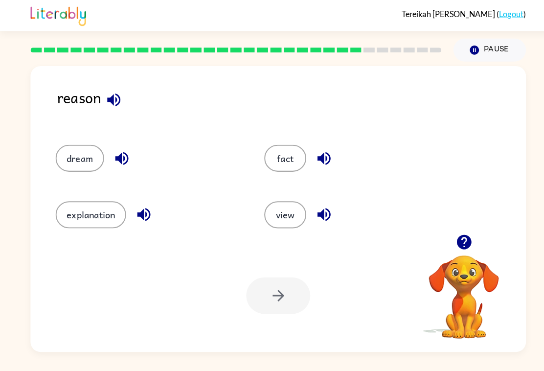
click at [103, 146] on div "dream" at bounding box center [145, 154] width 182 height 26
click at [116, 151] on icon "button" at bounding box center [119, 155] width 13 height 13
click at [137, 212] on icon "button" at bounding box center [140, 210] width 13 height 13
click at [316, 143] on button "button" at bounding box center [316, 154] width 25 height 25
click at [315, 209] on icon "button" at bounding box center [316, 210] width 13 height 13
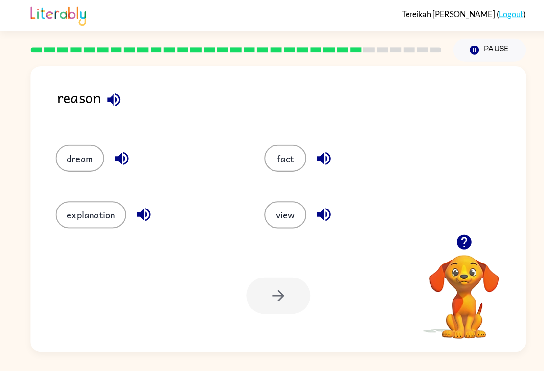
click at [106, 144] on div "dream" at bounding box center [145, 154] width 182 height 26
click at [109, 156] on button "button" at bounding box center [119, 154] width 25 height 25
click at [110, 91] on icon "button" at bounding box center [111, 97] width 13 height 13
click at [69, 159] on button "dream" at bounding box center [77, 154] width 47 height 26
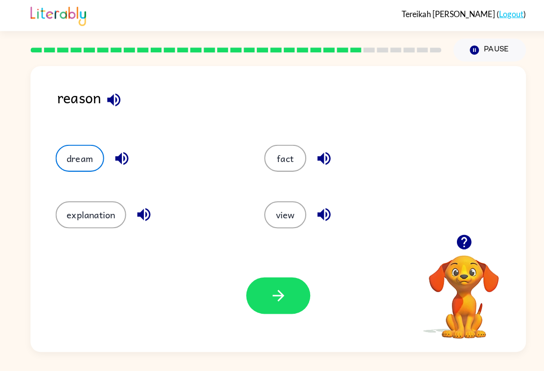
click at [265, 289] on icon "button" at bounding box center [272, 288] width 17 height 17
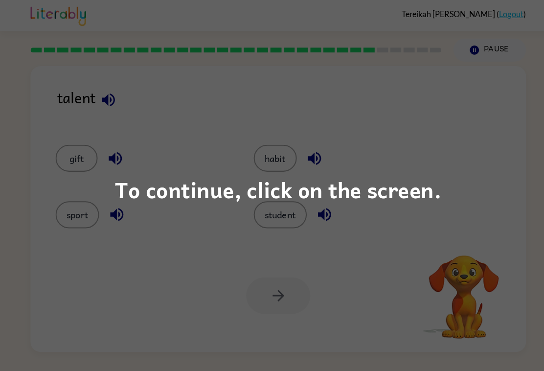
click at [403, 73] on div "To continue, click on the screen." at bounding box center [272, 185] width 544 height 371
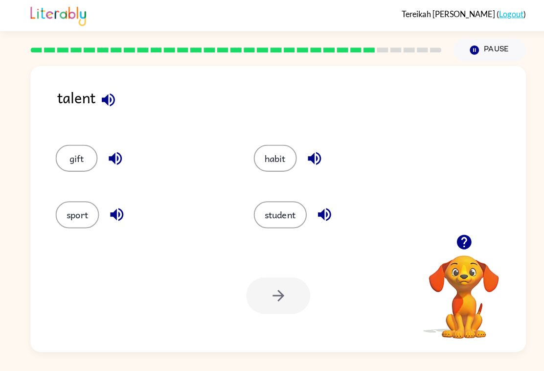
click at [98, 89] on icon "button" at bounding box center [105, 97] width 17 height 17
click at [102, 147] on button "button" at bounding box center [112, 154] width 25 height 25
click at [104, 220] on div "sport" at bounding box center [139, 210] width 171 height 26
click at [113, 209] on icon "button" at bounding box center [114, 210] width 13 height 13
click at [309, 150] on icon "button" at bounding box center [307, 154] width 17 height 17
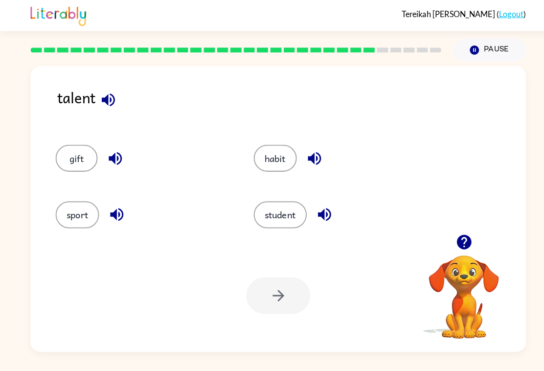
click at [300, 210] on button "student" at bounding box center [274, 210] width 52 height 26
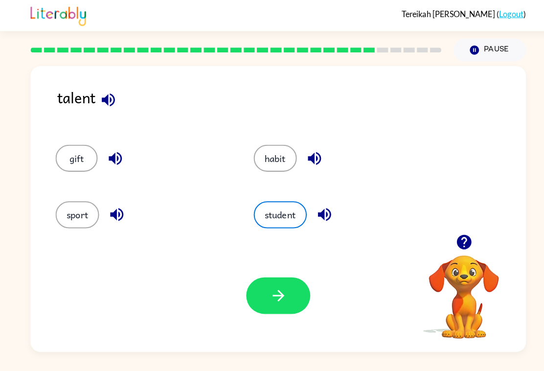
click at [320, 203] on icon "button" at bounding box center [317, 209] width 17 height 17
click at [63, 92] on div "talent" at bounding box center [285, 103] width 459 height 38
click at [96, 86] on button "button" at bounding box center [105, 97] width 25 height 25
click at [310, 213] on icon "button" at bounding box center [317, 209] width 17 height 17
click at [257, 294] on button "button" at bounding box center [272, 289] width 63 height 36
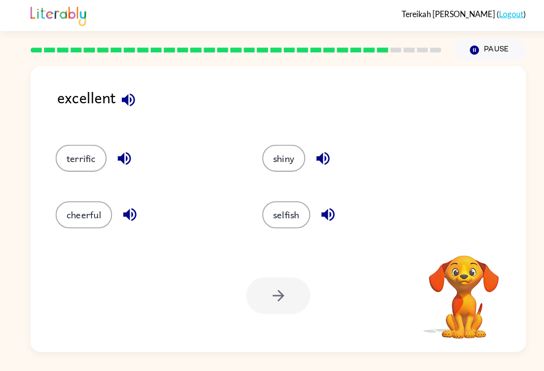
click at [117, 92] on icon "button" at bounding box center [125, 97] width 17 height 17
click at [127, 98] on button "button" at bounding box center [125, 97] width 25 height 25
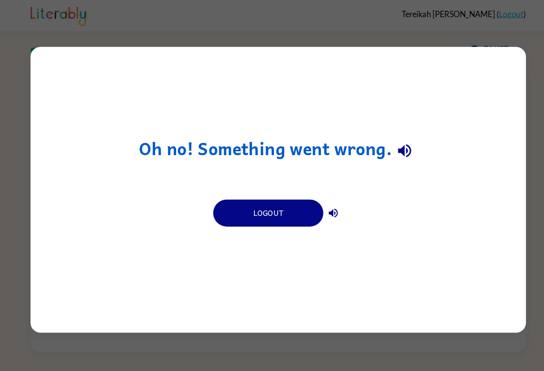
click at [400, 154] on icon "button" at bounding box center [395, 147] width 13 height 13
click at [334, 210] on button "button" at bounding box center [326, 209] width 20 height 20
click at [399, 147] on icon "button" at bounding box center [395, 147] width 13 height 13
click at [353, 150] on h1 "Oh no! Something went wrong." at bounding box center [272, 147] width 272 height 25
click at [396, 152] on icon "button" at bounding box center [395, 147] width 17 height 17
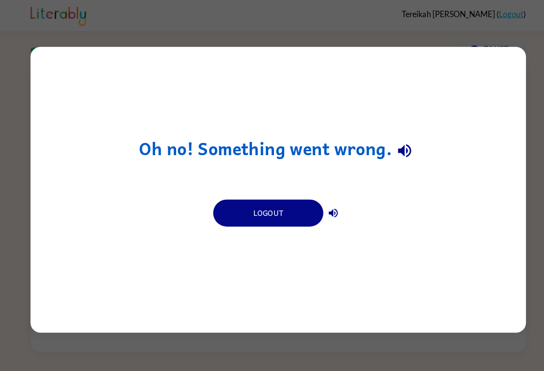
click at [295, 212] on button "Logout" at bounding box center [262, 208] width 108 height 26
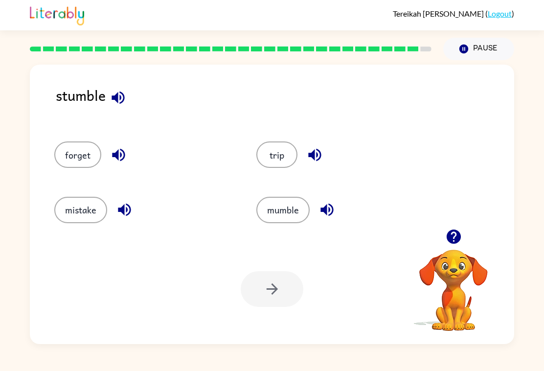
click at [461, 245] on icon "button" at bounding box center [453, 236] width 17 height 17
click at [125, 98] on icon "button" at bounding box center [118, 97] width 17 height 17
click at [109, 164] on button "button" at bounding box center [118, 154] width 25 height 25
click at [116, 233] on div "mistake" at bounding box center [137, 205] width 202 height 55
click at [123, 216] on icon "button" at bounding box center [124, 210] width 13 height 13
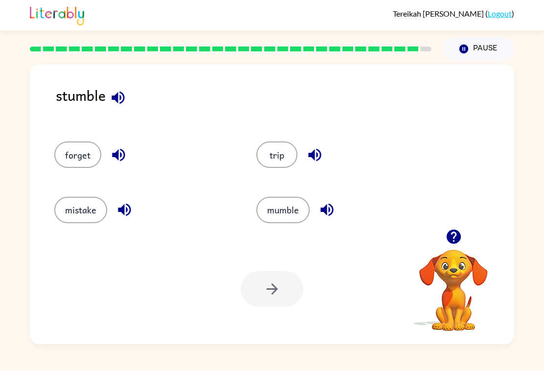
click at [303, 167] on button "button" at bounding box center [314, 154] width 25 height 25
click at [336, 222] on button "button" at bounding box center [327, 209] width 25 height 25
click at [113, 95] on icon "button" at bounding box center [118, 97] width 17 height 17
click at [330, 218] on icon "button" at bounding box center [327, 209] width 17 height 17
click at [288, 223] on button "mumble" at bounding box center [282, 210] width 53 height 26
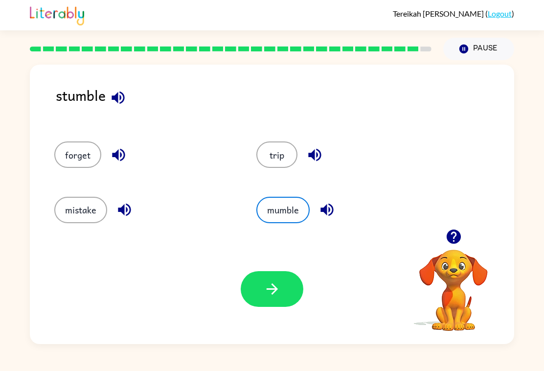
click at [267, 280] on div "Your browser must support playing .mp4 files to use Literably. Please try using…" at bounding box center [272, 289] width 485 height 110
click at [274, 307] on button "button" at bounding box center [272, 289] width 63 height 36
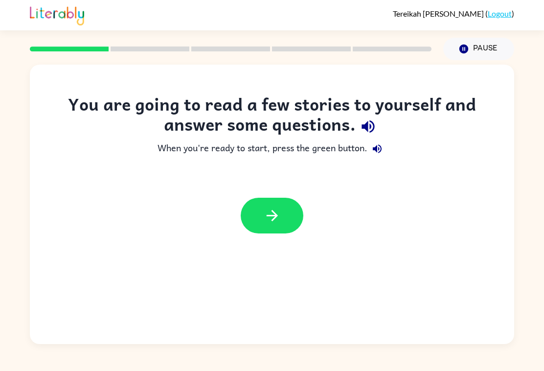
click at [270, 216] on icon "button" at bounding box center [272, 215] width 17 height 17
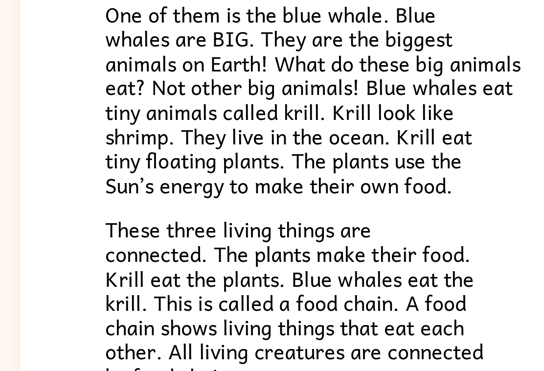
scroll to position [44, 0]
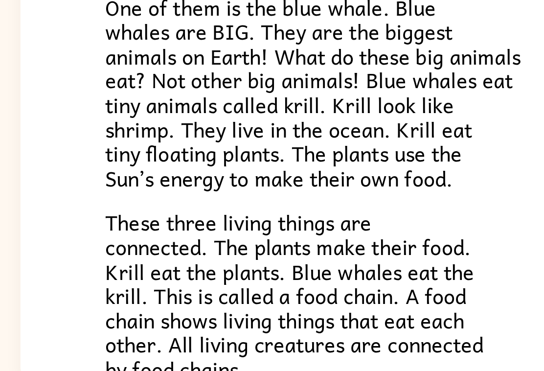
click at [226, 174] on p "One of them is the blue whale. Blue whales are BIG. They are the biggest animal…" at bounding box center [272, 216] width 411 height 85
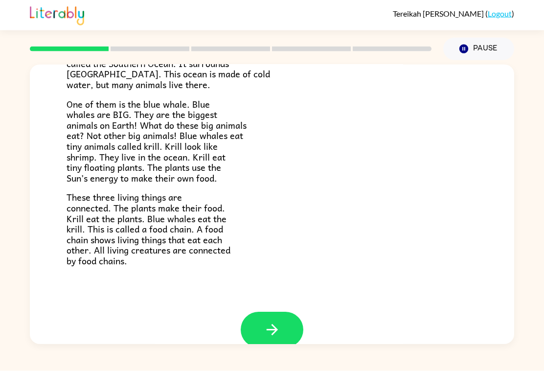
scroll to position [118, 0]
click at [275, 322] on icon "button" at bounding box center [272, 330] width 17 height 17
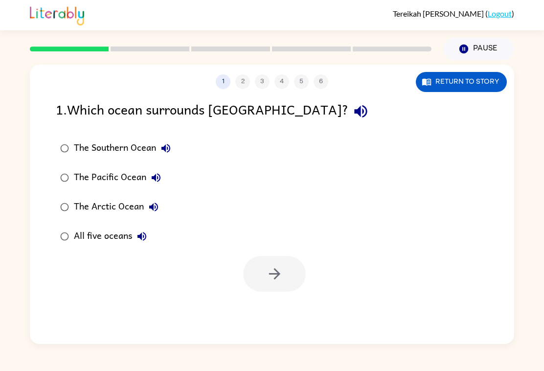
scroll to position [0, 0]
click at [348, 99] on button "button" at bounding box center [360, 111] width 25 height 25
click at [352, 103] on icon "button" at bounding box center [360, 111] width 17 height 17
click at [164, 144] on icon "button" at bounding box center [166, 148] width 9 height 9
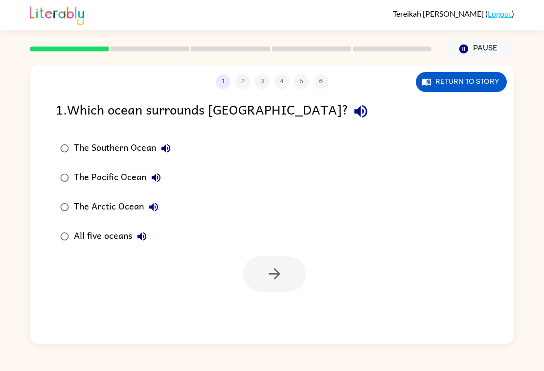
click at [164, 168] on button "The Pacific Ocean" at bounding box center [156, 178] width 20 height 20
click at [161, 197] on button "The Arctic Ocean" at bounding box center [154, 207] width 20 height 20
click at [145, 227] on button "All five oceans" at bounding box center [142, 237] width 20 height 20
click at [254, 256] on button "button" at bounding box center [274, 274] width 63 height 36
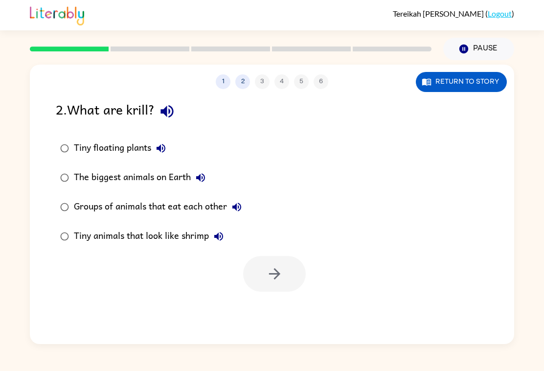
click at [170, 105] on icon "button" at bounding box center [167, 111] width 13 height 13
click at [162, 142] on icon "button" at bounding box center [161, 148] width 12 height 12
click at [200, 169] on button "The biggest animals on Earth" at bounding box center [201, 178] width 20 height 20
click at [236, 198] on button "Groups of animals that eat each other" at bounding box center [237, 207] width 20 height 20
click at [208, 232] on label "Tiny animals that look like shrimp" at bounding box center [150, 236] width 201 height 29
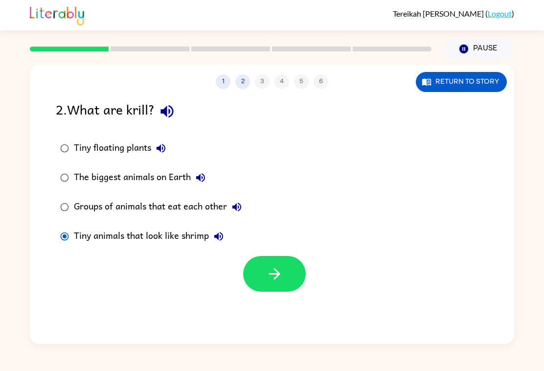
click at [209, 227] on div "Tiny animals that look like shrimp" at bounding box center [151, 237] width 155 height 20
click at [212, 227] on button "Tiny animals that look like shrimp" at bounding box center [219, 237] width 20 height 20
click at [275, 268] on button "button" at bounding box center [274, 274] width 63 height 36
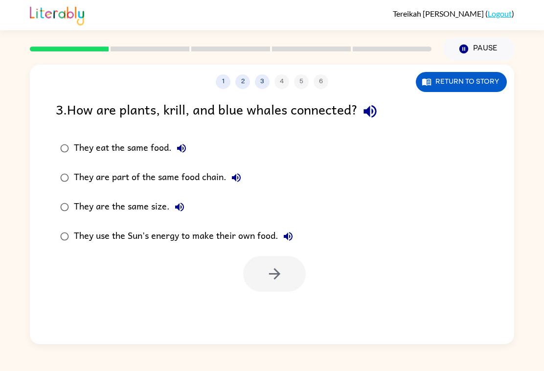
click at [367, 103] on icon "button" at bounding box center [370, 111] width 17 height 17
click at [189, 139] on button "They eat the same food." at bounding box center [182, 149] width 20 height 20
click at [241, 172] on icon "button" at bounding box center [237, 178] width 12 height 12
click at [186, 197] on button "They are the same size." at bounding box center [180, 207] width 20 height 20
click at [294, 231] on icon "button" at bounding box center [288, 237] width 12 height 12
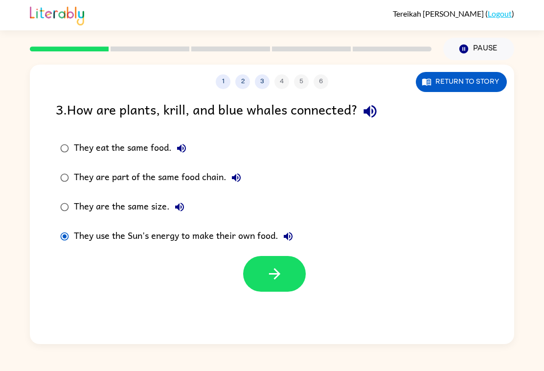
click at [286, 264] on button "button" at bounding box center [274, 274] width 63 height 36
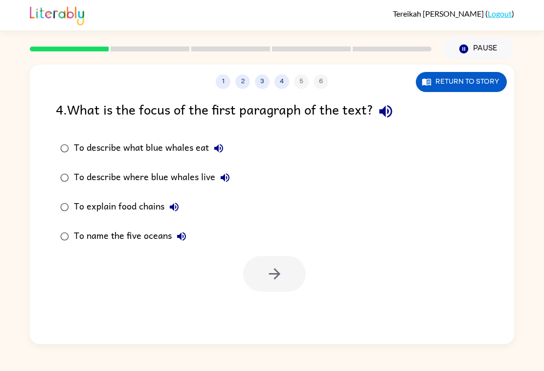
click at [383, 103] on icon "button" at bounding box center [385, 111] width 17 height 17
click at [221, 142] on icon "button" at bounding box center [219, 148] width 12 height 12
click at [232, 168] on button "To describe where blue whales live" at bounding box center [225, 178] width 20 height 20
click at [180, 199] on button "To explain food chains" at bounding box center [174, 207] width 20 height 20
click at [181, 227] on button "To name the five oceans" at bounding box center [182, 237] width 20 height 20
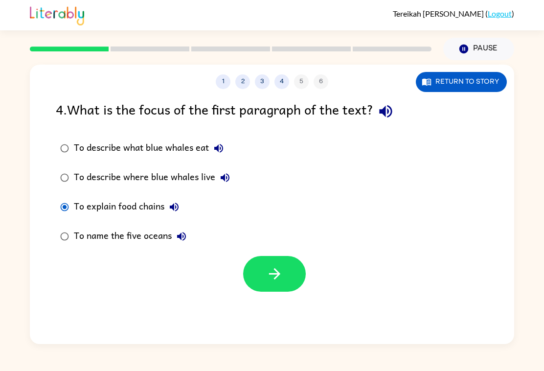
click at [261, 256] on button "button" at bounding box center [274, 274] width 63 height 36
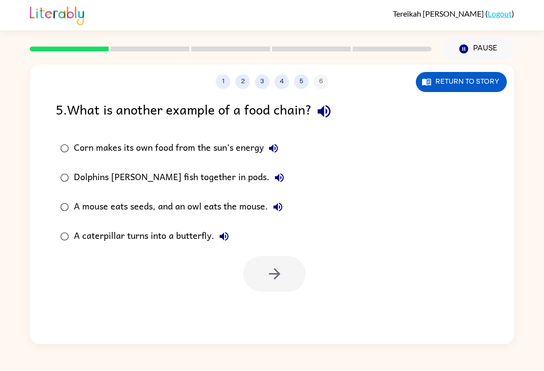
click at [323, 110] on div "5 . What is another example of a food chain? Corn makes its own food from the s…" at bounding box center [272, 195] width 485 height 193
click at [337, 101] on button "button" at bounding box center [324, 111] width 25 height 25
click at [330, 105] on icon "button" at bounding box center [324, 111] width 13 height 13
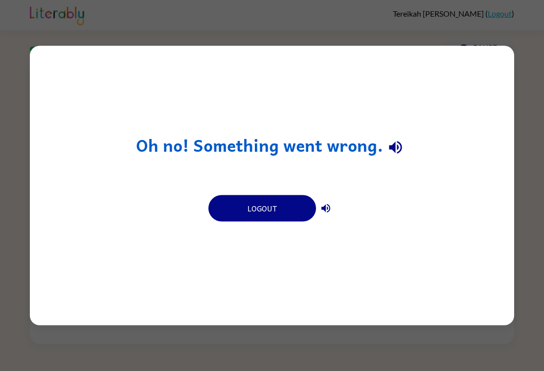
click at [394, 140] on icon "button" at bounding box center [395, 147] width 17 height 17
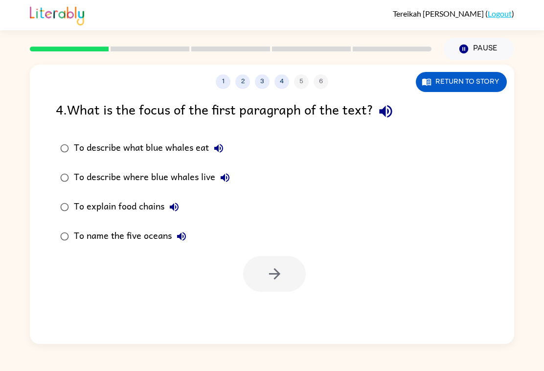
scroll to position [17, 0]
click at [222, 142] on icon "button" at bounding box center [219, 148] width 12 height 12
click at [231, 168] on button "To describe where blue whales live" at bounding box center [225, 178] width 20 height 20
click at [168, 201] on icon "button" at bounding box center [174, 207] width 12 height 12
click at [182, 227] on button "To name the five oceans" at bounding box center [182, 237] width 20 height 20
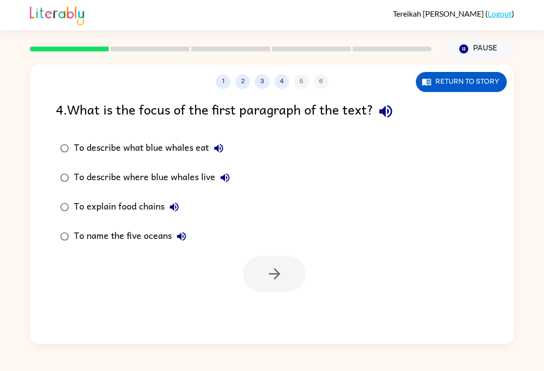
click at [171, 201] on icon "button" at bounding box center [174, 207] width 12 height 12
click at [286, 261] on button "button" at bounding box center [274, 274] width 63 height 36
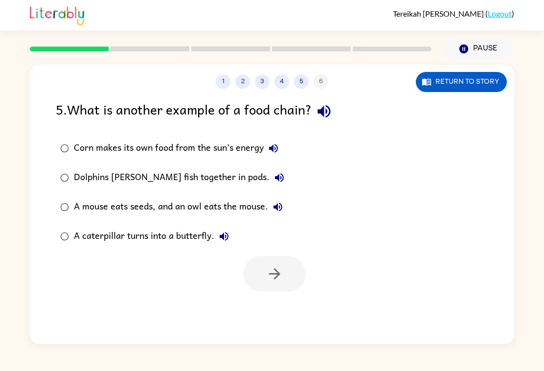
click at [324, 103] on icon "button" at bounding box center [324, 111] width 17 height 17
click at [273, 144] on icon "button" at bounding box center [273, 148] width 9 height 9
click at [268, 265] on icon "button" at bounding box center [274, 273] width 17 height 17
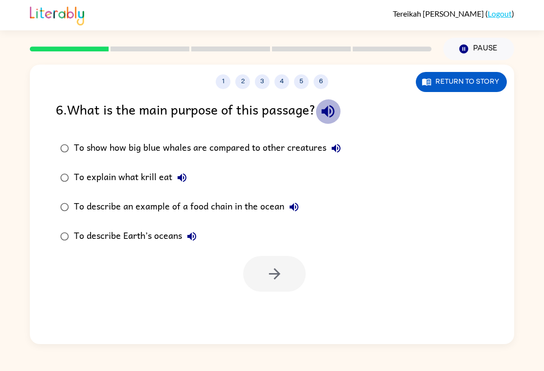
click at [325, 103] on icon "button" at bounding box center [328, 111] width 17 height 17
click at [343, 139] on button "To show how big blue whales are compared to other creatures" at bounding box center [336, 149] width 20 height 20
click at [180, 168] on button "To explain what krill eat" at bounding box center [182, 178] width 20 height 20
click at [289, 201] on icon "button" at bounding box center [294, 207] width 12 height 12
click at [200, 227] on button "To describe Earth’s oceans" at bounding box center [192, 237] width 20 height 20
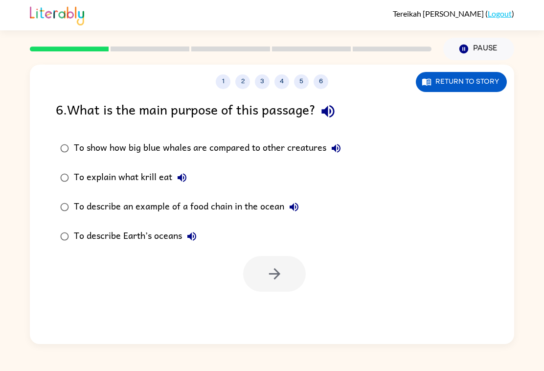
click at [284, 197] on button "To describe an example of a food chain in the ocean" at bounding box center [294, 207] width 20 height 20
click at [286, 199] on div "To describe an example of a food chain in the ocean" at bounding box center [189, 207] width 230 height 20
click at [180, 172] on icon "button" at bounding box center [182, 178] width 12 height 12
click at [276, 269] on button "button" at bounding box center [274, 274] width 63 height 36
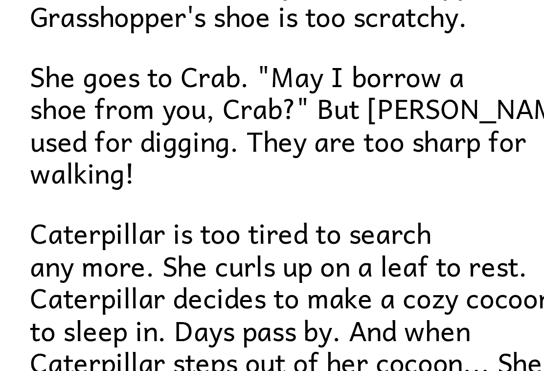
scroll to position [140, 0]
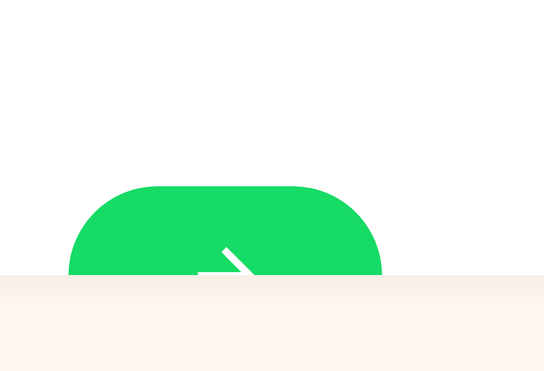
click at [241, 326] on button "button" at bounding box center [272, 344] width 63 height 36
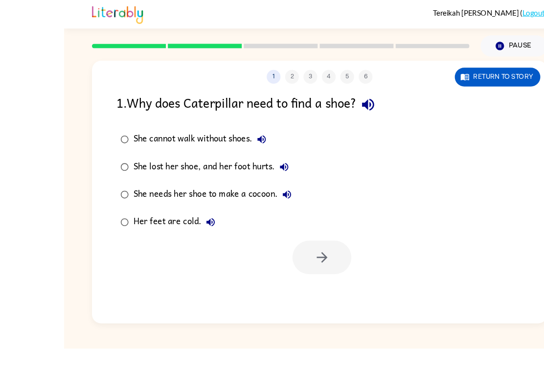
scroll to position [17, 0]
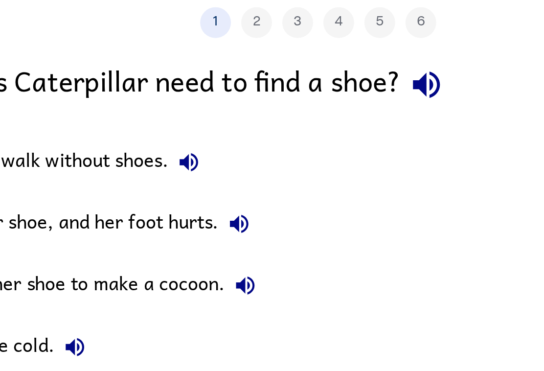
click at [317, 105] on icon "button" at bounding box center [323, 111] width 13 height 13
click at [315, 103] on icon "button" at bounding box center [323, 111] width 17 height 17
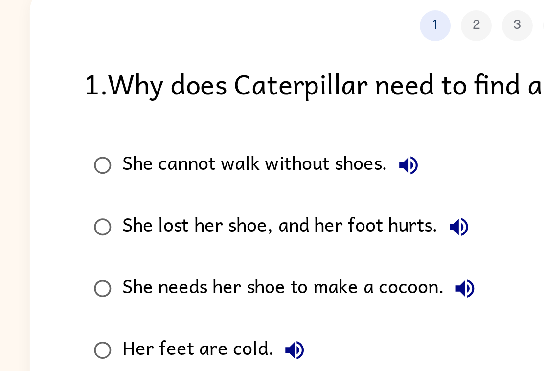
click at [206, 144] on icon "button" at bounding box center [210, 148] width 9 height 9
click at [229, 172] on icon "button" at bounding box center [235, 178] width 12 height 12
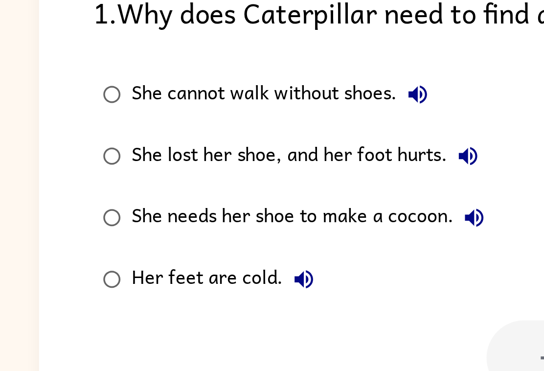
click at [233, 203] on icon "button" at bounding box center [237, 207] width 9 height 9
click at [158, 222] on label "Her feet are cold." at bounding box center [151, 236] width 202 height 29
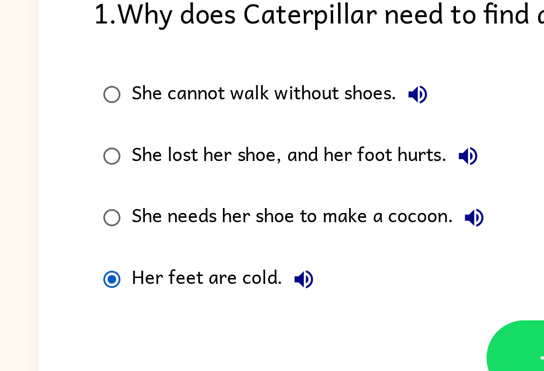
click at [150, 231] on icon "button" at bounding box center [156, 237] width 12 height 12
click at [235, 197] on button "She needs her shoe to make a cocoon." at bounding box center [238, 207] width 20 height 20
click at [229, 172] on icon "button" at bounding box center [235, 178] width 12 height 12
click at [247, 256] on button "button" at bounding box center [274, 274] width 63 height 36
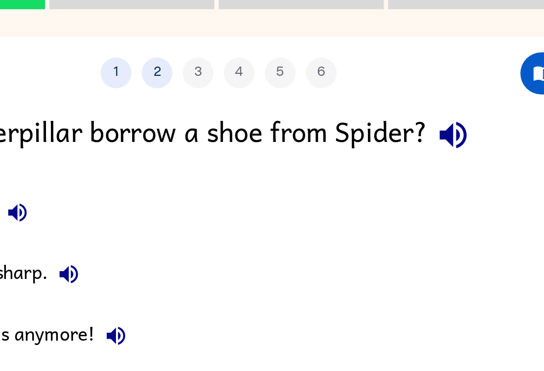
click at [375, 103] on icon "button" at bounding box center [383, 111] width 17 height 17
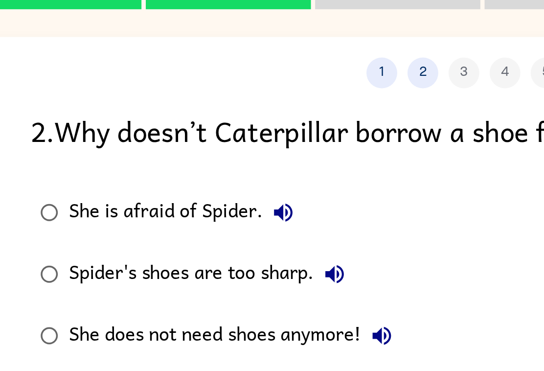
click at [170, 142] on icon "button" at bounding box center [176, 148] width 12 height 12
click at [195, 172] on icon "button" at bounding box center [201, 178] width 12 height 12
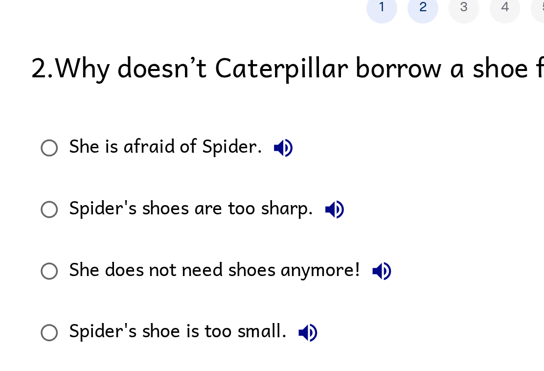
click at [219, 203] on icon "button" at bounding box center [223, 207] width 9 height 9
click at [182, 231] on icon "button" at bounding box center [188, 237] width 12 height 12
click at [217, 201] on icon "button" at bounding box center [223, 207] width 12 height 12
click at [182, 231] on icon "button" at bounding box center [188, 237] width 12 height 12
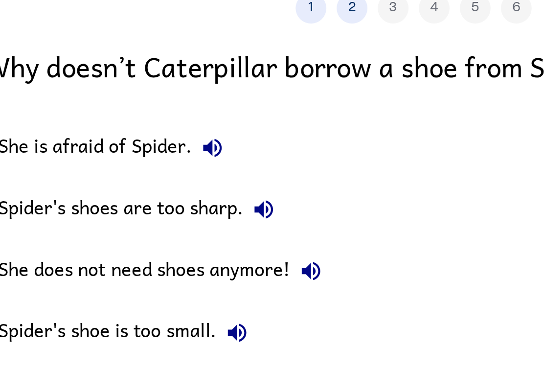
click at [243, 256] on button "button" at bounding box center [274, 274] width 63 height 36
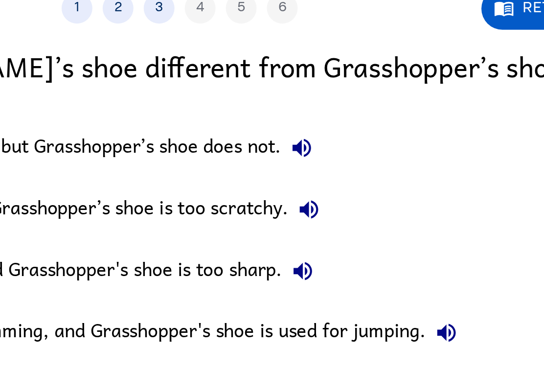
click at [461, 99] on button "button" at bounding box center [473, 111] width 25 height 25
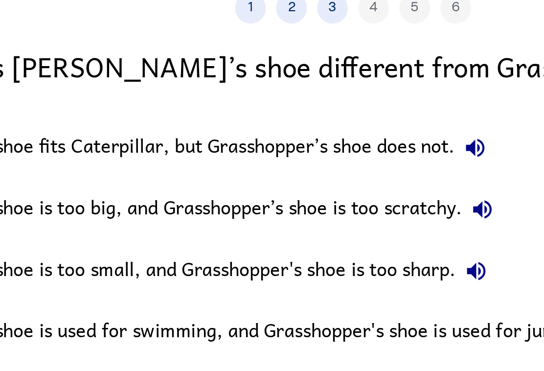
click at [321, 139] on button "Frog’s shoe fits Caterpillar, but Grasshopper’s shoe does not." at bounding box center [331, 149] width 20 height 20
click at [328, 172] on icon "button" at bounding box center [334, 178] width 12 height 12
click at [326, 203] on icon "button" at bounding box center [330, 207] width 9 height 9
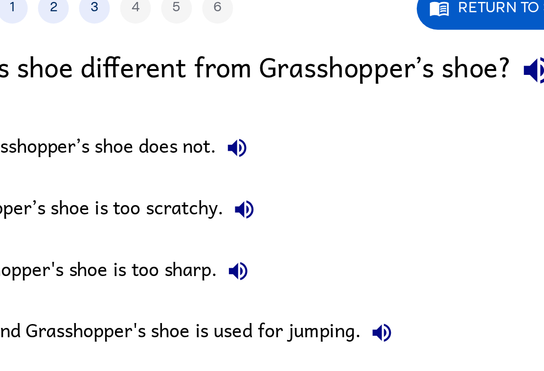
click at [390, 227] on button "Frog's shoe is used for swimming, and Grasshopper's shoe is used for jumping." at bounding box center [400, 237] width 20 height 20
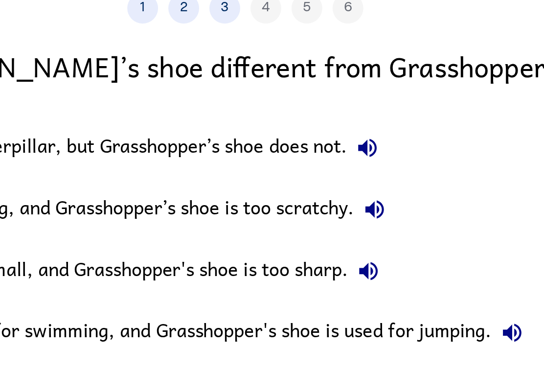
click at [325, 201] on icon "button" at bounding box center [331, 207] width 12 height 12
click at [328, 172] on icon "button" at bounding box center [334, 178] width 12 height 12
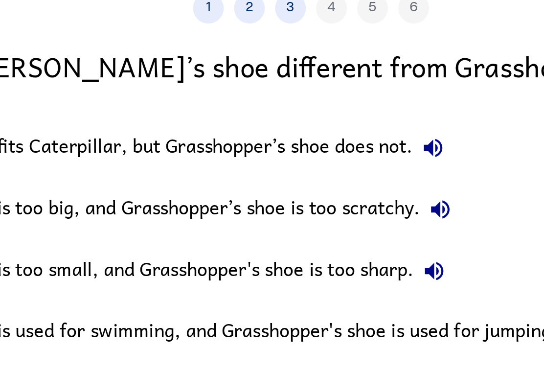
click at [321, 197] on button "Frog's shoe is too small, and Grasshopper's shoe is too sharp." at bounding box center [331, 207] width 20 height 20
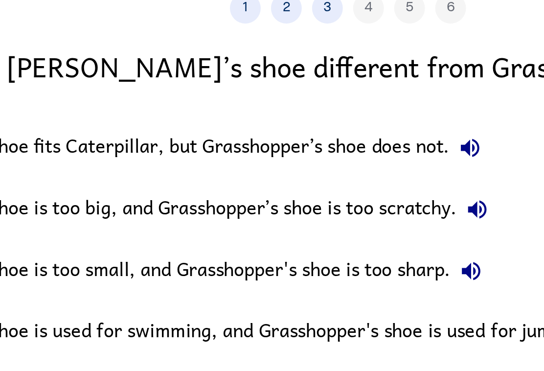
click at [326, 203] on icon "button" at bounding box center [330, 207] width 9 height 9
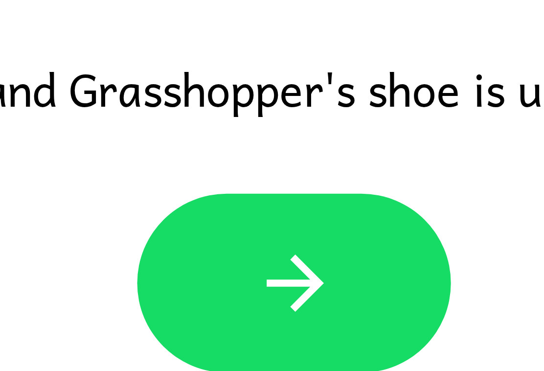
click at [243, 256] on button "button" at bounding box center [274, 274] width 63 height 36
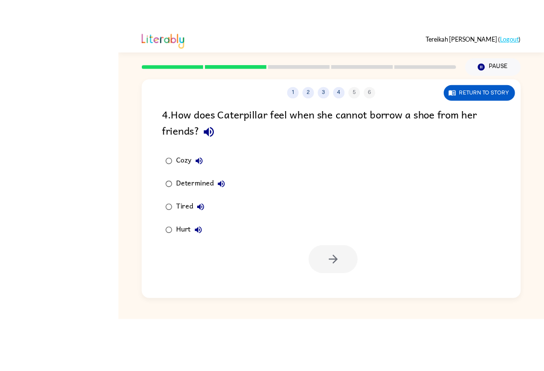
scroll to position [16, 0]
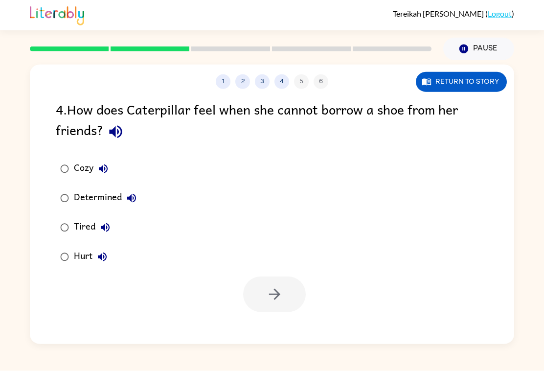
click at [471, 102] on div "4 . How does Caterpillar feel when she cannot borrow a shoe from her friends?" at bounding box center [272, 122] width 433 height 46
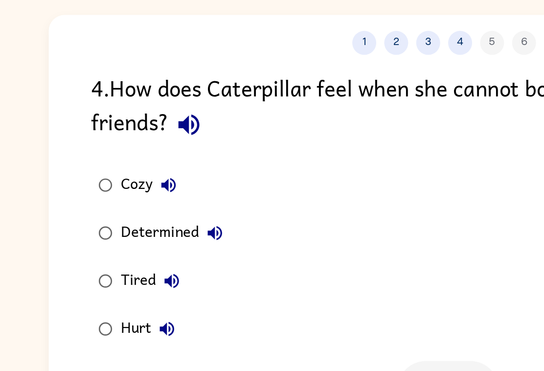
click at [117, 123] on icon "button" at bounding box center [115, 131] width 17 height 17
click at [116, 184] on label "Determined" at bounding box center [98, 198] width 96 height 29
click at [103, 164] on icon "button" at bounding box center [103, 168] width 9 height 9
click at [130, 192] on icon "button" at bounding box center [132, 198] width 12 height 12
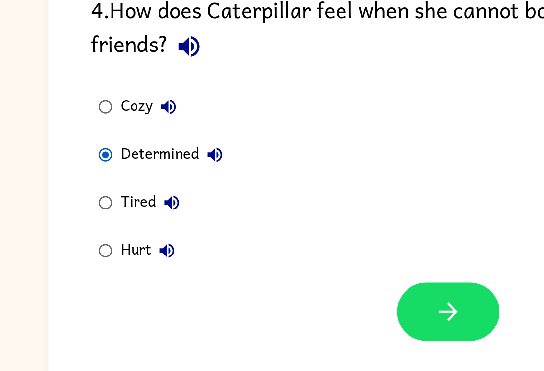
click at [102, 222] on icon "button" at bounding box center [105, 228] width 12 height 12
click at [99, 251] on icon "button" at bounding box center [102, 257] width 12 height 12
click at [101, 223] on icon "button" at bounding box center [105, 227] width 9 height 9
click at [291, 277] on button "button" at bounding box center [274, 295] width 63 height 36
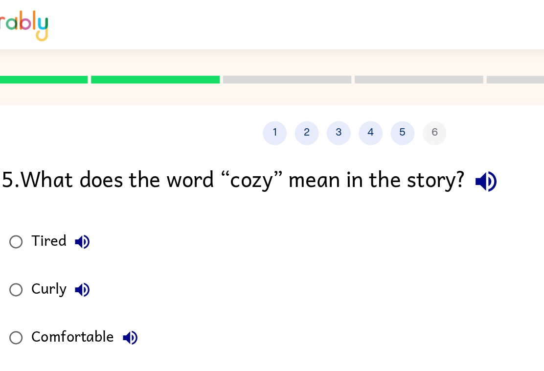
scroll to position [3, 0]
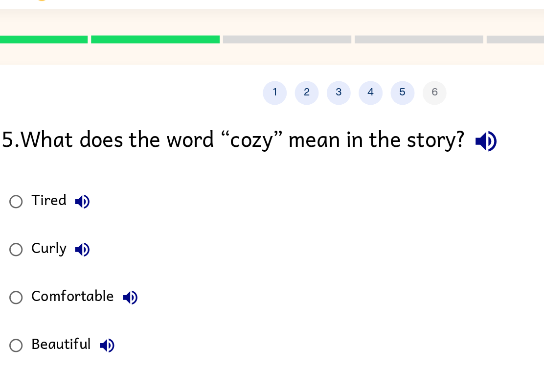
click at [312, 70] on div "1 2 3 4 5 6 Return to story 5 . What does the word “cozy” mean in the story? Ti…" at bounding box center [272, 204] width 485 height 279
click at [344, 103] on icon "button" at bounding box center [352, 111] width 17 height 17
click at [52, 134] on label "Tired" at bounding box center [99, 148] width 99 height 29
click at [99, 142] on icon "button" at bounding box center [105, 148] width 12 height 12
click at [99, 172] on icon "button" at bounding box center [105, 178] width 12 height 12
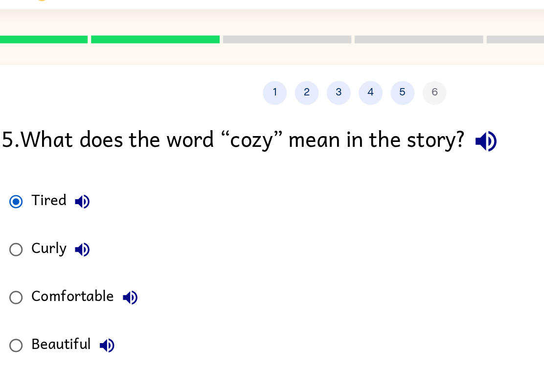
click at [130, 203] on icon "button" at bounding box center [134, 207] width 9 height 9
click at [116, 232] on icon "button" at bounding box center [120, 236] width 9 height 9
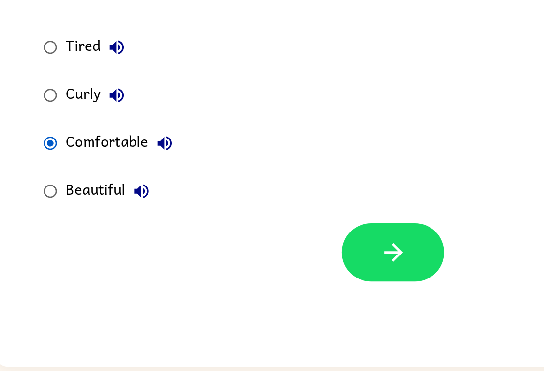
click at [251, 256] on button "button" at bounding box center [274, 274] width 63 height 36
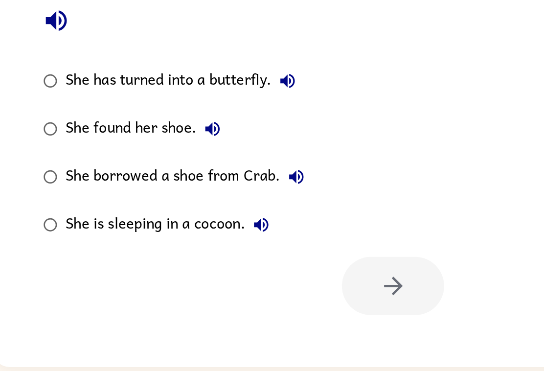
click at [204, 163] on icon "button" at bounding box center [210, 169] width 12 height 12
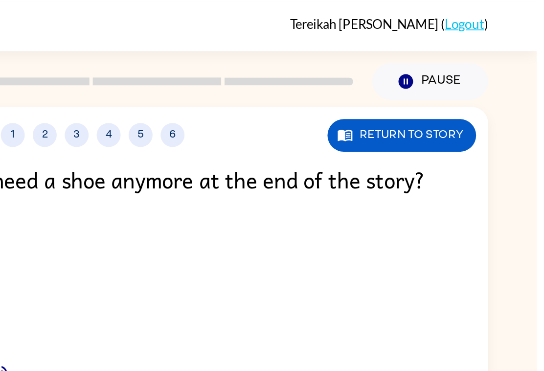
scroll to position [0, 0]
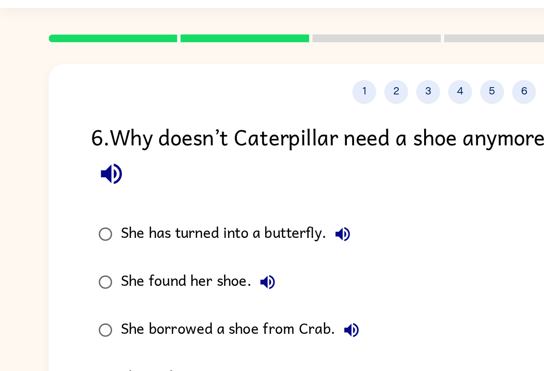
click at [73, 123] on icon "button" at bounding box center [68, 131] width 17 height 17
click at [205, 163] on icon "button" at bounding box center [210, 169] width 12 height 12
click at [163, 194] on icon "button" at bounding box center [164, 198] width 9 height 9
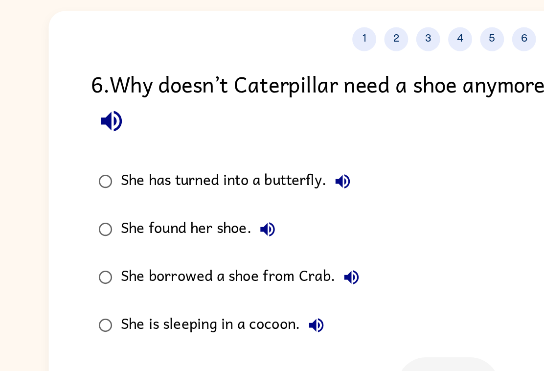
click at [214, 223] on icon "button" at bounding box center [215, 227] width 9 height 9
click at [193, 253] on icon "button" at bounding box center [193, 257] width 9 height 9
click at [214, 164] on icon "button" at bounding box center [210, 168] width 9 height 9
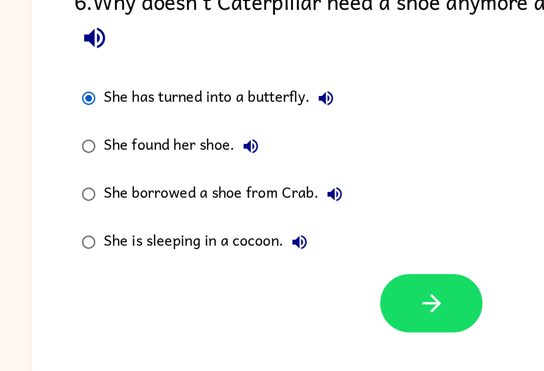
click at [277, 277] on button "button" at bounding box center [274, 295] width 63 height 36
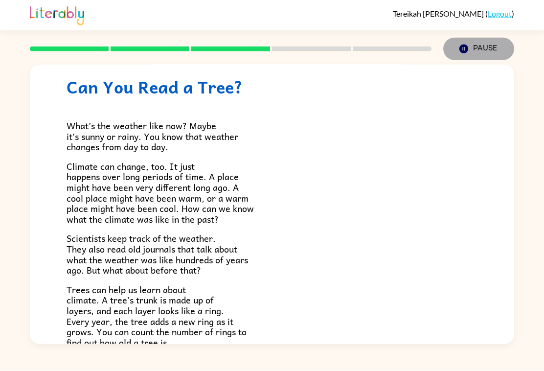
click at [484, 38] on button "Pause Pause" at bounding box center [478, 49] width 71 height 23
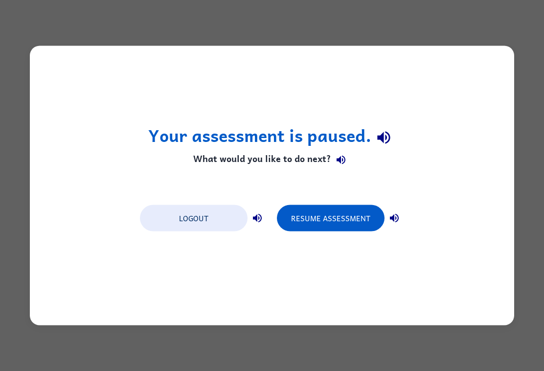
click at [348, 231] on button "Resume Assessment" at bounding box center [331, 218] width 108 height 26
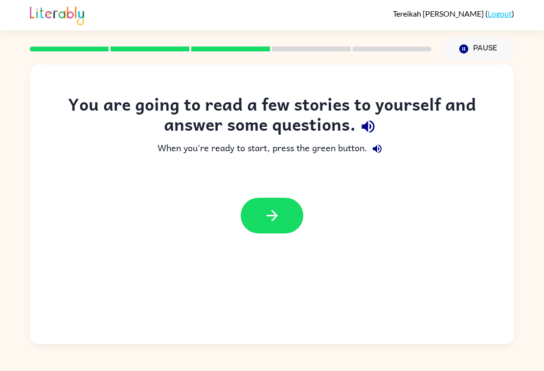
click at [284, 205] on button "button" at bounding box center [272, 216] width 63 height 36
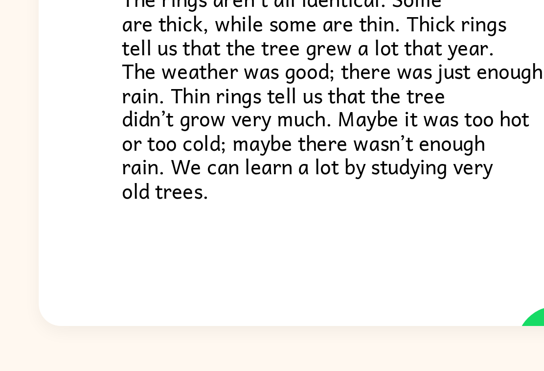
scroll to position [17, 0]
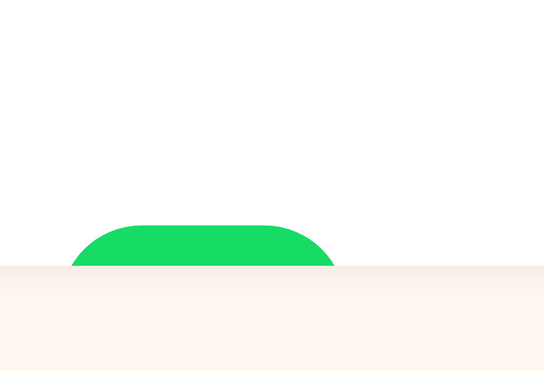
click at [264, 345] on icon "button" at bounding box center [272, 353] width 17 height 17
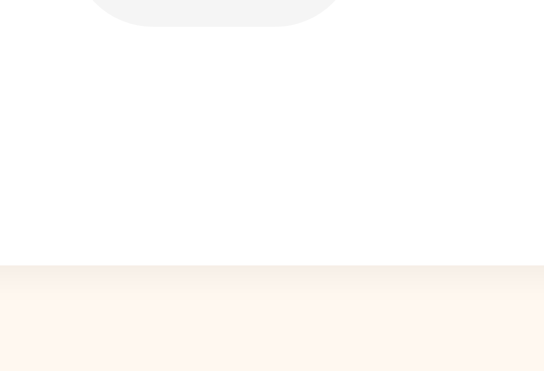
scroll to position [0, 0]
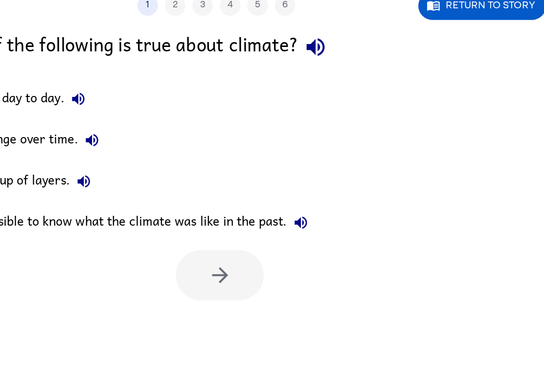
click at [246, 99] on div "1 . Which of the following is true about climate?" at bounding box center [272, 111] width 433 height 25
click at [336, 105] on icon "button" at bounding box center [342, 111] width 13 height 13
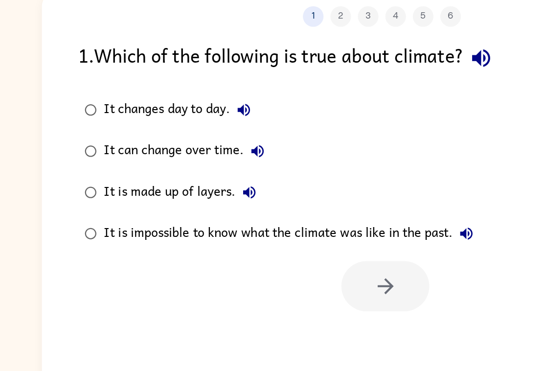
click at [177, 142] on icon "button" at bounding box center [174, 148] width 12 height 12
click at [179, 173] on icon "button" at bounding box center [183, 177] width 9 height 9
click at [183, 201] on icon "button" at bounding box center [178, 207] width 12 height 12
click at [173, 201] on icon "button" at bounding box center [178, 207] width 12 height 12
click at [174, 197] on button "It is made up of layers." at bounding box center [178, 207] width 20 height 20
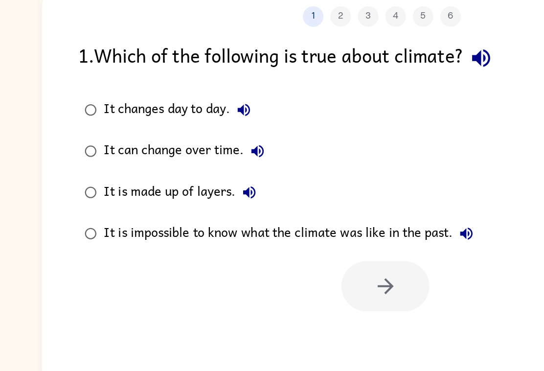
click at [172, 201] on icon "button" at bounding box center [178, 207] width 12 height 12
click at [329, 232] on icon "button" at bounding box center [332, 236] width 9 height 9
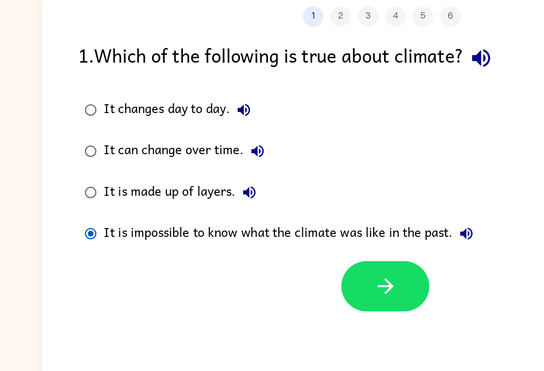
click at [311, 251] on div at bounding box center [272, 271] width 485 height 41
click at [282, 256] on button "button" at bounding box center [274, 274] width 63 height 36
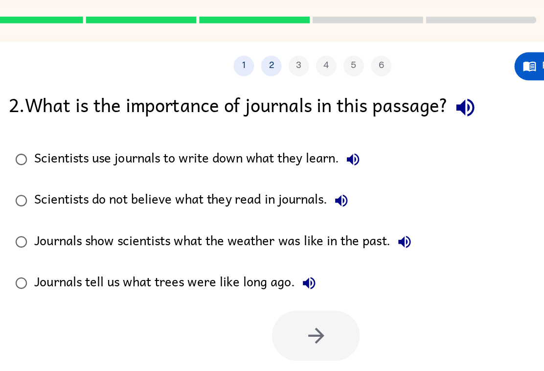
click at [372, 103] on icon "button" at bounding box center [380, 111] width 17 height 17
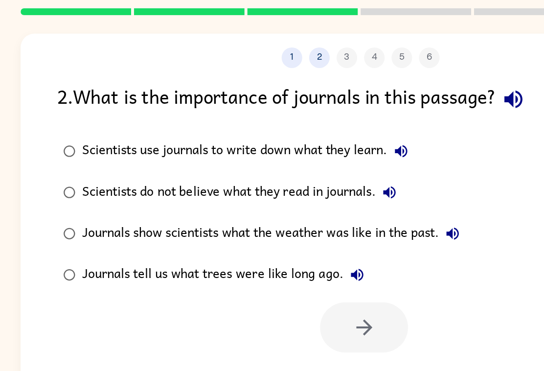
click at [295, 142] on icon "button" at bounding box center [301, 148] width 12 height 12
click at [286, 168] on button "Scientists do not believe what they read in journals." at bounding box center [293, 178] width 20 height 20
click at [331, 197] on button "Journals show scientists what the weather was like in the past." at bounding box center [338, 207] width 20 height 20
click at [263, 227] on button "Journals tell us what trees were like long ago." at bounding box center [270, 237] width 20 height 20
click at [333, 203] on icon "button" at bounding box center [337, 207] width 9 height 9
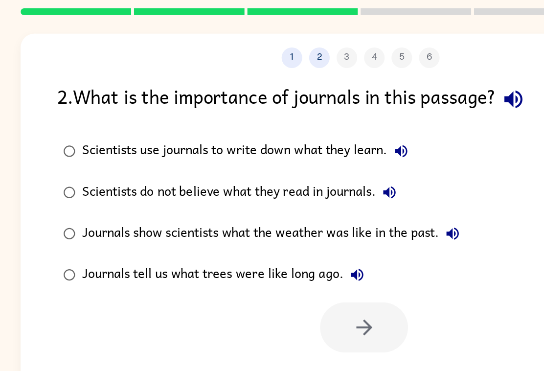
click at [264, 231] on icon "button" at bounding box center [270, 237] width 12 height 12
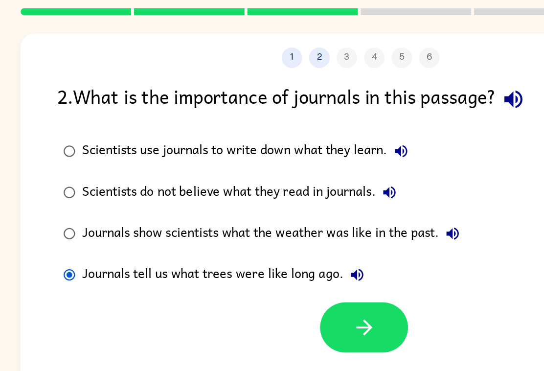
click at [254, 256] on button "button" at bounding box center [274, 274] width 63 height 36
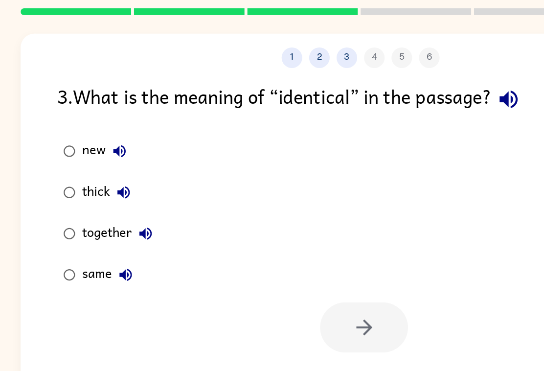
click at [371, 105] on icon "button" at bounding box center [377, 111] width 13 height 13
click at [369, 103] on icon "button" at bounding box center [377, 111] width 17 height 17
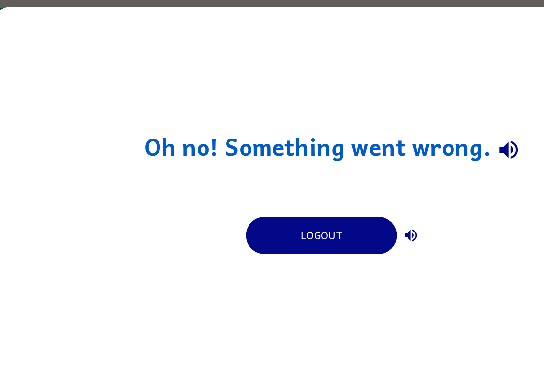
click at [389, 141] on icon "button" at bounding box center [395, 147] width 13 height 13
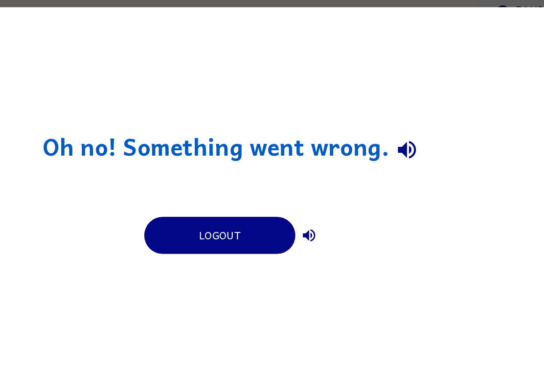
click at [320, 203] on icon "button" at bounding box center [326, 209] width 12 height 12
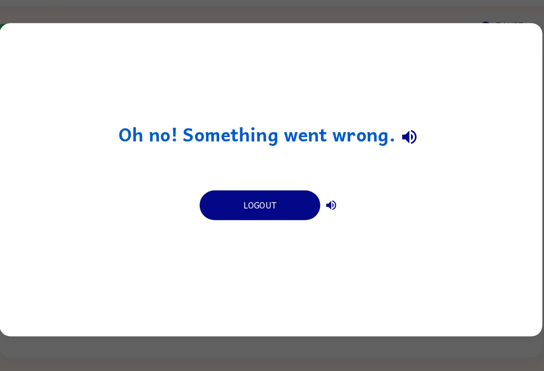
scroll to position [17, 0]
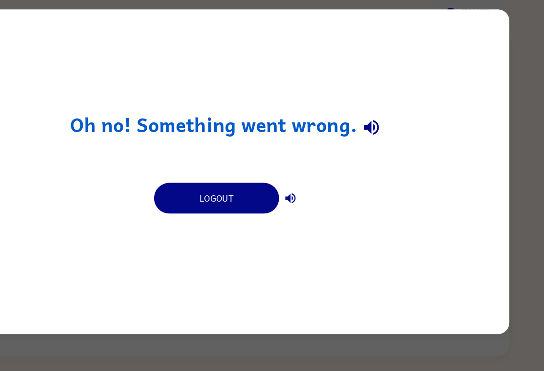
click at [208, 195] on button "Logout" at bounding box center [262, 208] width 108 height 26
